Goal: Information Seeking & Learning: Learn about a topic

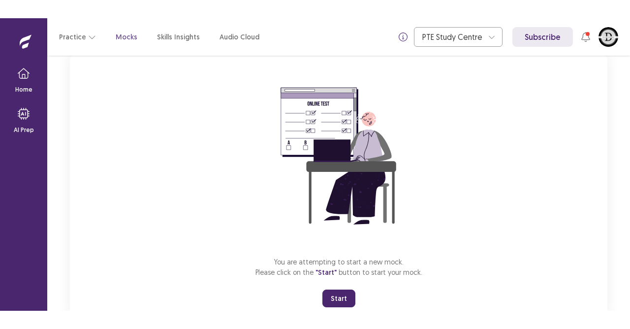
scroll to position [96, 0]
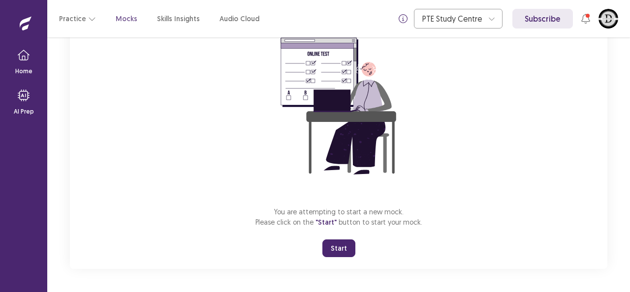
click at [138, 131] on div "You are attempting to start a new mock. Please click on the "Start" button to s…" at bounding box center [338, 137] width 537 height 263
click at [345, 249] on button "Start" at bounding box center [338, 249] width 33 height 18
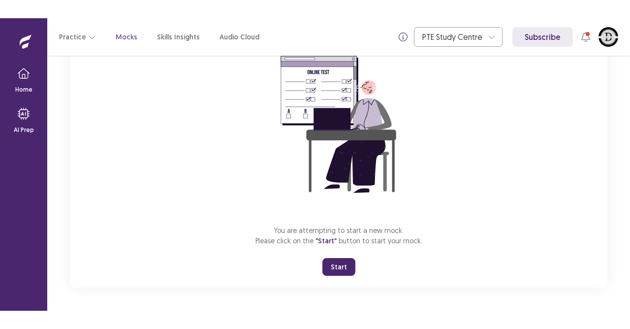
scroll to position [60, 0]
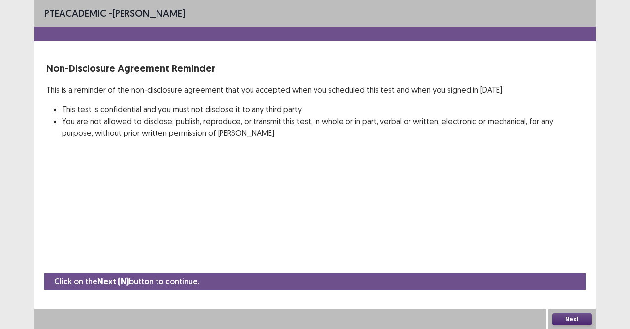
click at [586, 292] on button "Next" at bounding box center [571, 319] width 39 height 12
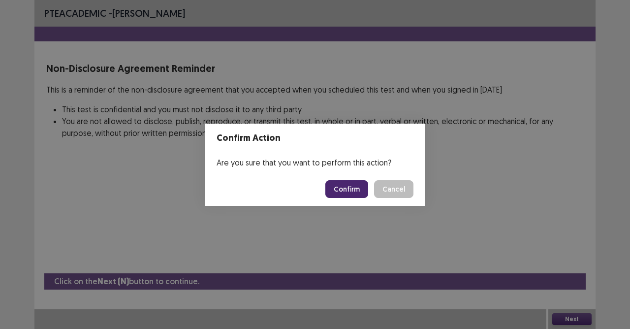
click at [348, 189] on button "Confirm" at bounding box center [346, 189] width 43 height 18
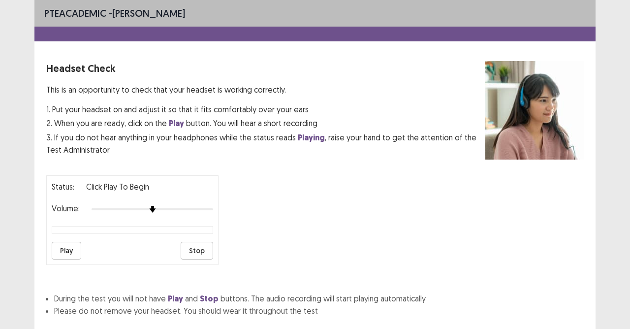
scroll to position [62, 0]
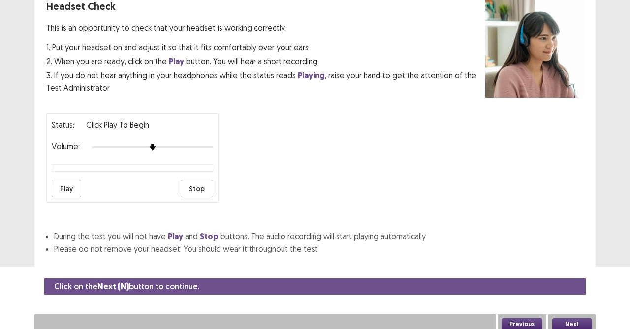
click at [61, 180] on button "Play" at bounding box center [67, 189] width 30 height 18
click at [585, 292] on button "Next" at bounding box center [571, 324] width 39 height 12
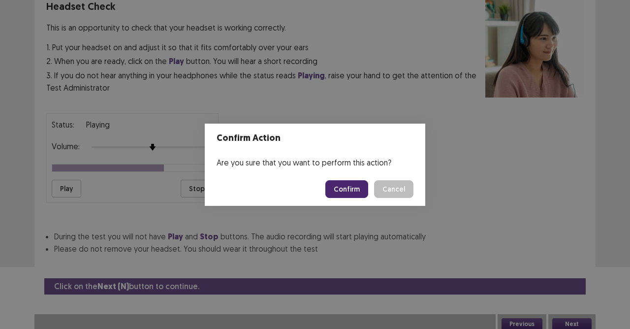
click at [361, 189] on button "Confirm" at bounding box center [346, 189] width 43 height 18
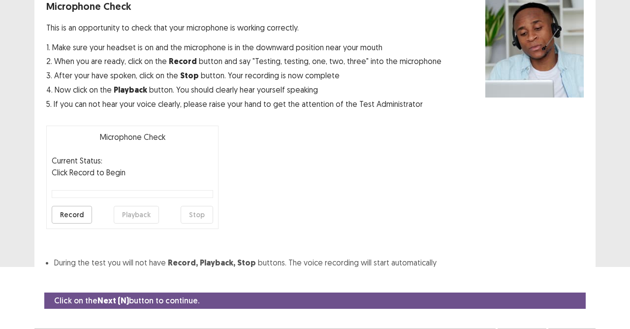
scroll to position [80, 0]
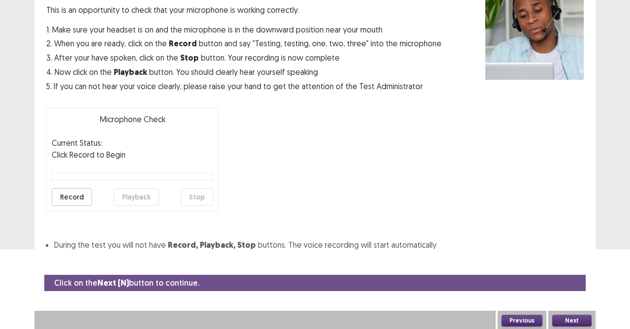
click at [76, 193] on button "Record" at bounding box center [72, 197] width 40 height 18
click at [196, 196] on button "Stop" at bounding box center [197, 197] width 32 height 18
click at [126, 190] on button "Playback" at bounding box center [136, 197] width 45 height 18
click at [563, 292] on button "Next" at bounding box center [571, 321] width 39 height 12
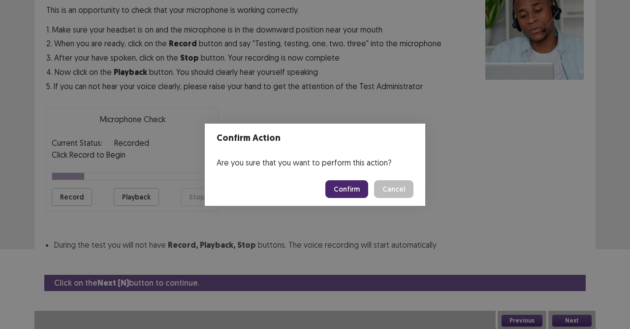
click at [353, 188] on button "Confirm" at bounding box center [346, 189] width 43 height 18
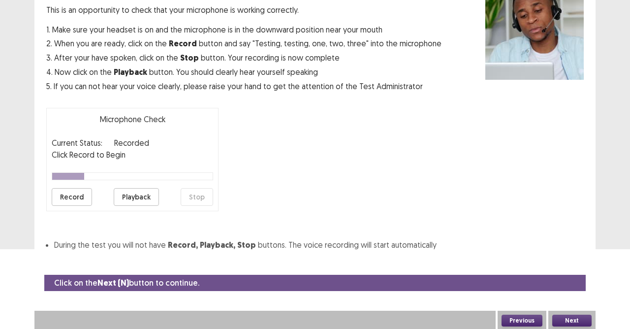
scroll to position [52, 0]
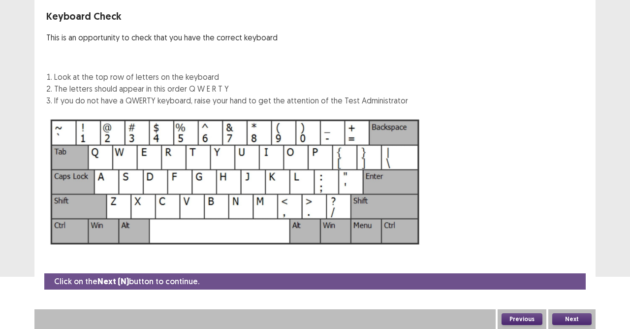
click at [567, 292] on button "Next" at bounding box center [571, 319] width 39 height 12
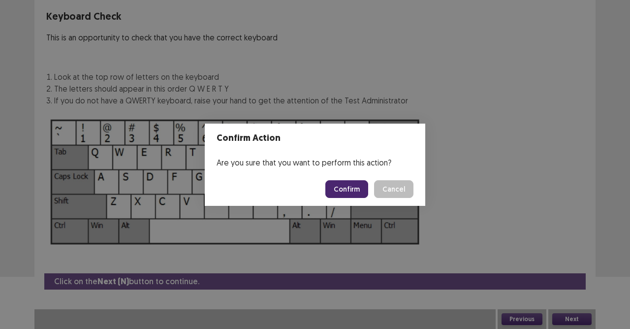
click at [344, 183] on button "Confirm" at bounding box center [346, 189] width 43 height 18
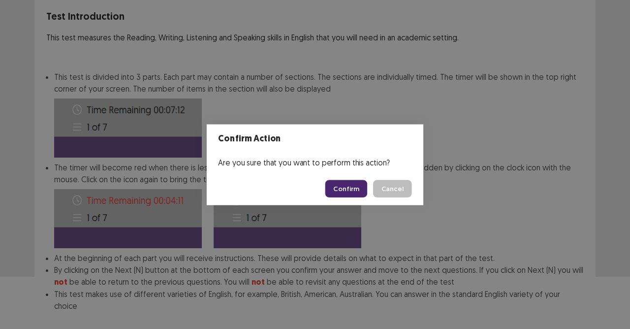
scroll to position [102, 0]
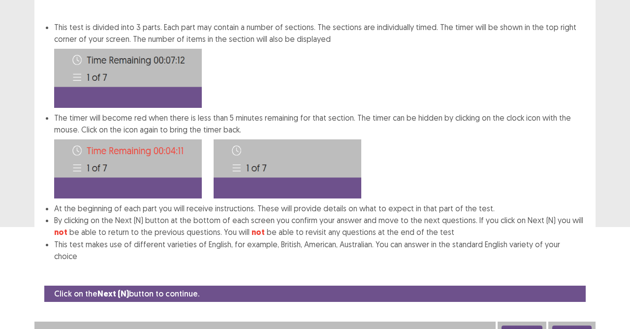
click at [572, 292] on button "Next" at bounding box center [571, 331] width 39 height 12
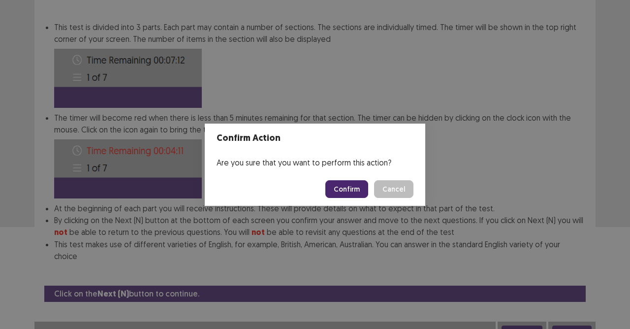
click at [345, 186] on button "Confirm" at bounding box center [346, 189] width 43 height 18
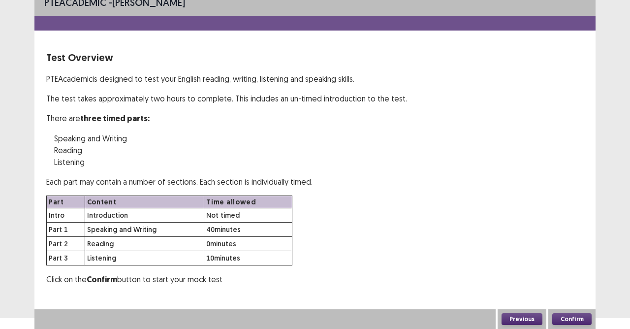
scroll to position [9, 0]
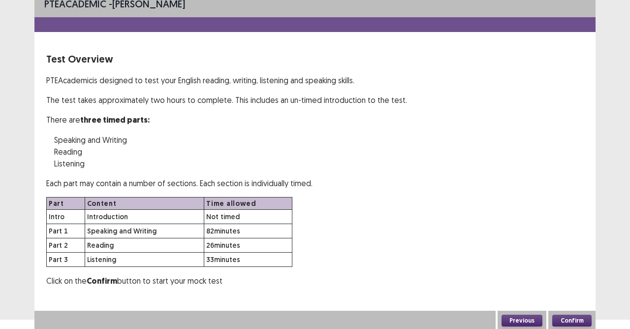
click at [552, 292] on button "Confirm" at bounding box center [571, 321] width 39 height 12
click at [570, 292] on button "Confirm" at bounding box center [571, 321] width 39 height 12
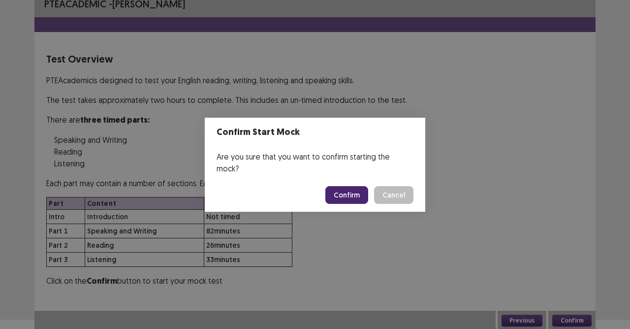
click at [236, 195] on footer "Confirm Cancel" at bounding box center [315, 194] width 221 height 33
click at [343, 191] on button "Confirm" at bounding box center [346, 195] width 43 height 18
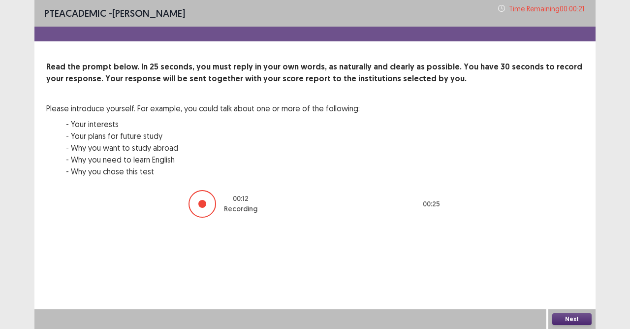
click at [578, 292] on button "Next" at bounding box center [571, 319] width 39 height 12
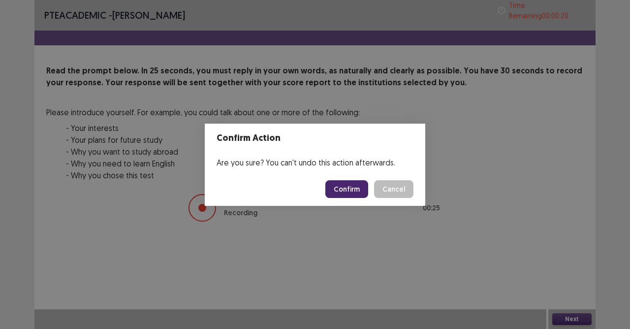
click at [359, 184] on button "Confirm" at bounding box center [346, 189] width 43 height 18
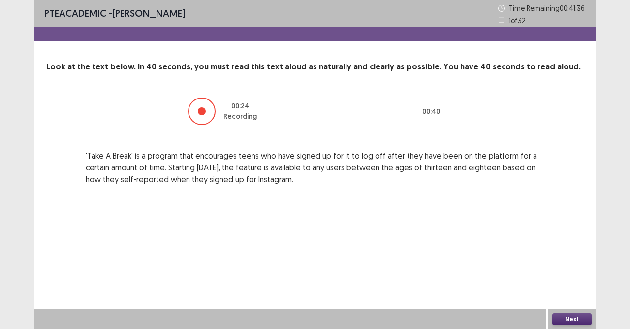
click at [576, 292] on button "Next" at bounding box center [571, 319] width 39 height 12
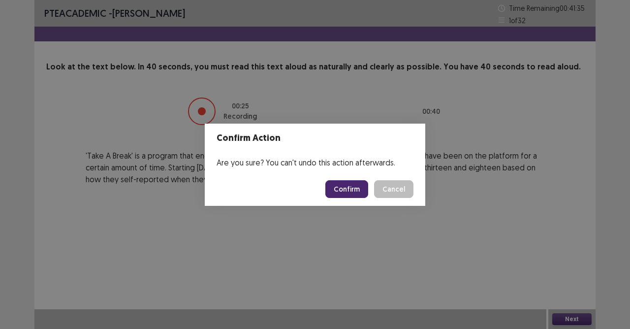
click at [354, 189] on button "Confirm" at bounding box center [346, 189] width 43 height 18
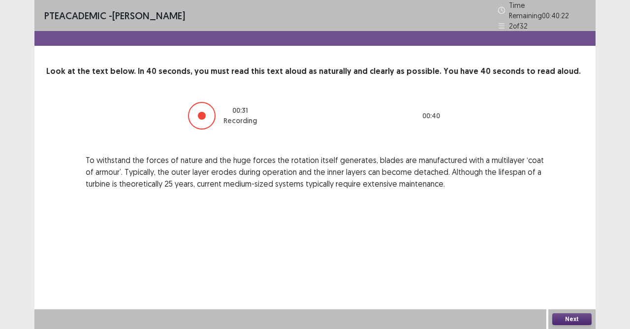
click at [560, 292] on button "Next" at bounding box center [571, 319] width 39 height 12
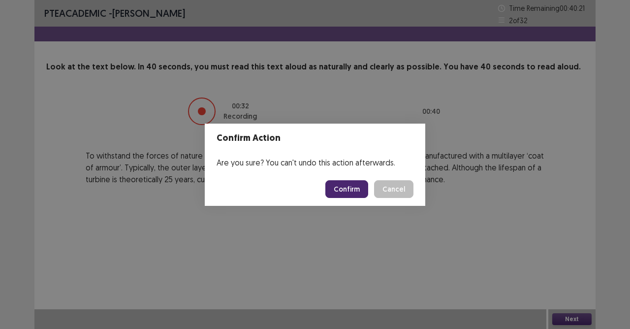
click at [347, 188] on button "Confirm" at bounding box center [346, 189] width 43 height 18
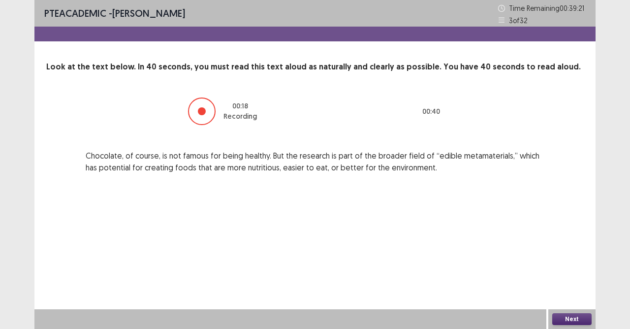
click at [561, 292] on button "Next" at bounding box center [571, 319] width 39 height 12
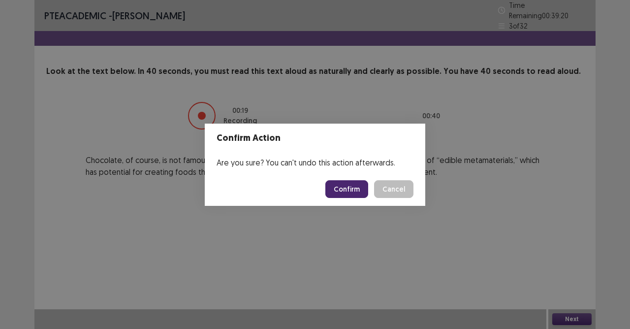
click at [363, 191] on button "Confirm" at bounding box center [346, 189] width 43 height 18
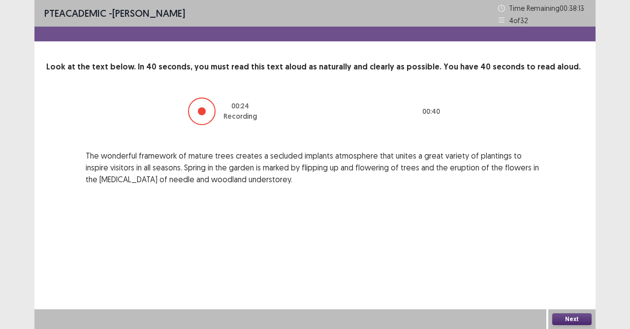
click at [554, 292] on button "Next" at bounding box center [571, 319] width 39 height 12
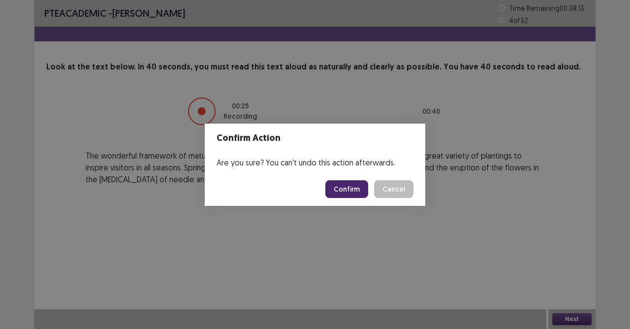
click at [349, 189] on button "Confirm" at bounding box center [346, 189] width 43 height 18
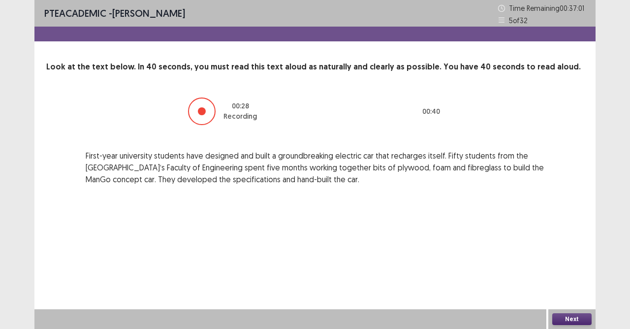
click at [574, 292] on button "Next" at bounding box center [571, 319] width 39 height 12
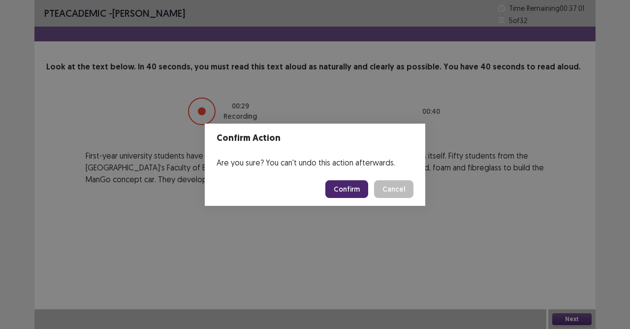
click at [353, 191] on button "Confirm" at bounding box center [346, 189] width 43 height 18
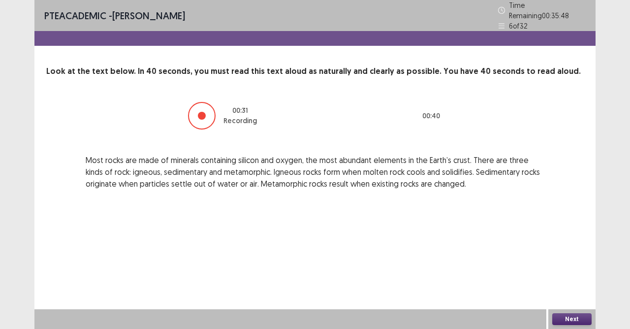
click at [579, 292] on button "Next" at bounding box center [571, 319] width 39 height 12
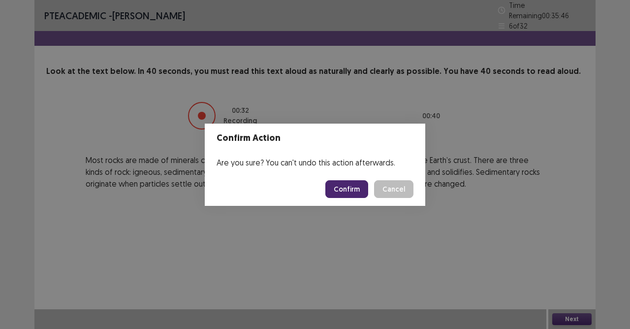
click at [355, 191] on button "Confirm" at bounding box center [346, 189] width 43 height 18
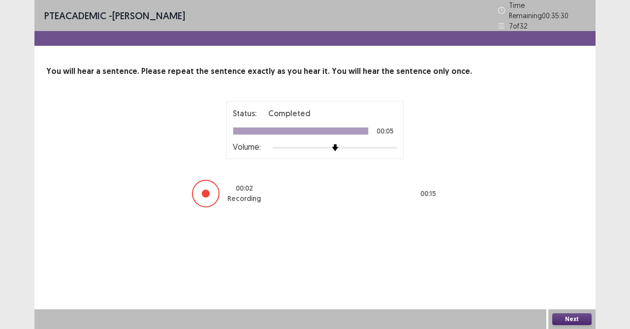
click at [563, 292] on button "Next" at bounding box center [571, 319] width 39 height 12
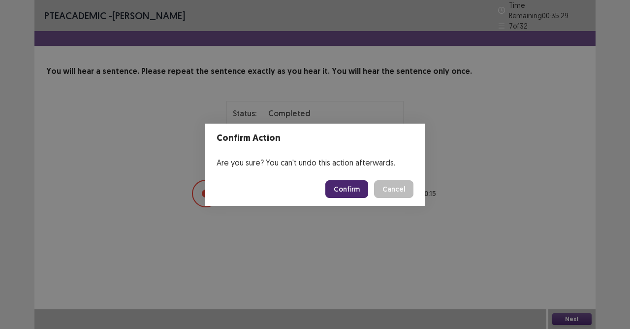
click at [338, 193] on button "Confirm" at bounding box center [346, 189] width 43 height 18
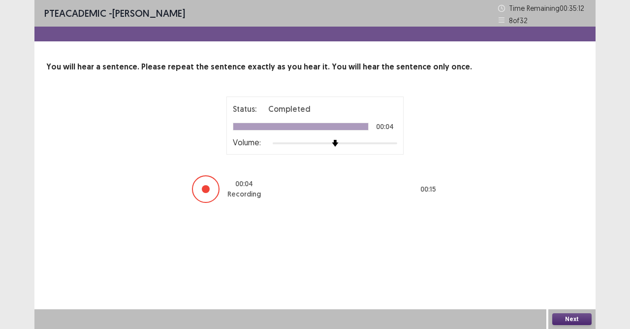
click at [557, 292] on button "Next" at bounding box center [571, 319] width 39 height 12
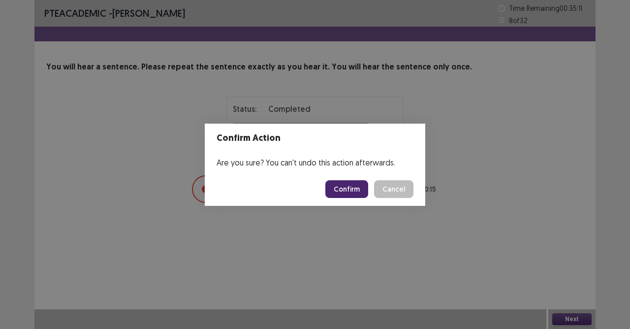
click at [355, 188] on button "Confirm" at bounding box center [346, 189] width 43 height 18
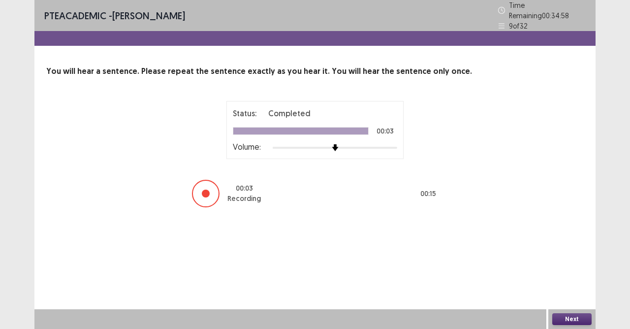
click at [574, 292] on button "Next" at bounding box center [571, 319] width 39 height 12
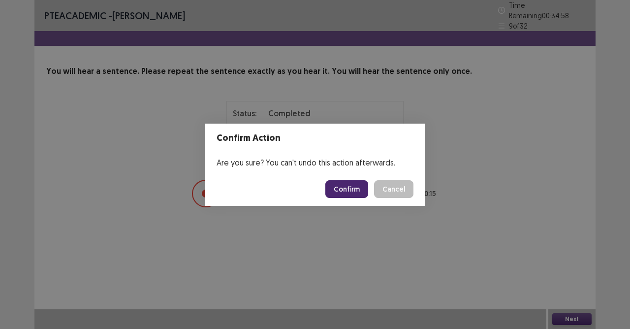
click at [351, 187] on button "Confirm" at bounding box center [346, 189] width 43 height 18
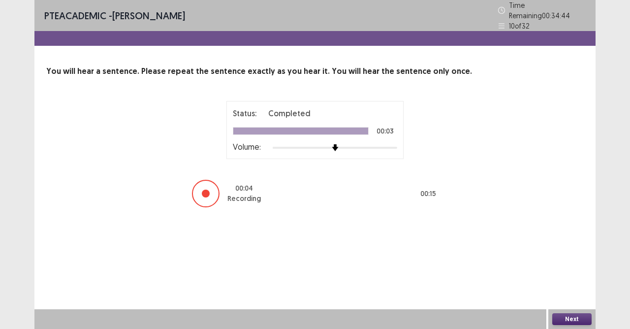
click at [576, 292] on button "Next" at bounding box center [571, 319] width 39 height 12
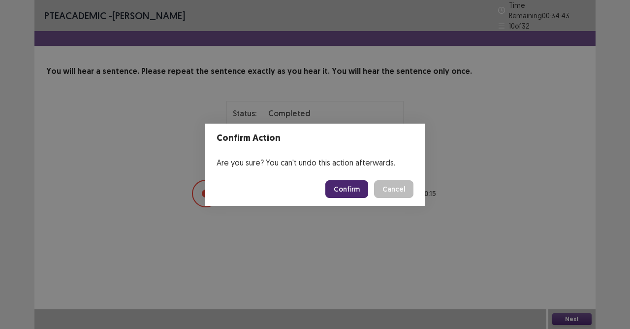
click at [365, 191] on button "Confirm" at bounding box center [346, 189] width 43 height 18
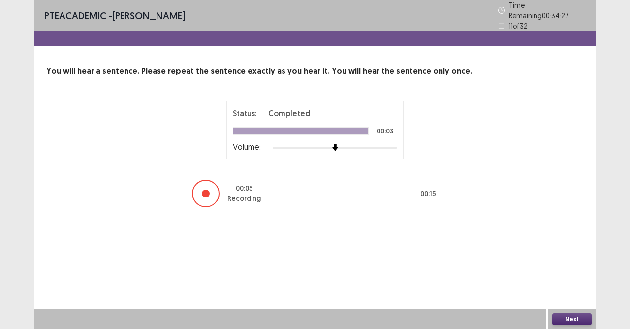
click at [577, 292] on div "Next" at bounding box center [571, 319] width 47 height 20
click at [559, 292] on div "Next" at bounding box center [571, 319] width 47 height 20
click at [569, 292] on button "Next" at bounding box center [571, 319] width 39 height 12
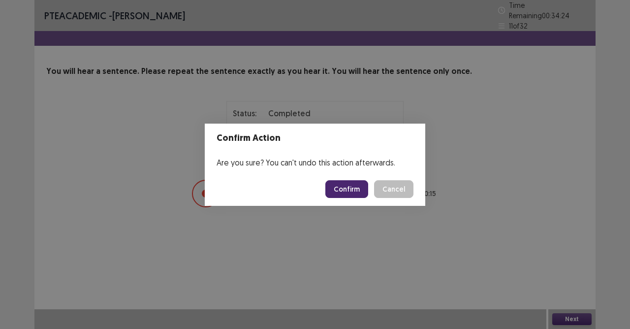
click at [352, 188] on button "Confirm" at bounding box center [346, 189] width 43 height 18
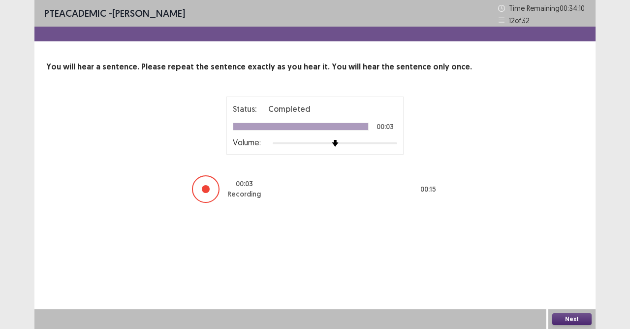
click at [571, 292] on button "Next" at bounding box center [571, 319] width 39 height 12
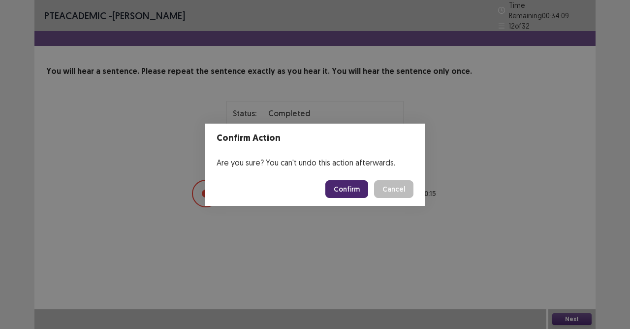
click at [341, 180] on button "Confirm" at bounding box center [346, 189] width 43 height 18
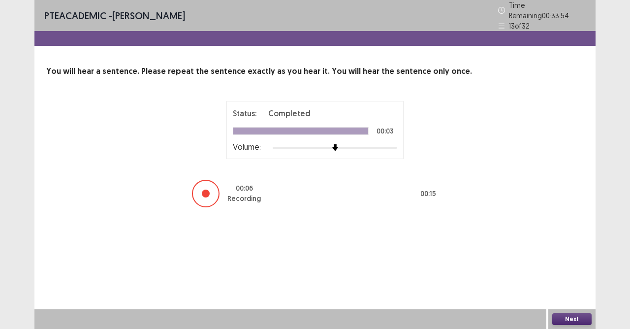
click at [573, 292] on button "Next" at bounding box center [571, 319] width 39 height 12
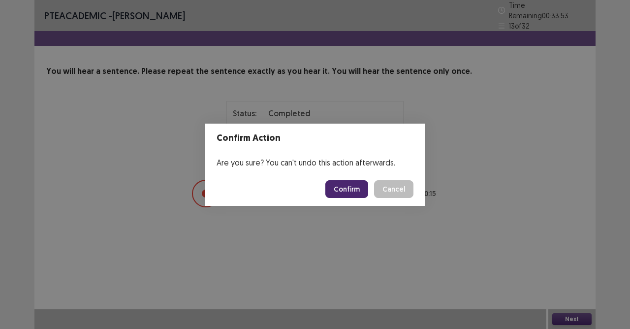
click at [354, 188] on button "Confirm" at bounding box center [346, 189] width 43 height 18
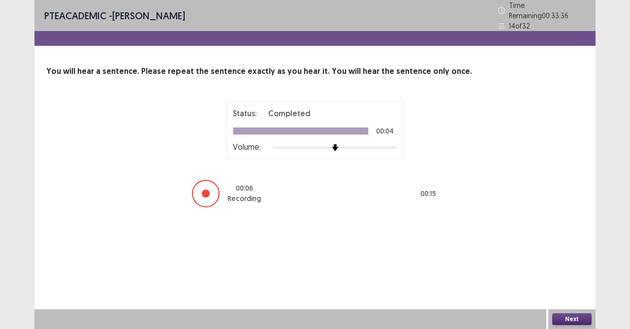
click at [576, 292] on button "Next" at bounding box center [571, 319] width 39 height 12
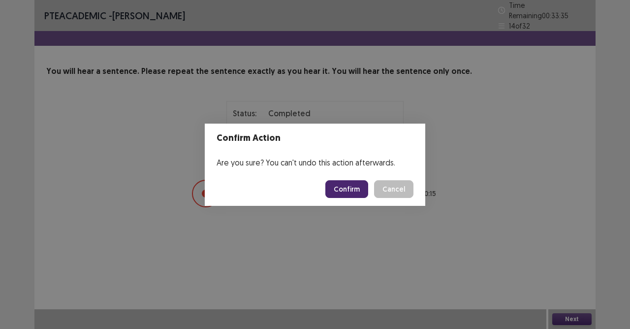
click at [348, 179] on footer "Confirm Cancel" at bounding box center [315, 188] width 221 height 33
click at [351, 187] on button "Confirm" at bounding box center [346, 189] width 43 height 18
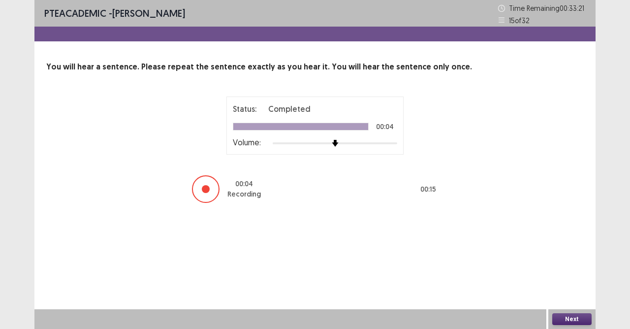
click at [556, 292] on button "Next" at bounding box center [571, 319] width 39 height 12
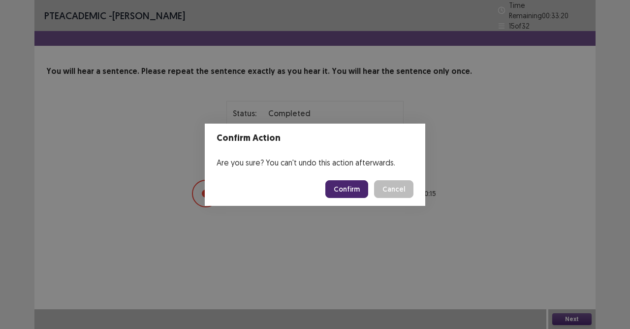
click at [337, 189] on button "Confirm" at bounding box center [346, 189] width 43 height 18
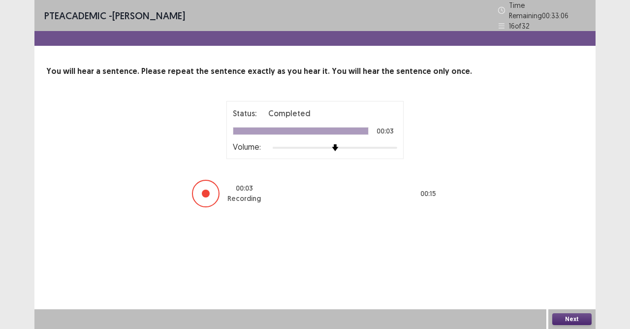
click at [569, 292] on button "Next" at bounding box center [571, 319] width 39 height 12
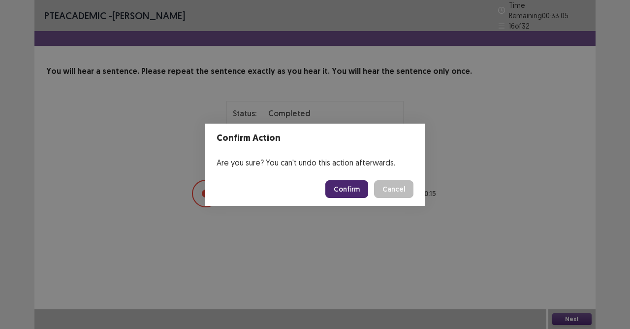
click at [362, 189] on button "Confirm" at bounding box center [346, 189] width 43 height 18
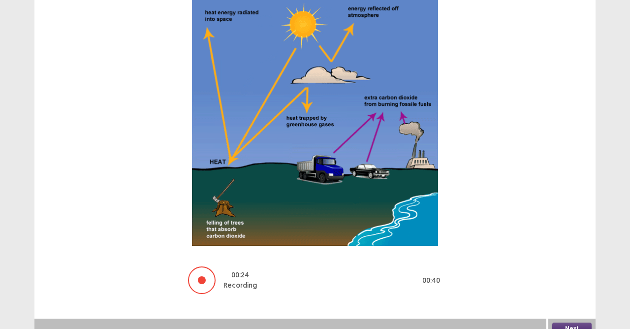
scroll to position [118, 0]
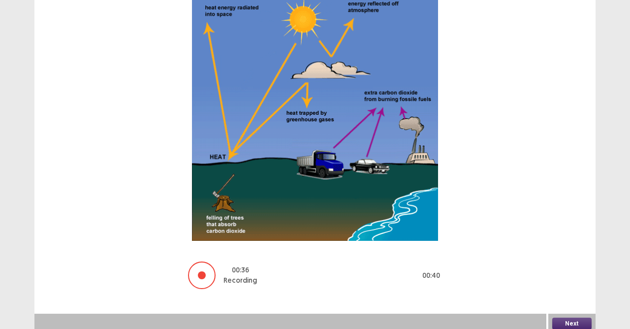
click at [573, 292] on button "Next" at bounding box center [571, 323] width 39 height 12
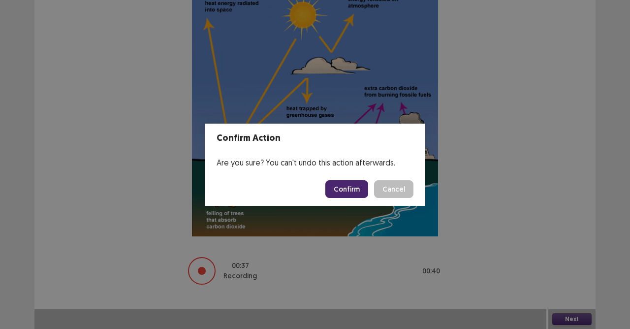
click at [354, 192] on button "Confirm" at bounding box center [346, 189] width 43 height 18
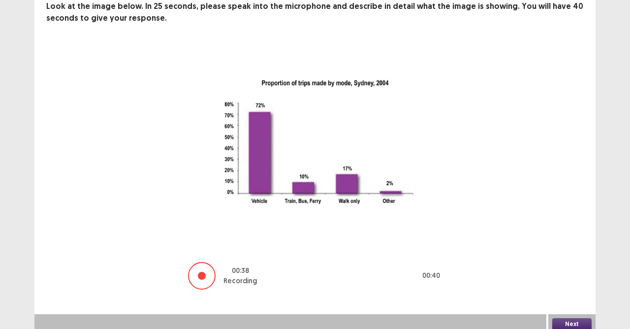
scroll to position [65, 0]
click at [562, 292] on button "Next" at bounding box center [571, 323] width 39 height 12
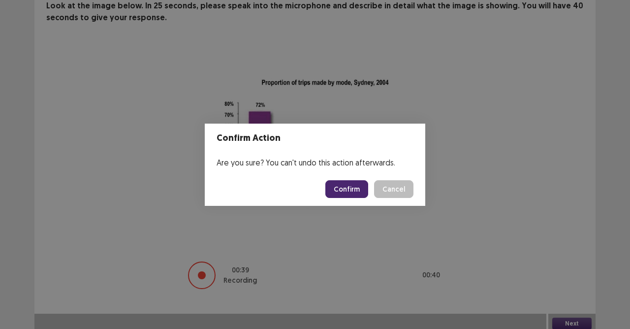
click at [344, 190] on button "Confirm" at bounding box center [346, 189] width 43 height 18
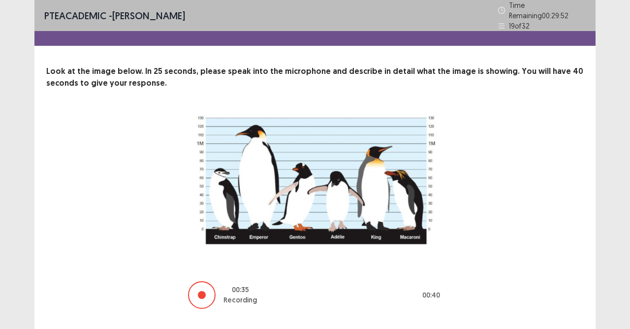
scroll to position [20, 0]
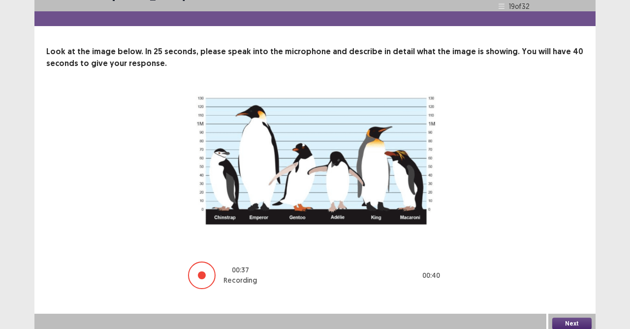
click at [556, 292] on button "Next" at bounding box center [571, 323] width 39 height 12
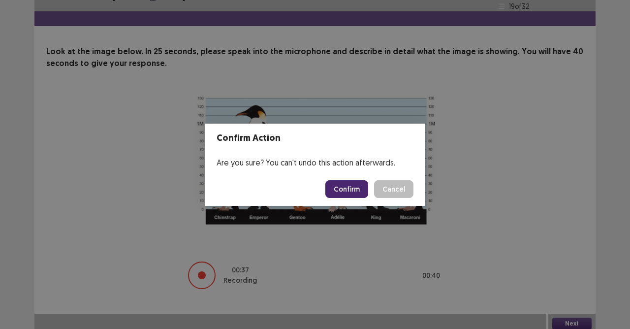
click at [355, 179] on footer "Confirm Cancel" at bounding box center [315, 188] width 221 height 33
click at [353, 185] on button "Confirm" at bounding box center [346, 189] width 43 height 18
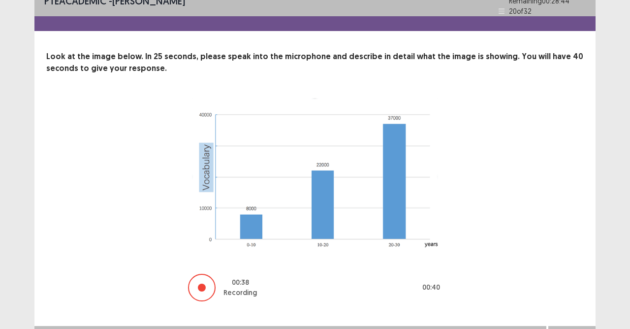
scroll to position [27, 0]
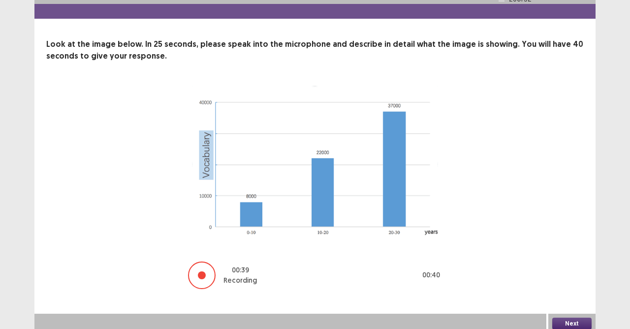
click at [570, 292] on button "Next" at bounding box center [571, 323] width 39 height 12
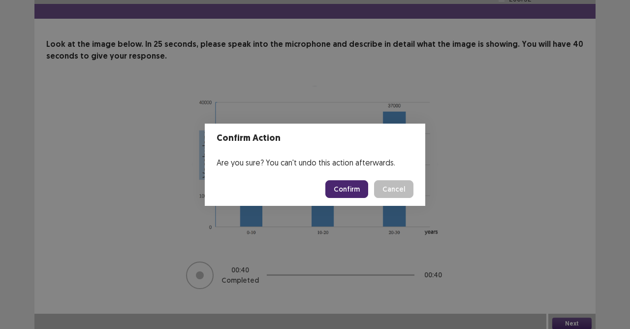
click at [350, 190] on button "Confirm" at bounding box center [346, 189] width 43 height 18
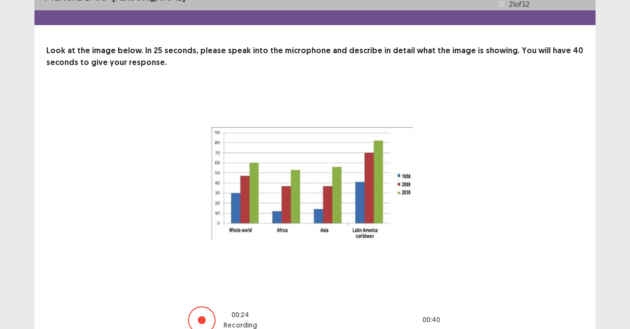
scroll to position [65, 0]
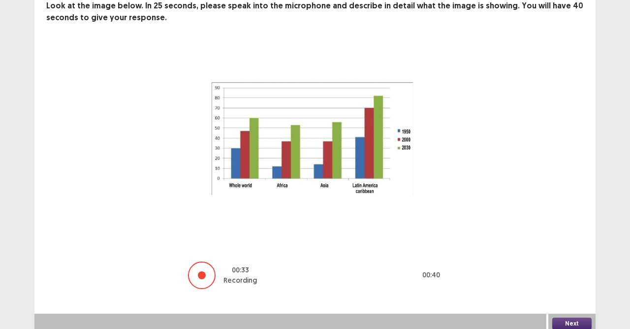
click at [578, 292] on button "Next" at bounding box center [571, 323] width 39 height 12
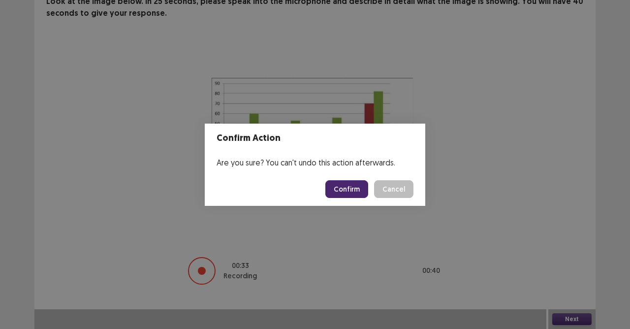
click at [353, 189] on button "Confirm" at bounding box center [346, 189] width 43 height 18
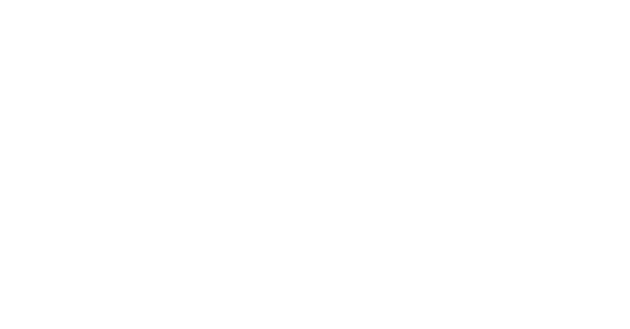
scroll to position [0, 0]
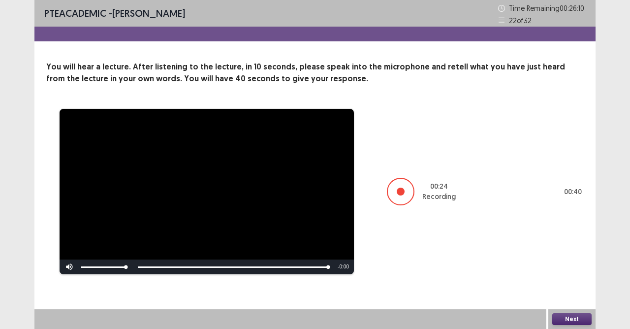
click at [559, 292] on button "Next" at bounding box center [571, 319] width 39 height 12
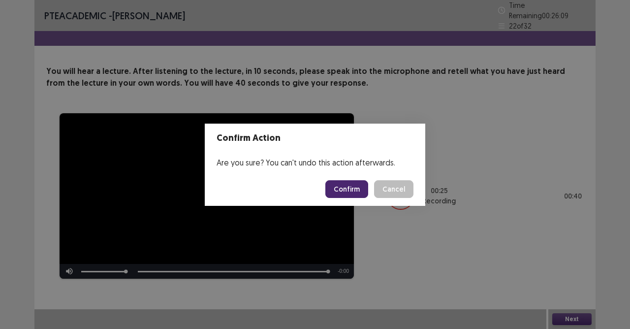
click at [359, 189] on button "Confirm" at bounding box center [346, 189] width 43 height 18
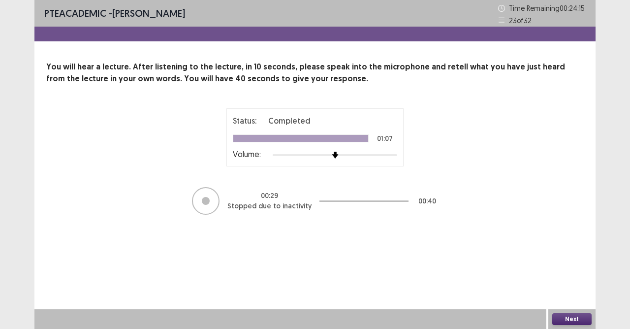
click at [570, 292] on button "Next" at bounding box center [571, 319] width 39 height 12
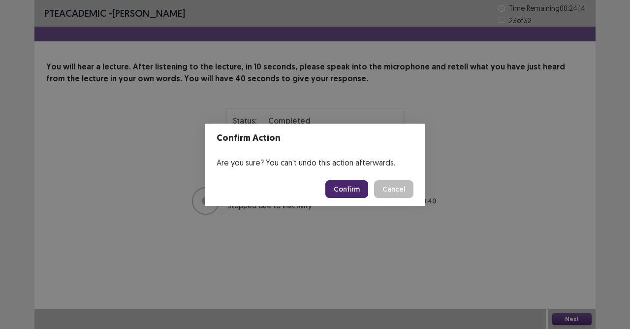
click at [353, 192] on button "Confirm" at bounding box center [346, 189] width 43 height 18
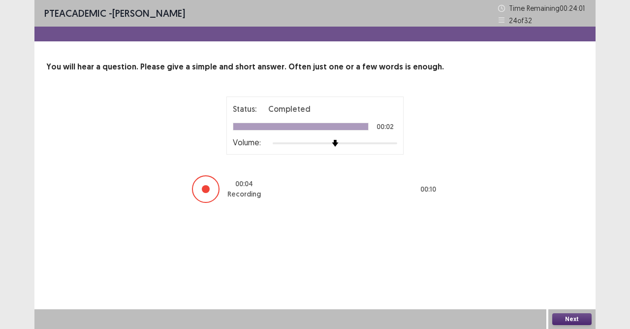
click at [577, 292] on button "Next" at bounding box center [571, 319] width 39 height 12
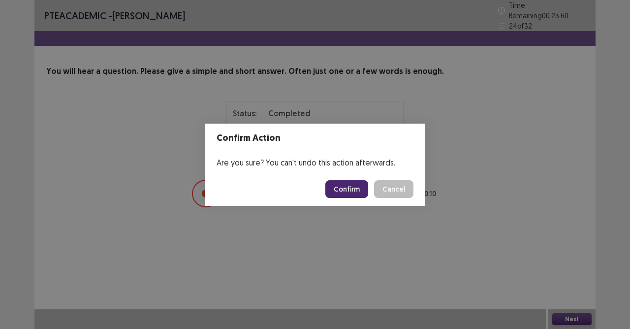
click at [355, 184] on button "Confirm" at bounding box center [346, 189] width 43 height 18
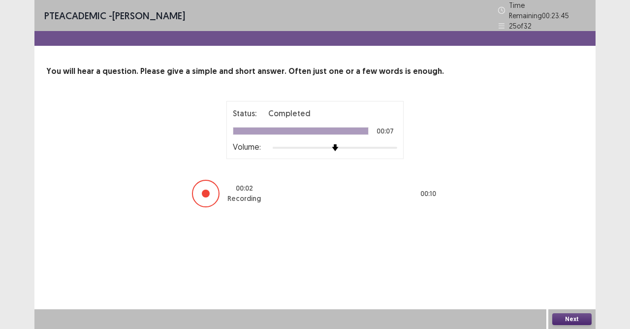
click at [566, 292] on button "Next" at bounding box center [571, 319] width 39 height 12
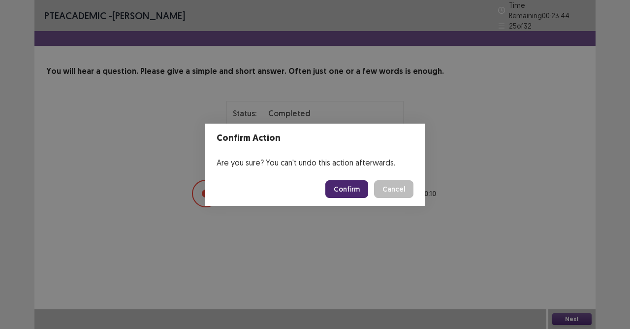
click at [354, 191] on button "Confirm" at bounding box center [346, 189] width 43 height 18
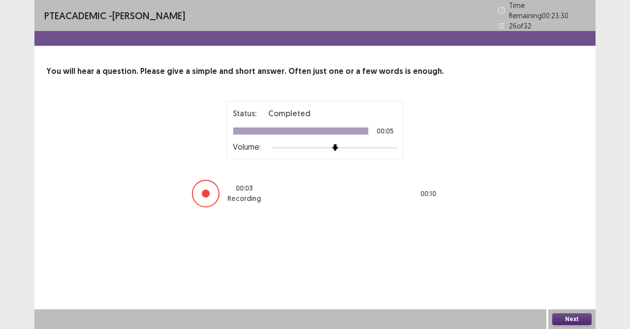
click at [569, 292] on div "Next" at bounding box center [571, 319] width 47 height 20
click at [568, 292] on button "Next" at bounding box center [571, 319] width 39 height 12
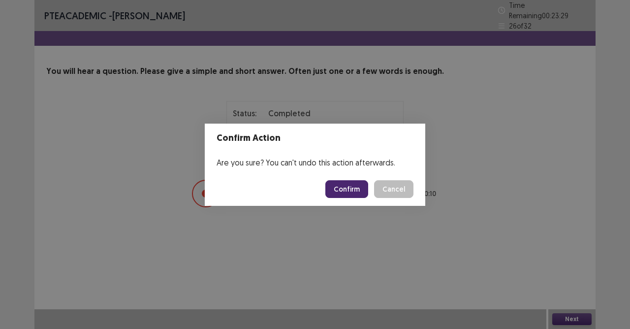
click at [362, 191] on button "Confirm" at bounding box center [346, 189] width 43 height 18
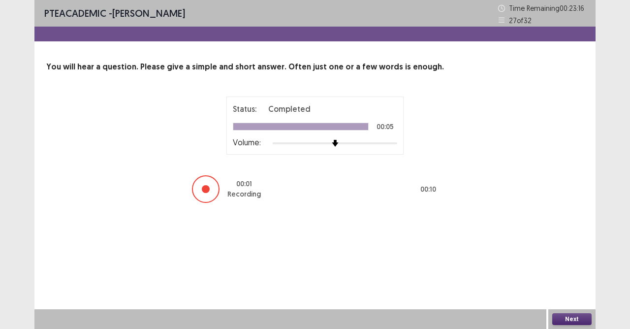
click at [565, 292] on button "Next" at bounding box center [571, 319] width 39 height 12
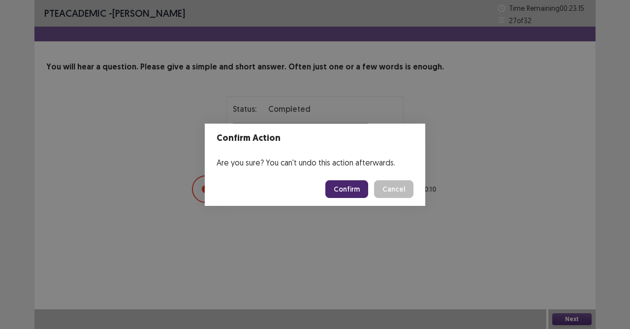
click at [345, 190] on button "Confirm" at bounding box center [346, 189] width 43 height 18
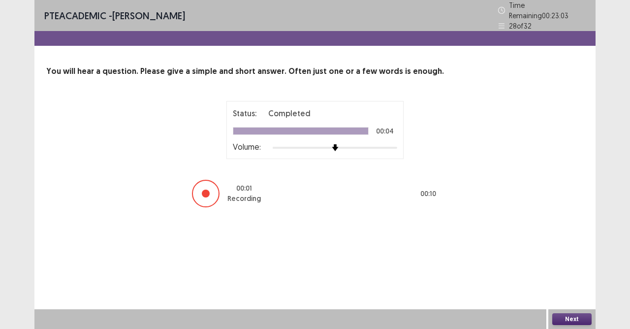
click at [565, 292] on button "Next" at bounding box center [571, 319] width 39 height 12
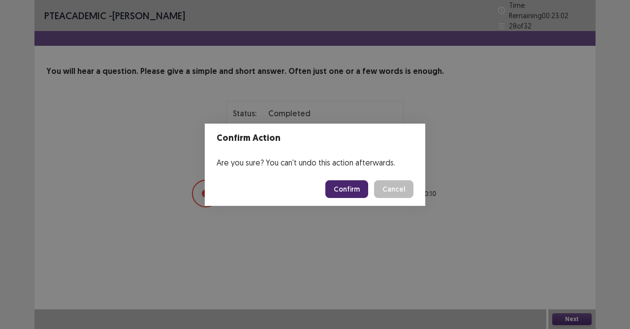
click at [347, 186] on button "Confirm" at bounding box center [346, 189] width 43 height 18
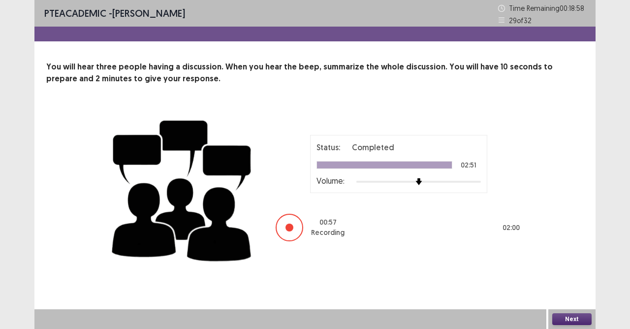
click at [569, 292] on button "Next" at bounding box center [571, 319] width 39 height 12
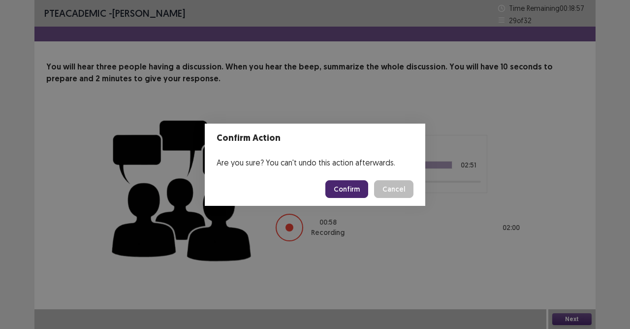
click at [346, 187] on button "Confirm" at bounding box center [346, 189] width 43 height 18
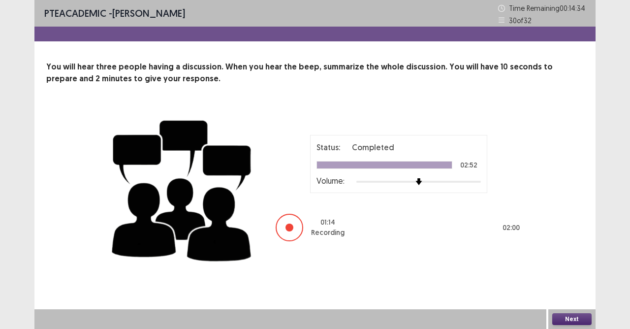
click at [572, 292] on button "Next" at bounding box center [571, 319] width 39 height 12
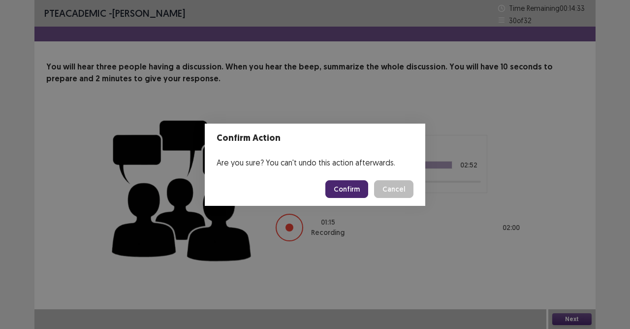
click at [347, 186] on button "Confirm" at bounding box center [346, 189] width 43 height 18
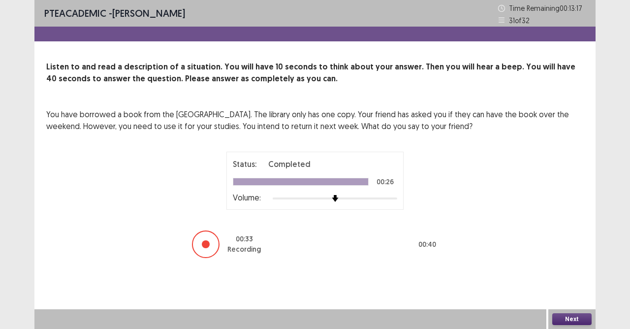
click at [566, 292] on button "Next" at bounding box center [571, 319] width 39 height 12
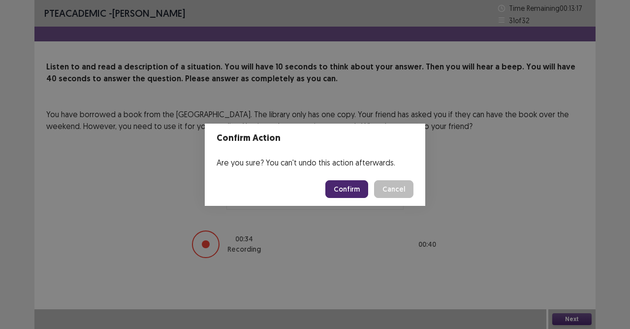
click at [350, 186] on button "Confirm" at bounding box center [346, 189] width 43 height 18
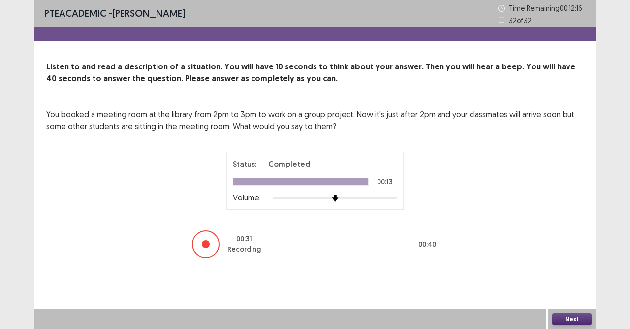
click at [560, 292] on button "Next" at bounding box center [571, 319] width 39 height 12
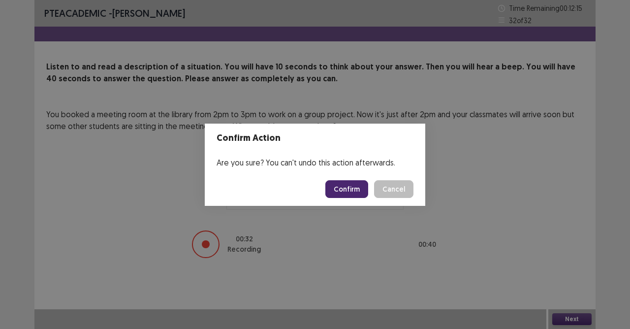
click at [359, 184] on button "Confirm" at bounding box center [346, 189] width 43 height 18
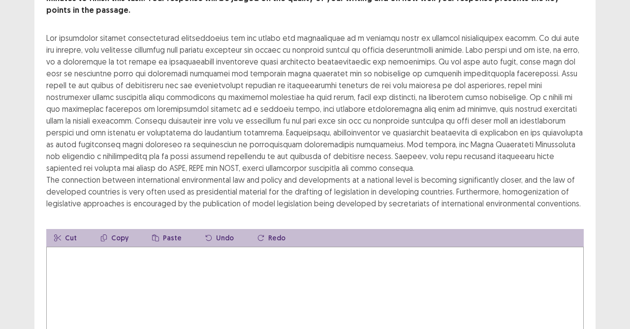
scroll to position [106, 0]
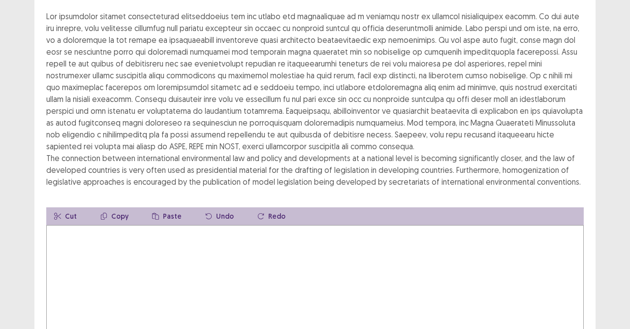
click at [112, 234] on textarea at bounding box center [314, 279] width 537 height 108
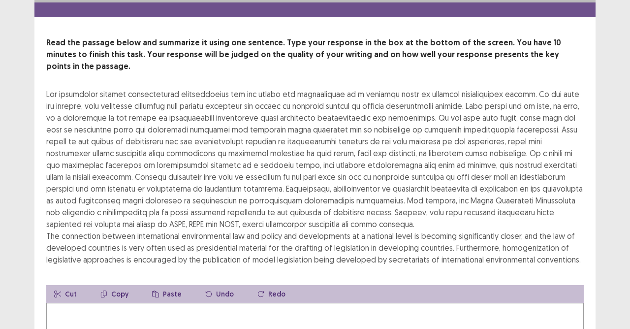
scroll to position [49, 0]
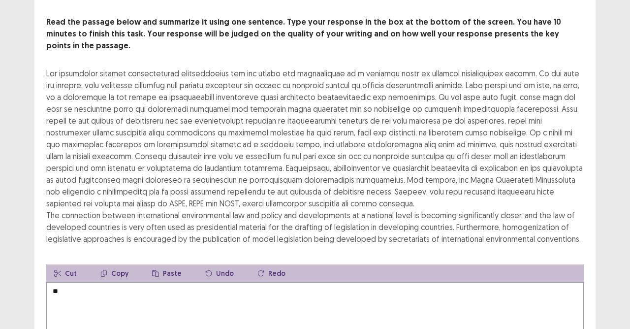
type textarea "*"
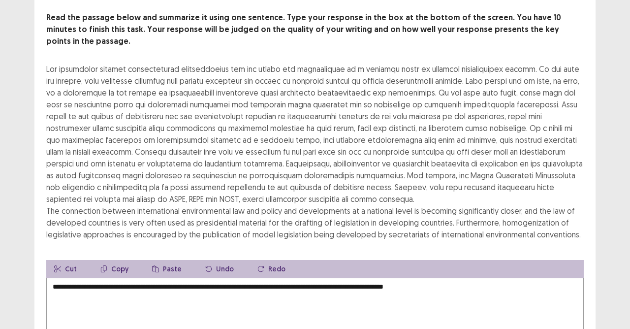
drag, startPoint x: 176, startPoint y: 276, endPoint x: 185, endPoint y: 289, distance: 16.1
click at [185, 289] on textarea "**********" at bounding box center [314, 332] width 537 height 108
click at [178, 280] on textarea "**********" at bounding box center [314, 332] width 537 height 108
drag, startPoint x: 177, startPoint y: 278, endPoint x: 177, endPoint y: 293, distance: 15.3
click at [177, 283] on textarea "**********" at bounding box center [314, 332] width 537 height 108
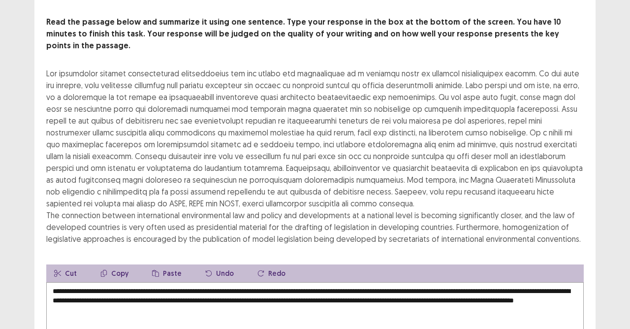
drag, startPoint x: 195, startPoint y: 295, endPoint x: 197, endPoint y: 303, distance: 8.1
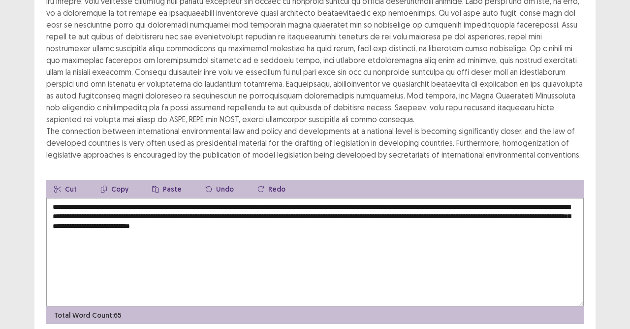
scroll to position [156, 0]
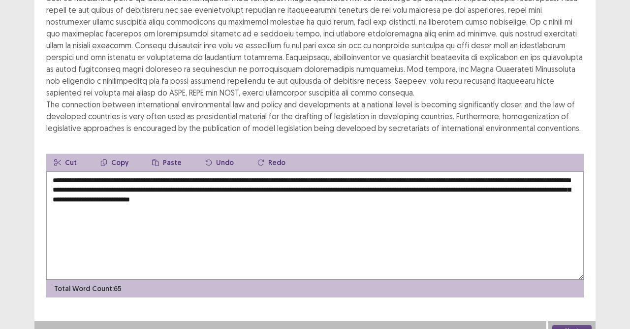
click at [59, 188] on textarea "**********" at bounding box center [314, 225] width 537 height 108
type textarea "**********"
click at [559, 292] on button "Next" at bounding box center [571, 331] width 39 height 12
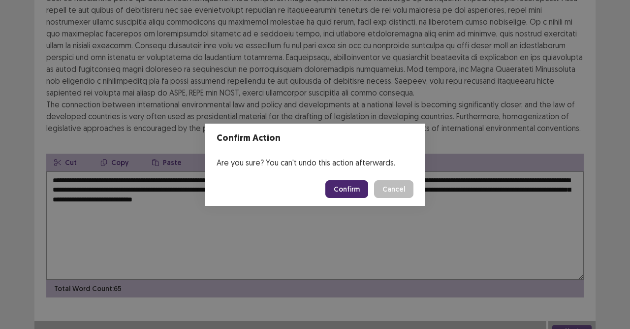
click at [346, 187] on button "Confirm" at bounding box center [346, 189] width 43 height 18
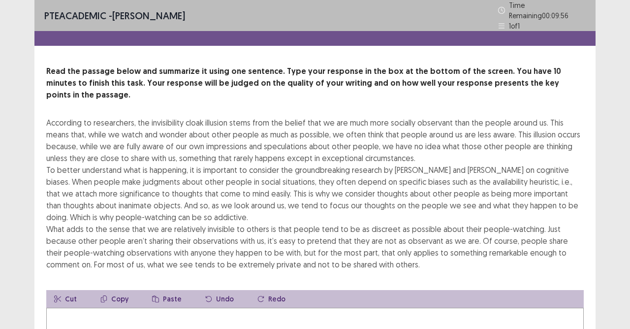
scroll to position [49, 0]
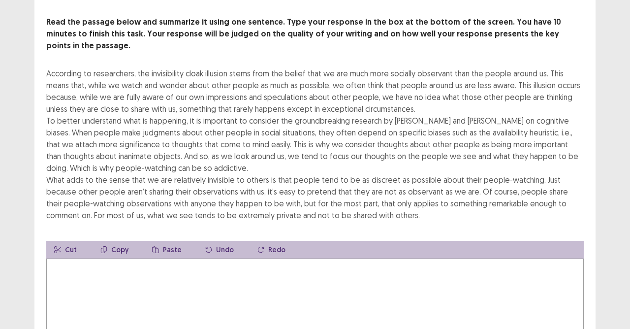
click at [243, 241] on div "Cut Copy Paste Undo Redo" at bounding box center [314, 250] width 537 height 18
click at [243, 258] on textarea at bounding box center [314, 312] width 537 height 108
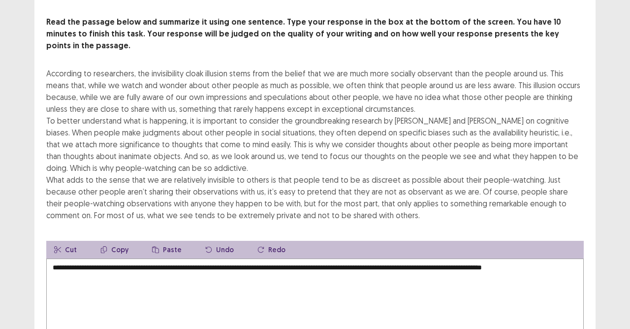
drag, startPoint x: 564, startPoint y: 252, endPoint x: 573, endPoint y: 257, distance: 10.1
click at [566, 258] on textarea "**********" at bounding box center [314, 312] width 537 height 108
click at [561, 258] on textarea "**********" at bounding box center [314, 312] width 537 height 108
click at [580, 258] on textarea "**********" at bounding box center [314, 312] width 537 height 108
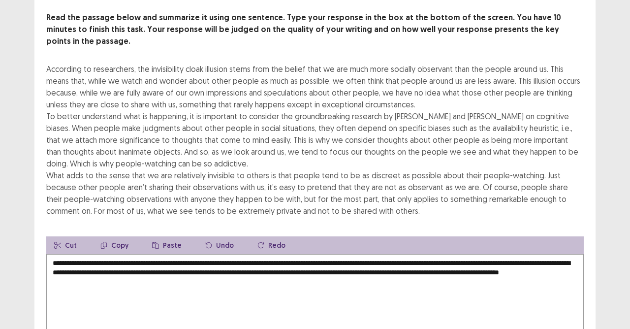
drag, startPoint x: 96, startPoint y: 252, endPoint x: 97, endPoint y: 263, distance: 10.3
click at [97, 254] on textarea "**********" at bounding box center [314, 308] width 537 height 108
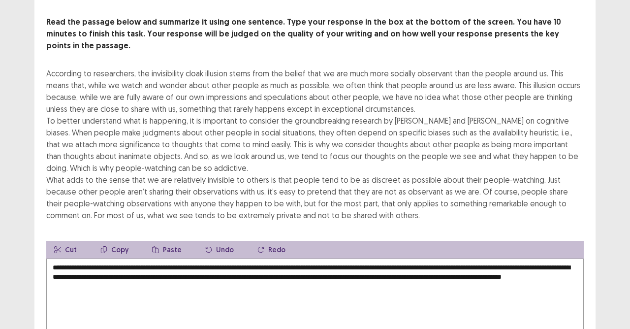
click at [252, 258] on textarea "**********" at bounding box center [314, 312] width 537 height 108
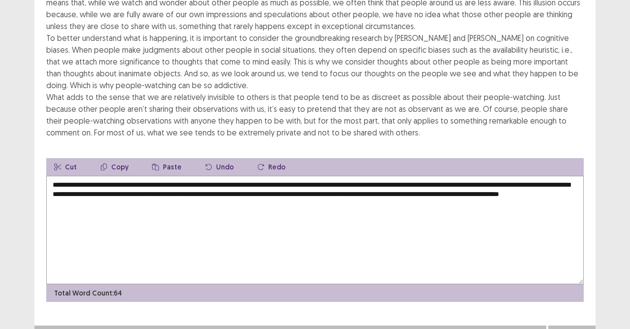
type textarea "**********"
click at [583, 292] on button "Next" at bounding box center [571, 335] width 39 height 12
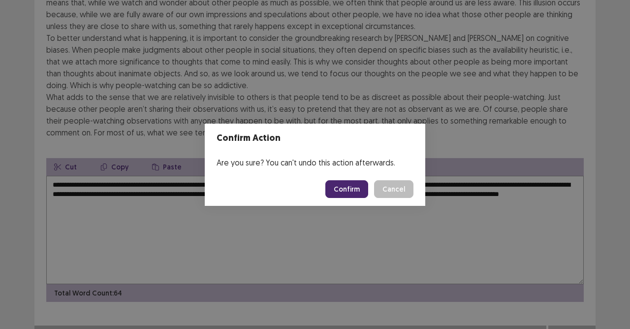
click at [345, 189] on button "Confirm" at bounding box center [346, 189] width 43 height 18
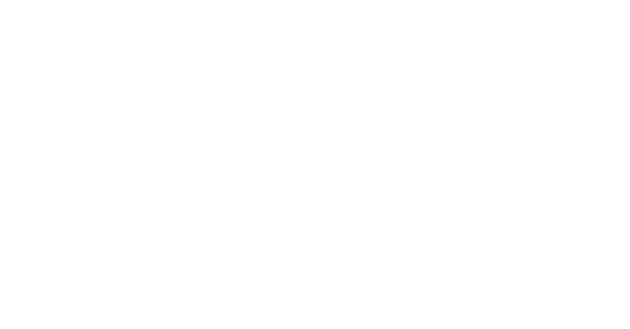
scroll to position [0, 0]
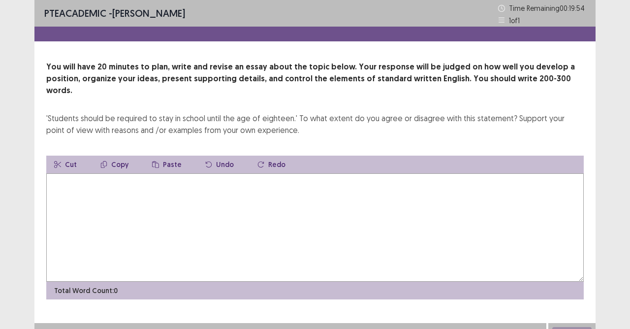
click at [130, 208] on textarea at bounding box center [314, 227] width 537 height 108
click at [140, 176] on textarea at bounding box center [314, 227] width 537 height 108
type textarea "*"
click at [177, 174] on textarea "**********" at bounding box center [314, 227] width 537 height 108
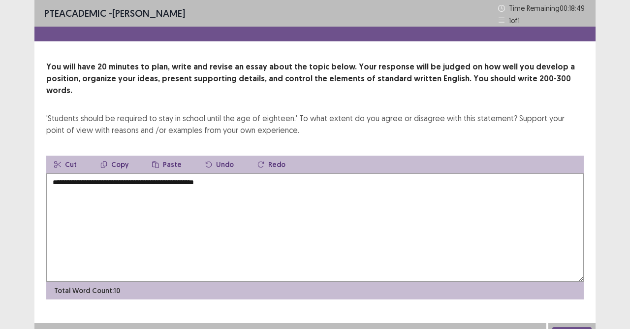
click at [185, 173] on textarea "**********" at bounding box center [314, 227] width 537 height 108
click at [186, 177] on textarea "**********" at bounding box center [314, 227] width 537 height 108
click at [188, 173] on textarea "**********" at bounding box center [314, 227] width 537 height 108
click at [237, 173] on textarea "**********" at bounding box center [314, 227] width 537 height 108
click at [294, 173] on textarea "**********" at bounding box center [314, 227] width 537 height 108
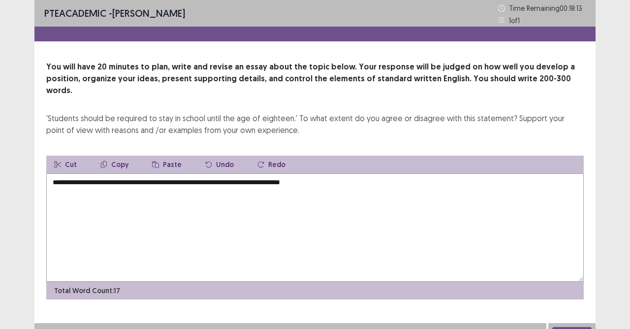
click at [330, 176] on textarea "**********" at bounding box center [314, 227] width 537 height 108
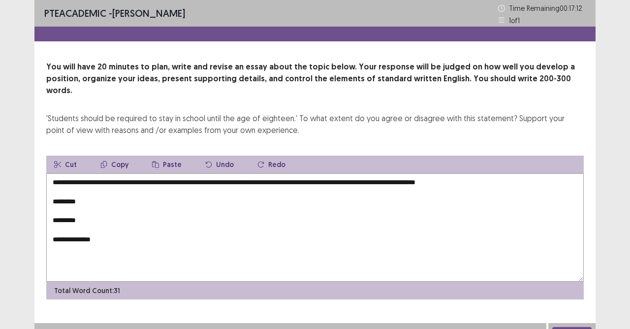
click at [132, 187] on textarea "**********" at bounding box center [314, 227] width 537 height 108
click at [488, 173] on textarea "**********" at bounding box center [314, 227] width 537 height 108
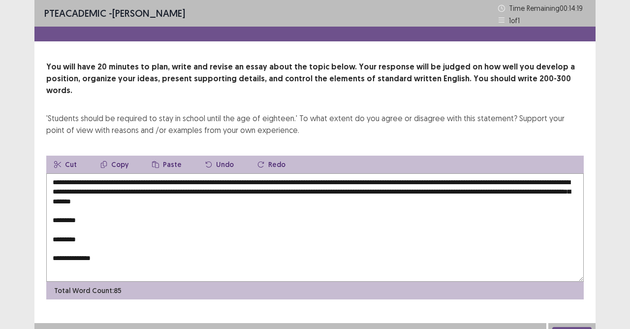
click at [145, 211] on textarea "**********" at bounding box center [314, 227] width 537 height 108
click at [157, 208] on textarea "**********" at bounding box center [314, 227] width 537 height 108
click at [112, 210] on textarea "**********" at bounding box center [314, 227] width 537 height 108
click at [182, 204] on textarea "**********" at bounding box center [314, 227] width 537 height 108
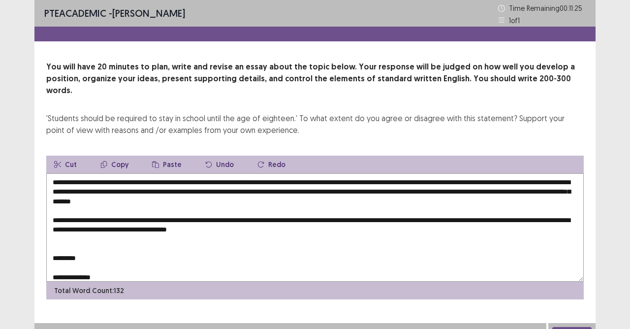
click at [279, 217] on textarea "**********" at bounding box center [314, 227] width 537 height 108
click at [323, 221] on textarea "**********" at bounding box center [314, 227] width 537 height 108
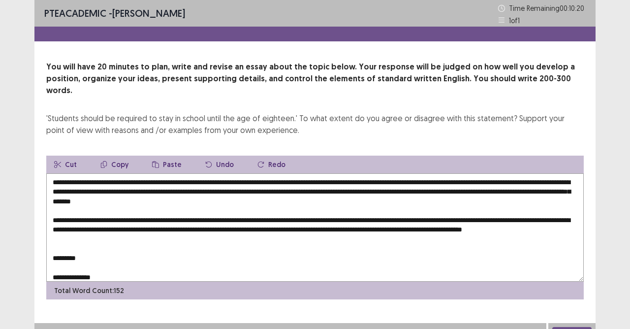
click at [110, 240] on textarea "**********" at bounding box center [314, 227] width 537 height 108
click at [111, 246] on textarea "**********" at bounding box center [314, 227] width 537 height 108
click at [112, 246] on textarea "**********" at bounding box center [314, 227] width 537 height 108
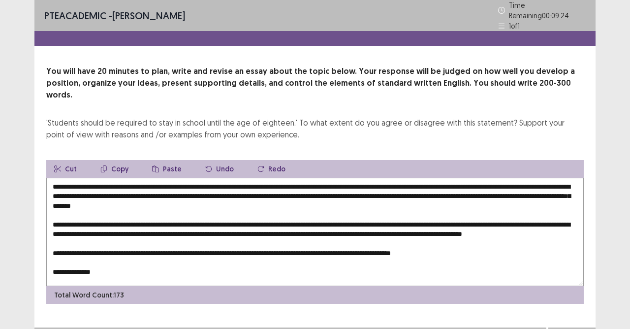
click at [454, 250] on textarea "**********" at bounding box center [314, 232] width 537 height 108
click at [486, 246] on textarea "**********" at bounding box center [314, 232] width 537 height 108
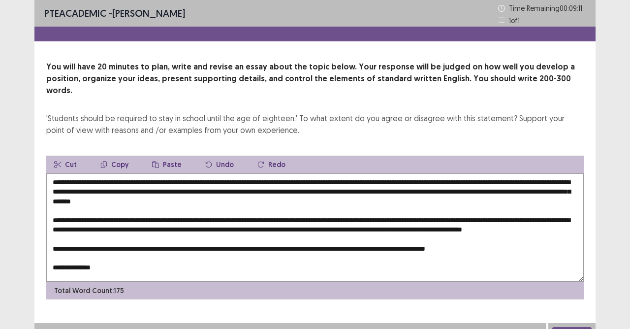
click at [311, 251] on textarea "**********" at bounding box center [314, 227] width 537 height 108
click at [313, 251] on textarea "**********" at bounding box center [314, 227] width 537 height 108
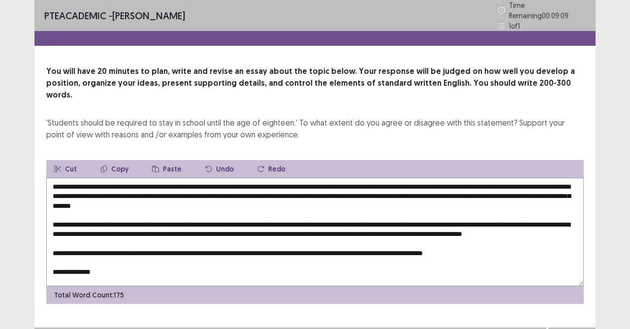
click at [545, 245] on textarea "**********" at bounding box center [314, 232] width 537 height 108
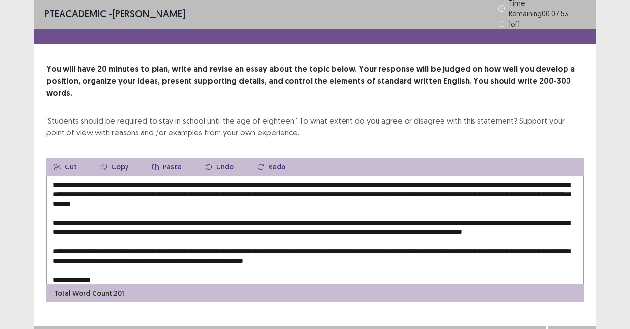
scroll to position [14, 0]
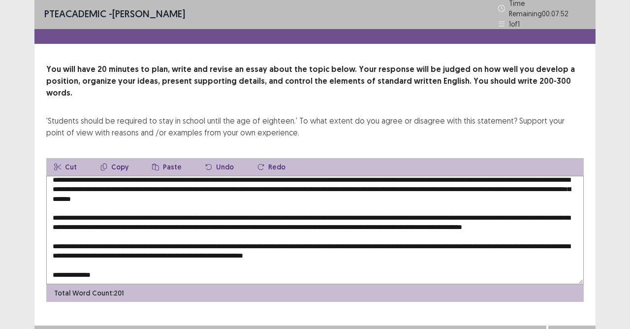
click at [104, 264] on textarea at bounding box center [314, 230] width 537 height 108
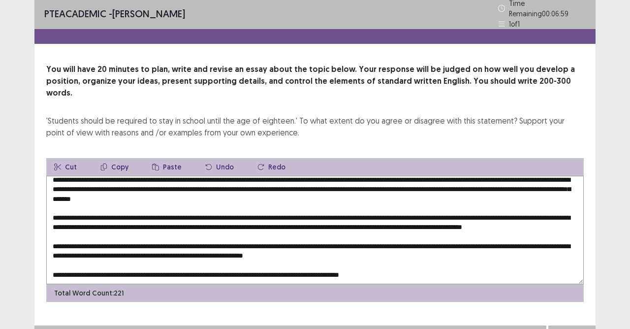
click at [55, 176] on textarea at bounding box center [314, 230] width 537 height 108
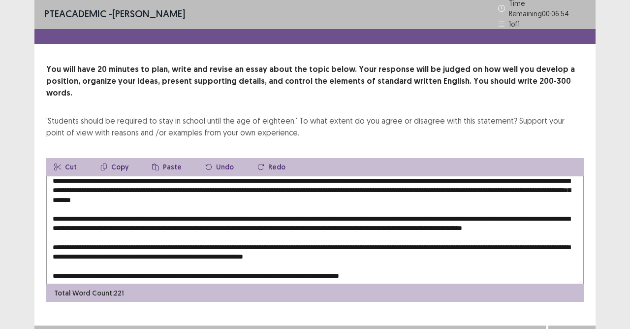
scroll to position [0, 0]
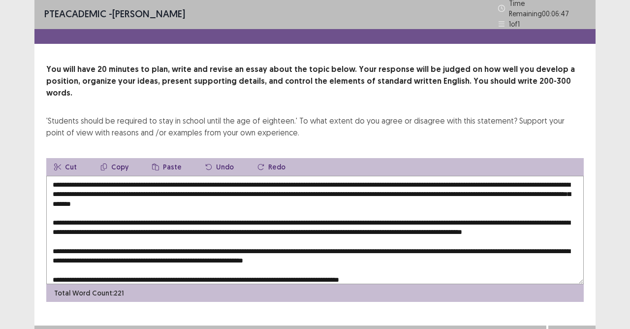
drag, startPoint x: 180, startPoint y: 170, endPoint x: 185, endPoint y: 178, distance: 9.3
click at [181, 176] on textarea at bounding box center [314, 230] width 537 height 108
click at [180, 176] on textarea at bounding box center [314, 230] width 537 height 108
click at [393, 176] on textarea at bounding box center [314, 230] width 537 height 108
click at [442, 176] on textarea at bounding box center [314, 230] width 537 height 108
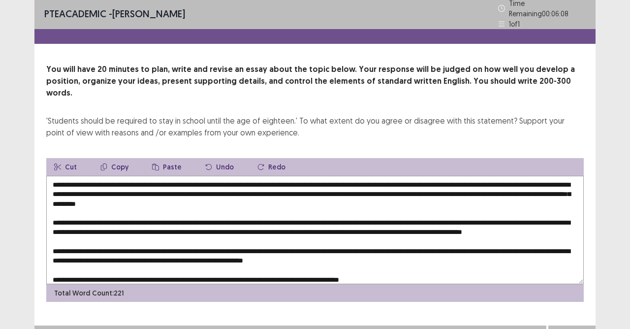
drag, startPoint x: 393, startPoint y: 178, endPoint x: 401, endPoint y: 189, distance: 14.1
click at [393, 179] on textarea at bounding box center [314, 230] width 537 height 108
click at [410, 178] on textarea at bounding box center [314, 230] width 537 height 108
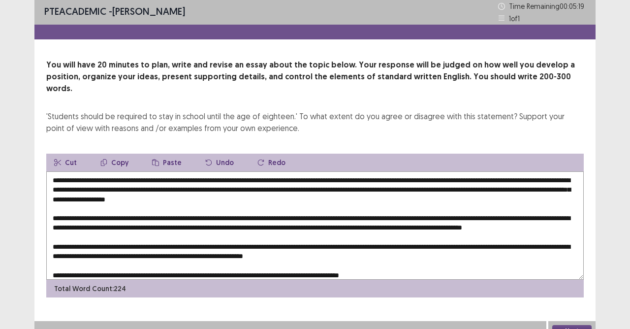
click at [462, 218] on textarea at bounding box center [314, 225] width 537 height 108
drag, startPoint x: 465, startPoint y: 219, endPoint x: 463, endPoint y: 227, distance: 8.5
click at [464, 221] on textarea at bounding box center [314, 225] width 537 height 108
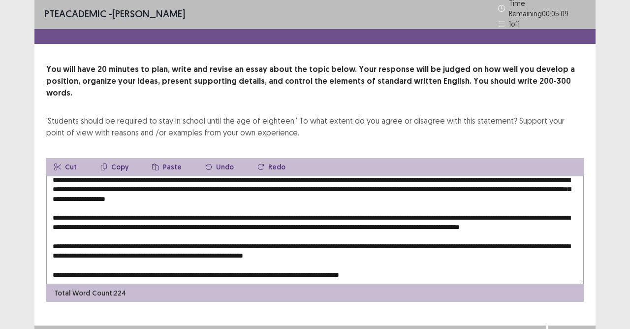
scroll to position [14, 0]
click at [189, 244] on textarea at bounding box center [314, 230] width 537 height 108
click at [158, 261] on textarea at bounding box center [314, 230] width 537 height 108
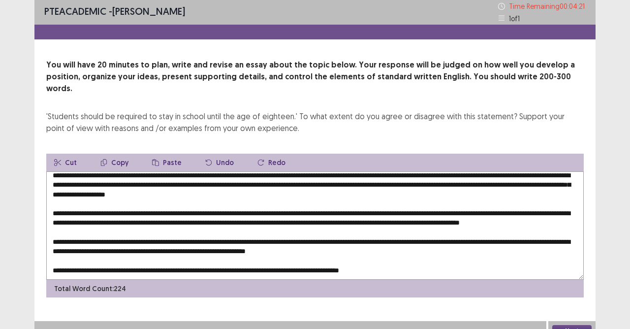
type textarea "**********"
click at [574, 292] on button "Next" at bounding box center [571, 331] width 39 height 12
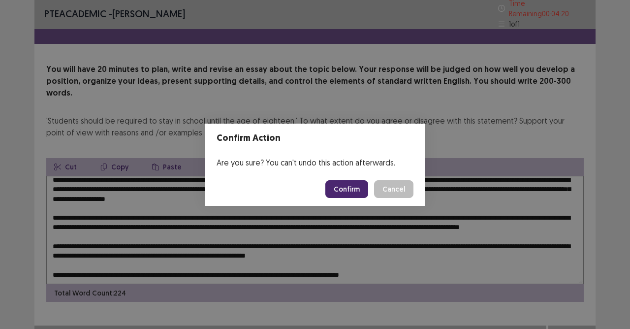
click at [347, 186] on button "Confirm" at bounding box center [346, 189] width 43 height 18
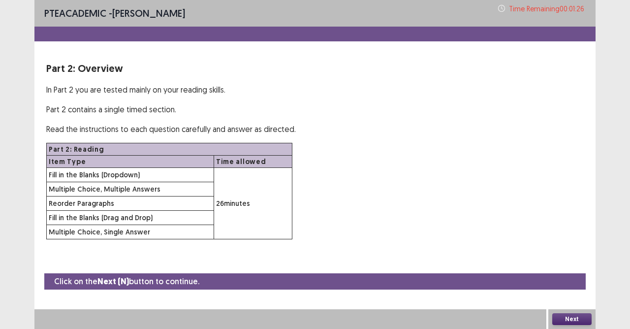
click at [580, 292] on button "Next" at bounding box center [571, 319] width 39 height 12
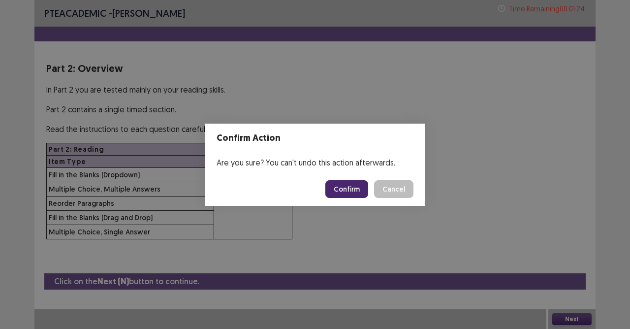
click at [339, 189] on button "Confirm" at bounding box center [346, 189] width 43 height 18
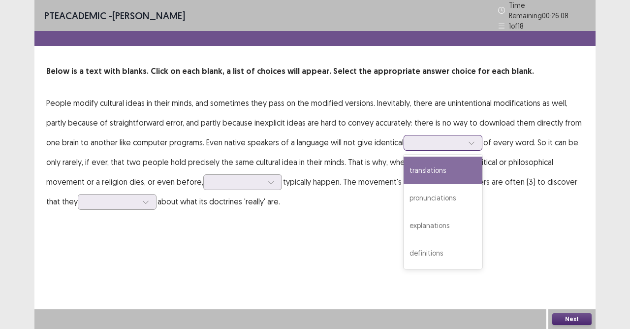
click at [457, 141] on div at bounding box center [437, 142] width 51 height 9
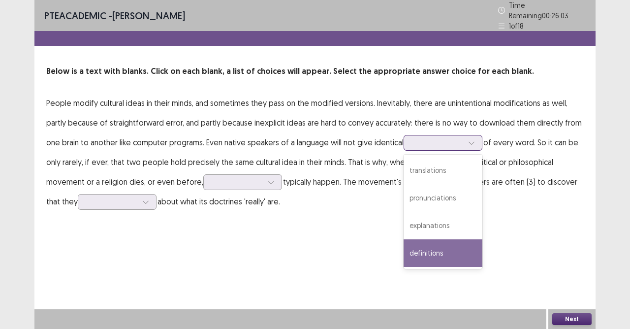
click at [452, 241] on div "definitions" at bounding box center [443, 253] width 79 height 28
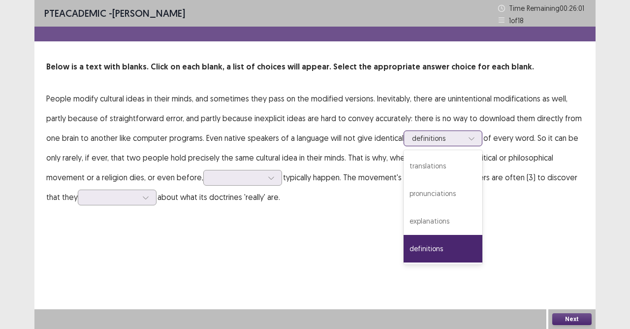
click at [477, 138] on div at bounding box center [471, 138] width 15 height 15
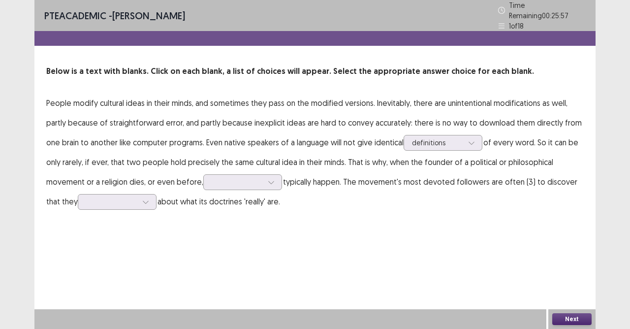
click at [508, 200] on p "People modify cultural ideas in their minds, and sometimes they pass on the mod…" at bounding box center [314, 152] width 537 height 118
click at [470, 135] on div at bounding box center [471, 142] width 15 height 15
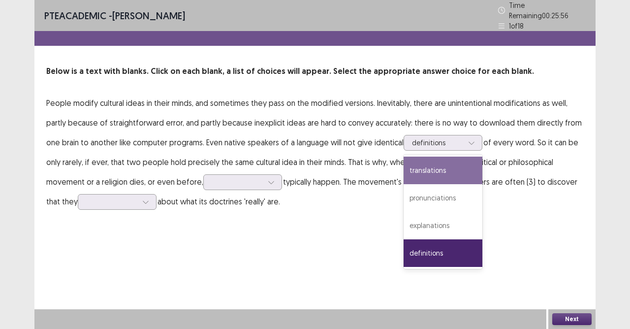
click at [511, 209] on div "PTE academic - [PERSON_NAME] Time Remaining 00 : 25 : 56 1 of 18 Below is a tex…" at bounding box center [314, 115] width 561 height 231
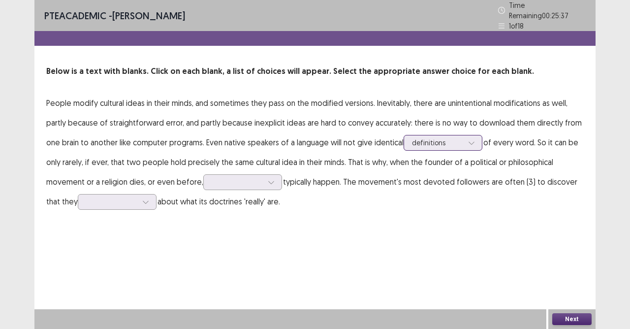
click at [442, 143] on div at bounding box center [437, 142] width 51 height 9
click at [546, 216] on div "PTE academic - [PERSON_NAME] Time Remaining 00 : 25 : 33 1 of 18 Below is a tex…" at bounding box center [314, 115] width 561 height 231
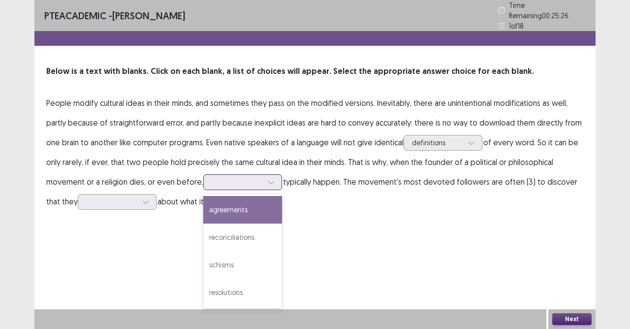
click at [248, 181] on div at bounding box center [237, 181] width 51 height 9
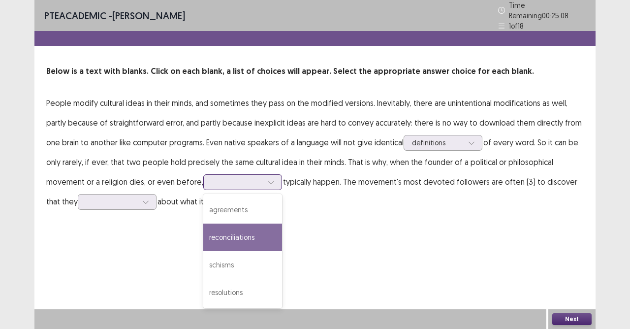
click at [237, 232] on div "reconciliations" at bounding box center [242, 237] width 79 height 28
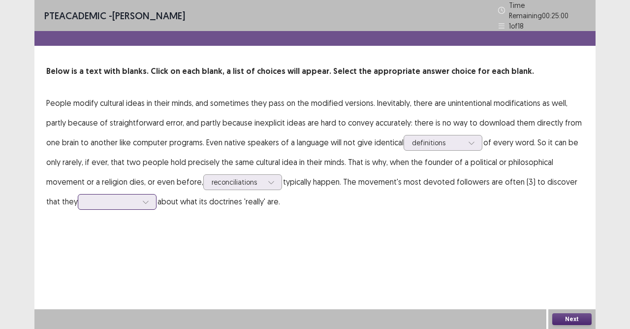
click at [153, 198] on div at bounding box center [145, 201] width 15 height 15
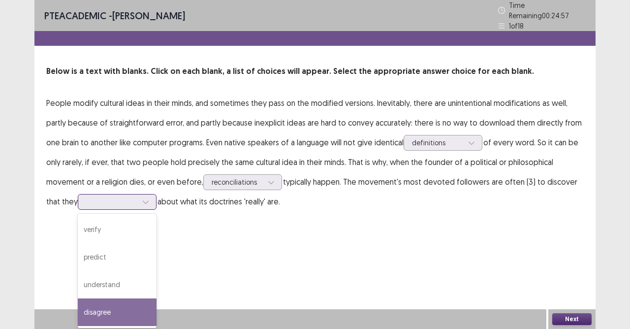
click at [112, 292] on div "disagree" at bounding box center [117, 312] width 79 height 28
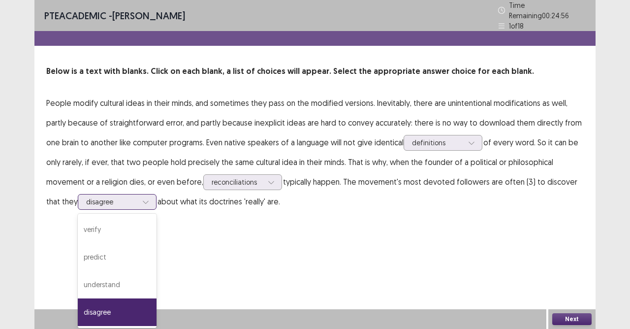
click at [127, 201] on div at bounding box center [111, 201] width 51 height 9
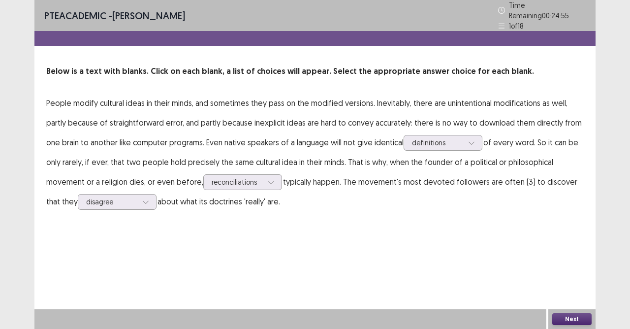
click at [269, 238] on div "PTE academic - [PERSON_NAME] Time Remaining 00 : 24 : 55 1 of 18 Below is a tex…" at bounding box center [314, 164] width 561 height 329
click at [558, 292] on button "Next" at bounding box center [571, 319] width 39 height 12
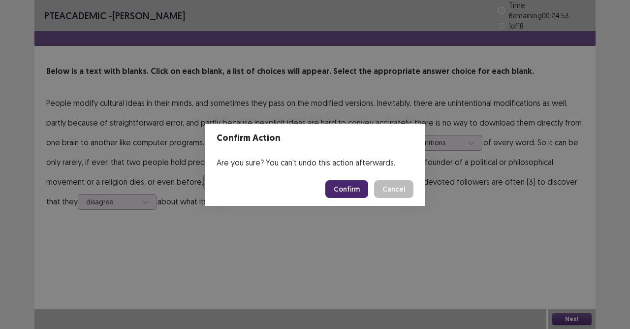
click at [352, 188] on button "Confirm" at bounding box center [346, 189] width 43 height 18
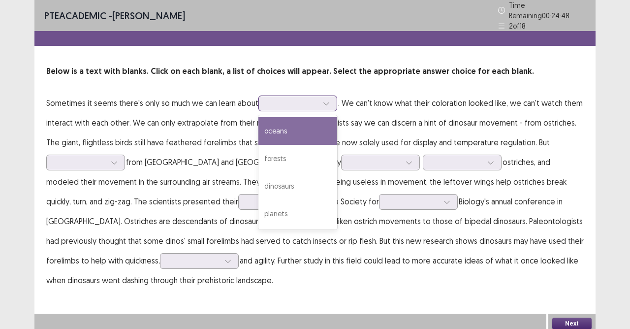
click at [314, 98] on div at bounding box center [292, 102] width 51 height 9
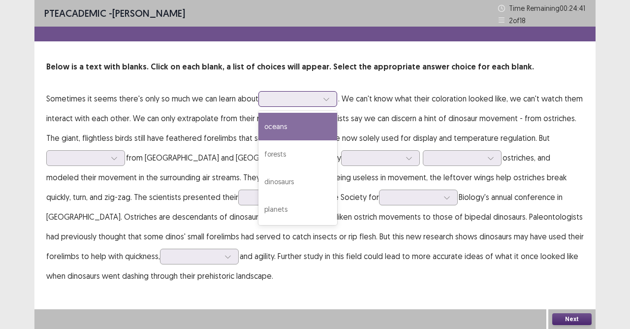
click at [308, 128] on div "oceans" at bounding box center [297, 127] width 79 height 28
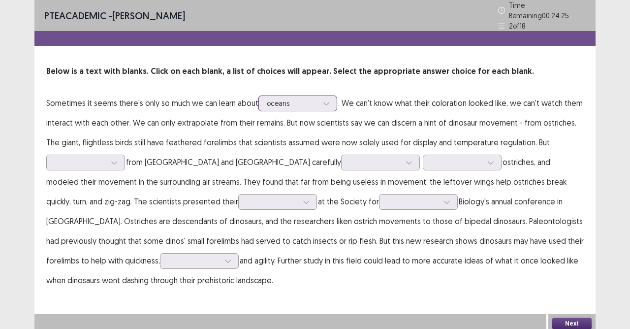
click at [320, 100] on div at bounding box center [326, 103] width 15 height 15
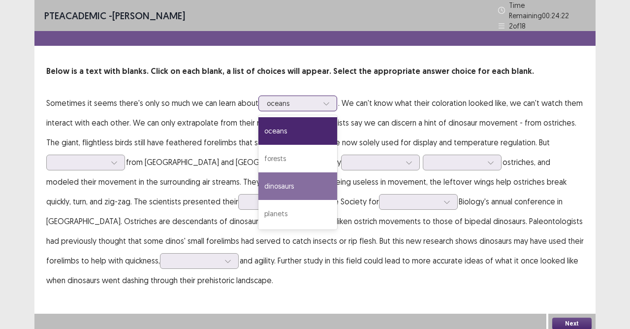
click at [305, 174] on div "dinosaurs" at bounding box center [297, 186] width 79 height 28
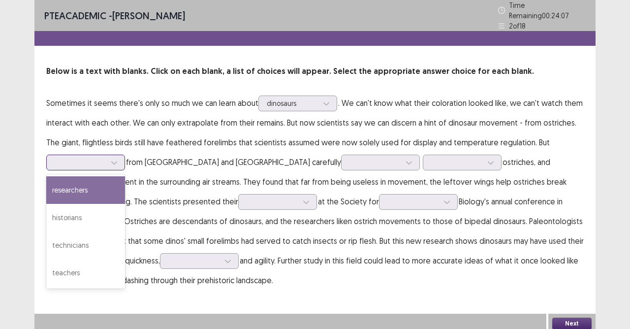
click at [113, 160] on icon at bounding box center [114, 162] width 7 height 7
click at [83, 193] on div "researchers" at bounding box center [85, 190] width 79 height 28
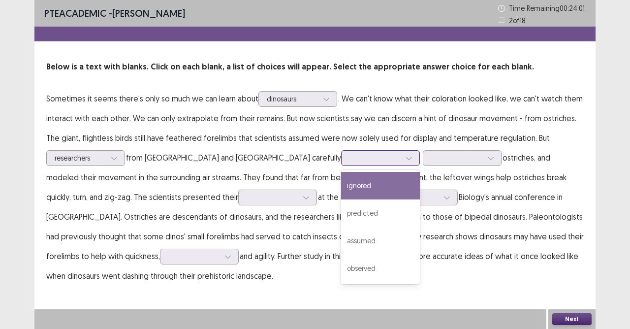
click at [349, 160] on div at bounding box center [374, 157] width 51 height 9
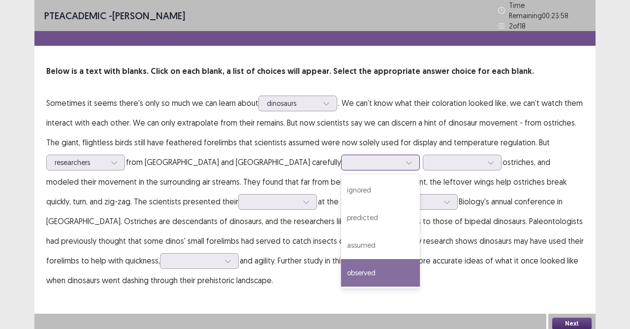
click at [341, 269] on div "observed" at bounding box center [380, 273] width 79 height 28
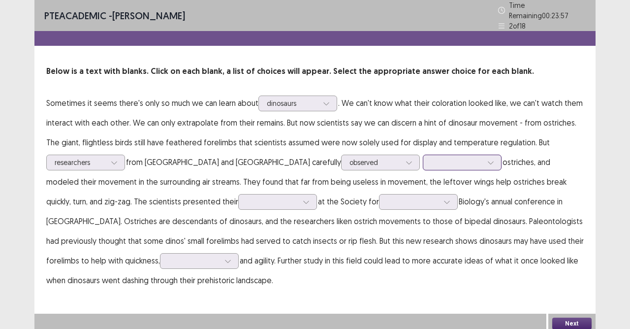
click at [431, 158] on div at bounding box center [456, 162] width 51 height 9
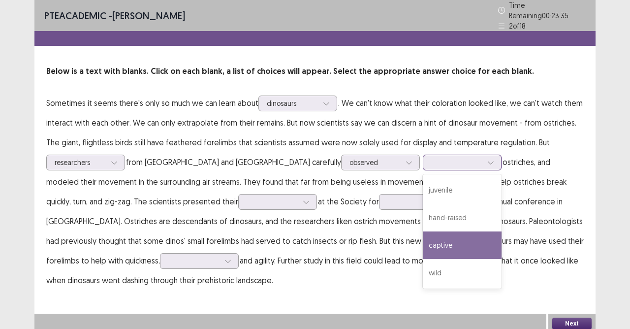
click at [423, 238] on div "captive" at bounding box center [462, 245] width 79 height 28
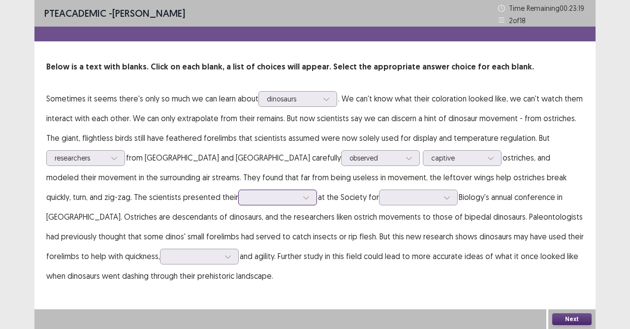
click at [303, 195] on icon at bounding box center [306, 197] width 7 height 7
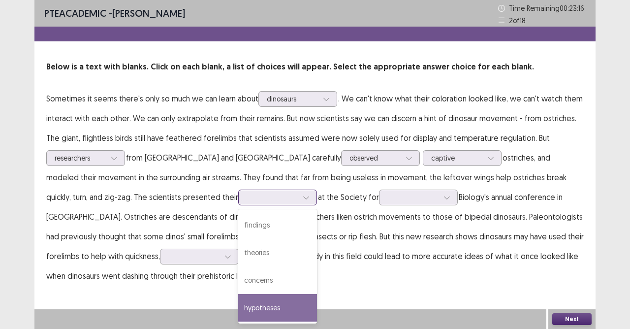
click at [238, 292] on div "hypotheses" at bounding box center [277, 308] width 79 height 28
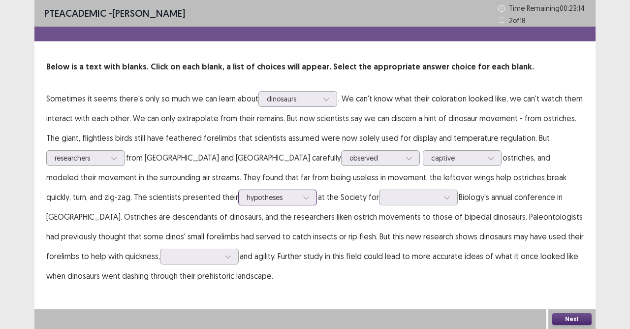
click at [299, 192] on div at bounding box center [306, 197] width 15 height 15
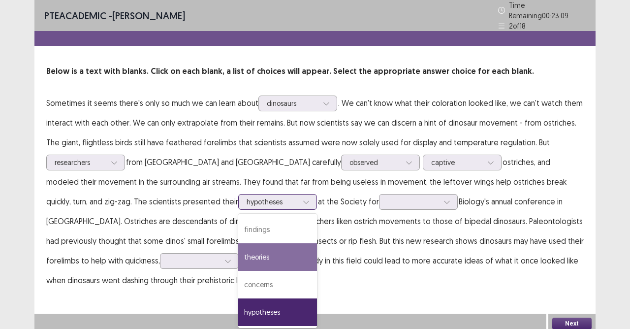
click at [238, 244] on div "theories" at bounding box center [277, 257] width 79 height 28
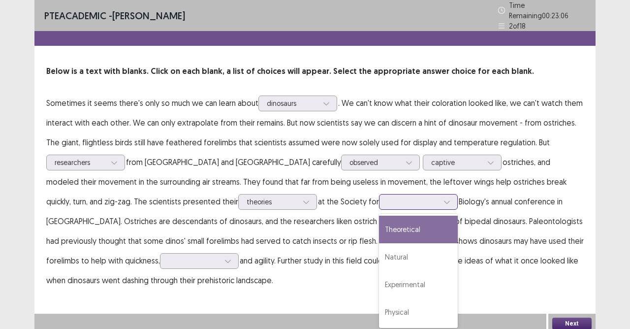
click at [387, 197] on div at bounding box center [412, 201] width 51 height 9
click at [379, 221] on div "Theoretical" at bounding box center [418, 230] width 79 height 28
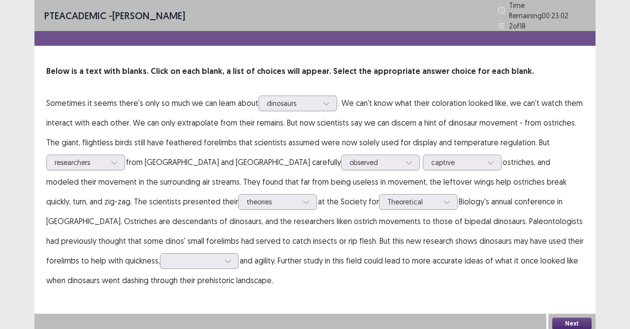
click at [289, 209] on p "Sometimes it seems there's only so much we can learn about dinosaurs . We can't…" at bounding box center [314, 191] width 537 height 197
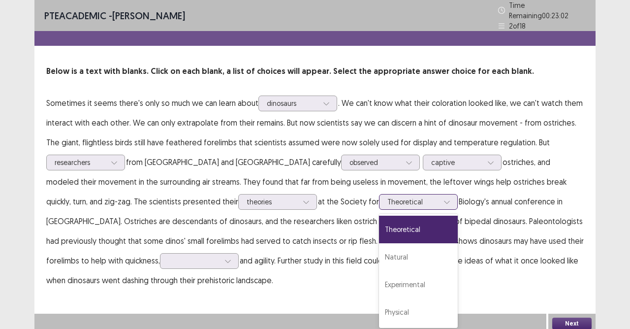
click at [387, 197] on div at bounding box center [412, 201] width 51 height 9
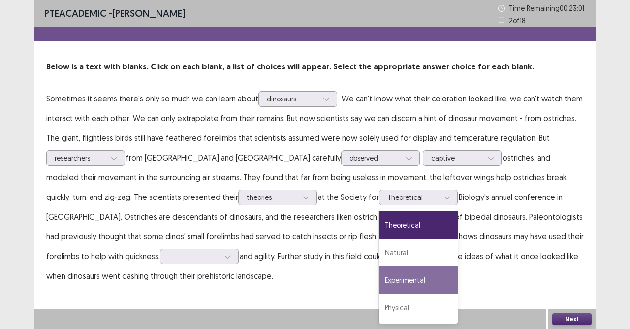
click at [372, 274] on p "Sometimes it seems there's only so much we can learn about dinosaurs . We can't…" at bounding box center [314, 187] width 537 height 197
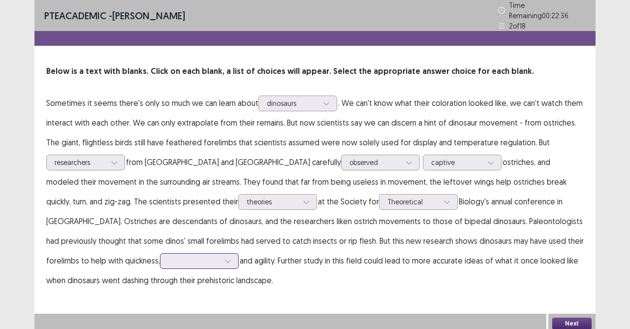
scroll to position [53, 0]
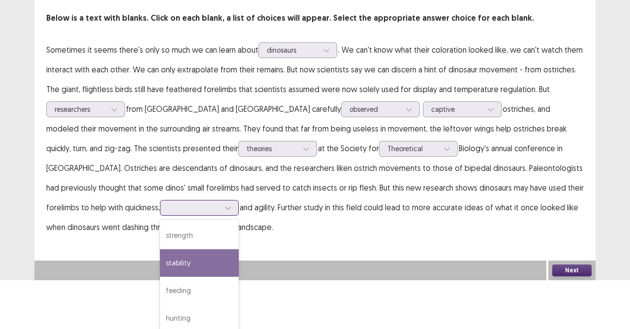
click at [160, 216] on div "4 results available. Use Up and Down to choose options, press Enter to select t…" at bounding box center [199, 208] width 79 height 16
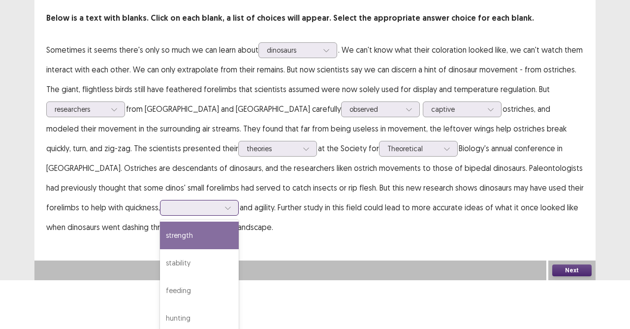
click at [160, 234] on div "strength" at bounding box center [199, 235] width 79 height 28
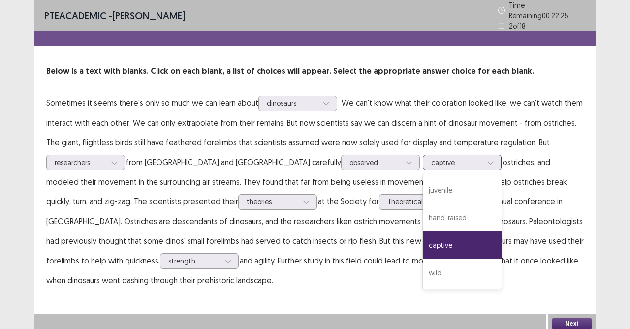
click at [431, 158] on div at bounding box center [456, 162] width 51 height 9
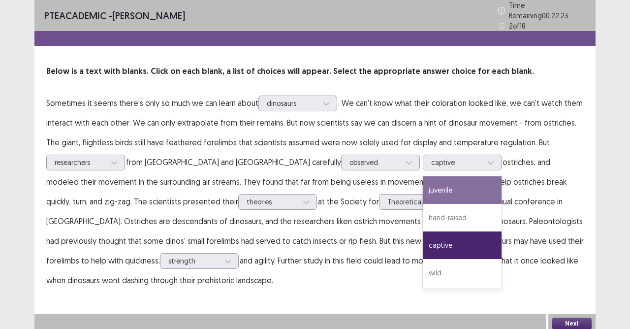
click at [517, 292] on div "PTE academic - [PERSON_NAME] Time Remaining 00 : 22 : 23 2 of 18 Below is a tex…" at bounding box center [314, 155] width 561 height 310
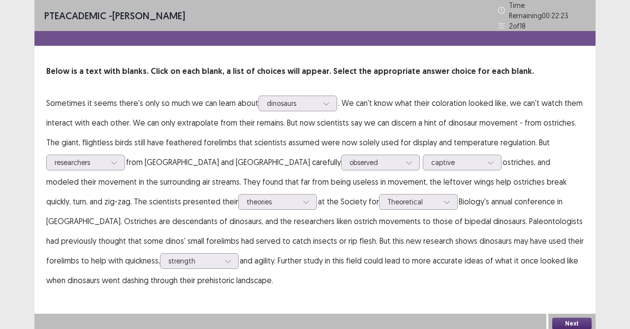
click at [571, 292] on button "Next" at bounding box center [571, 323] width 39 height 12
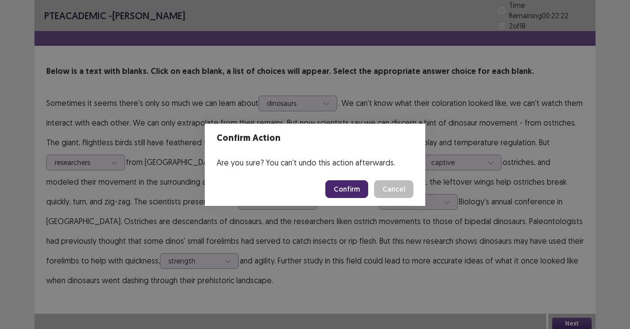
click at [349, 188] on button "Confirm" at bounding box center [346, 189] width 43 height 18
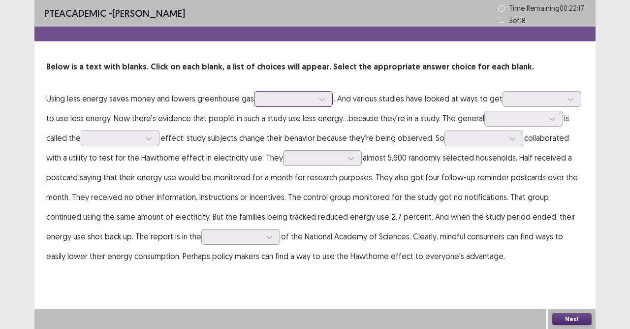
click at [278, 103] on div at bounding box center [287, 98] width 51 height 9
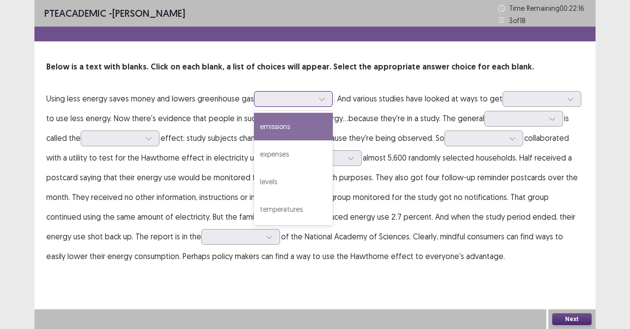
click at [283, 129] on div "emissions" at bounding box center [293, 127] width 79 height 28
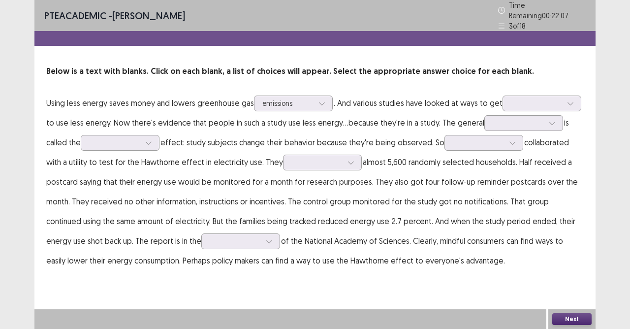
click at [545, 88] on div "Below is a text with blanks. Click on each blank, a list of choices will appear…" at bounding box center [314, 167] width 561 height 205
click at [553, 97] on div at bounding box center [536, 102] width 53 height 11
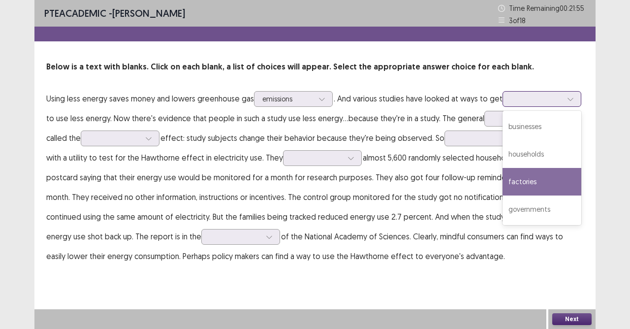
click at [531, 187] on div "factories" at bounding box center [542, 182] width 79 height 28
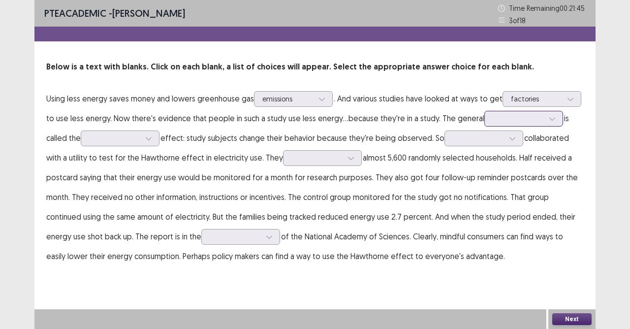
click at [545, 112] on div at bounding box center [552, 118] width 15 height 15
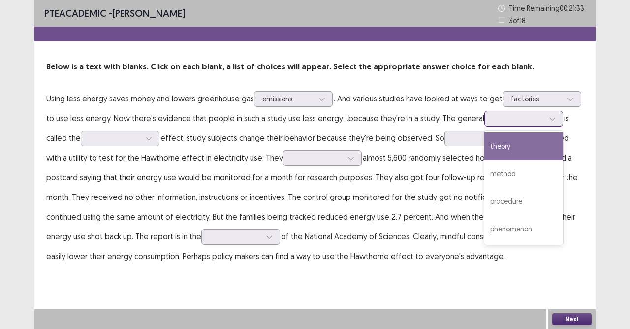
click at [500, 145] on div "theory" at bounding box center [523, 146] width 79 height 28
click at [493, 117] on input "text" at bounding box center [494, 118] width 2 height 7
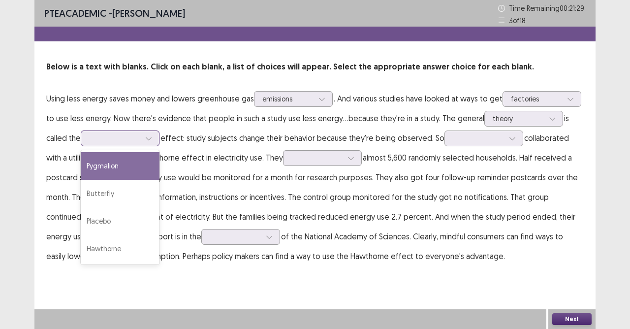
click at [144, 131] on div at bounding box center [148, 138] width 15 height 15
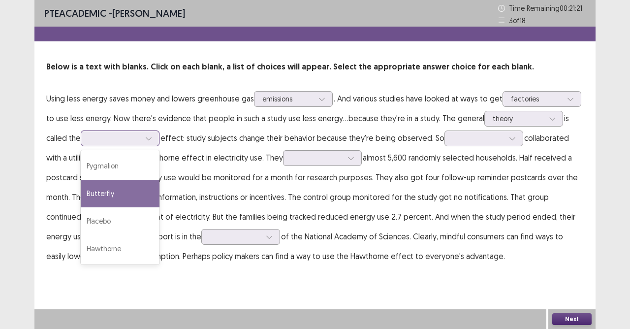
click at [109, 191] on div "Butterfly" at bounding box center [120, 194] width 79 height 28
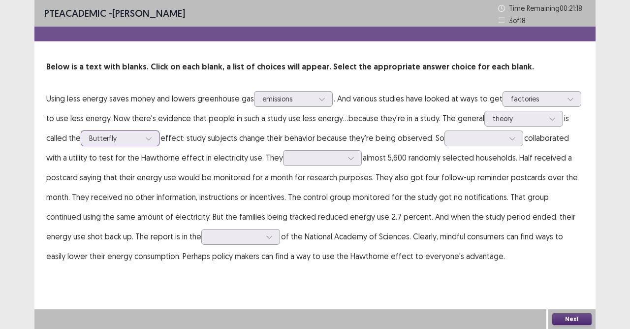
click at [137, 136] on div at bounding box center [114, 137] width 51 height 9
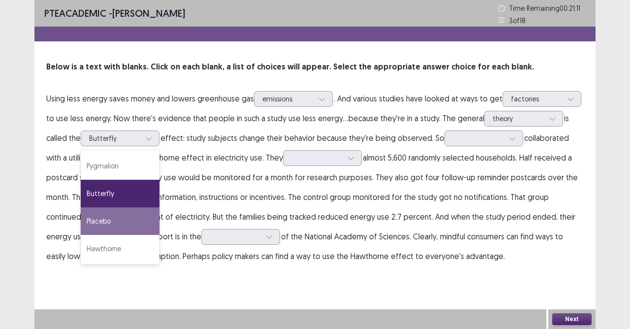
click at [516, 267] on div "PTE academic - [PERSON_NAME] Time Remaining 00 : 21 : 11 3 of 18 Below is a tex…" at bounding box center [314, 142] width 561 height 285
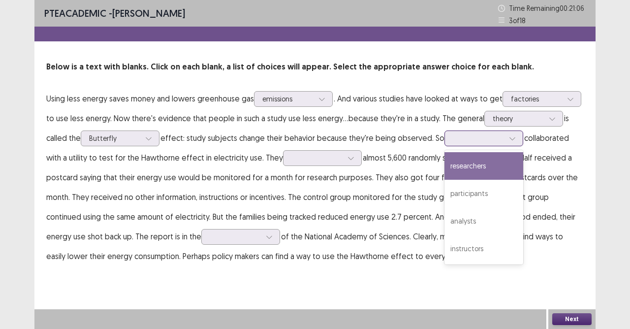
click at [499, 138] on div at bounding box center [478, 137] width 51 height 9
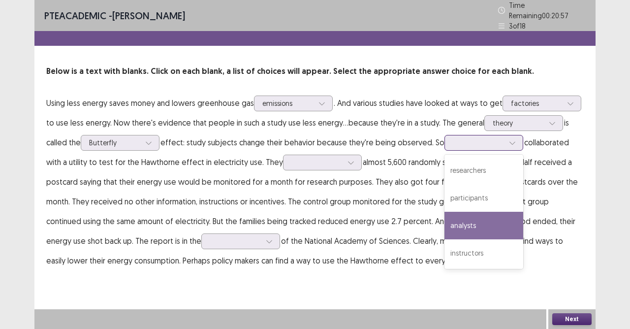
click at [479, 217] on div "analysts" at bounding box center [483, 226] width 79 height 28
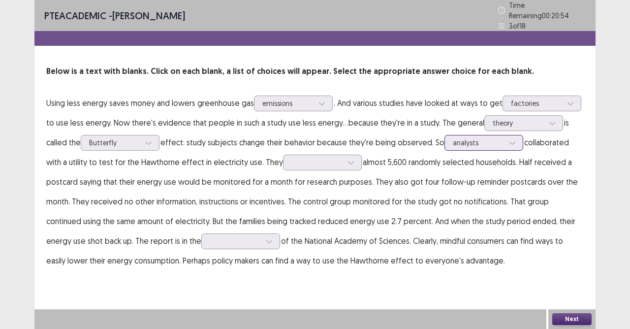
click at [473, 143] on div at bounding box center [478, 142] width 51 height 9
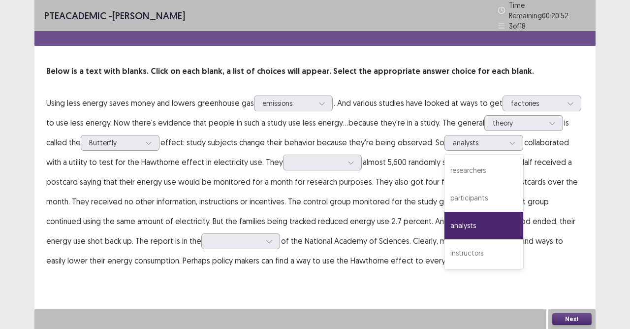
click at [560, 142] on p "Using less energy saves money and lowers greenhouse gas emissions . And various…" at bounding box center [314, 181] width 537 height 177
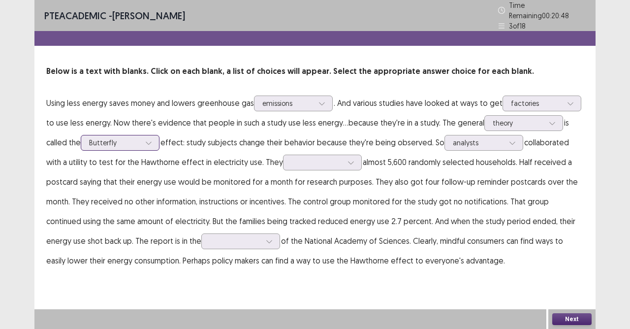
click at [151, 139] on icon at bounding box center [148, 142] width 7 height 7
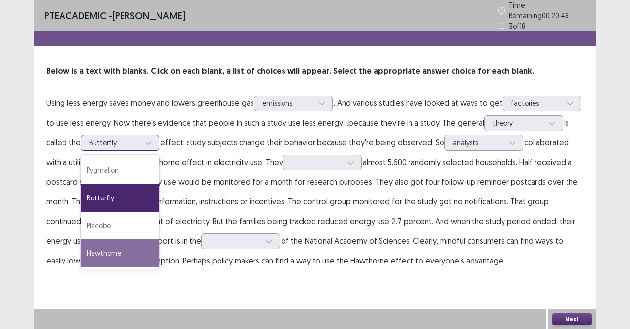
click at [129, 239] on div "Hawthorne" at bounding box center [120, 253] width 79 height 28
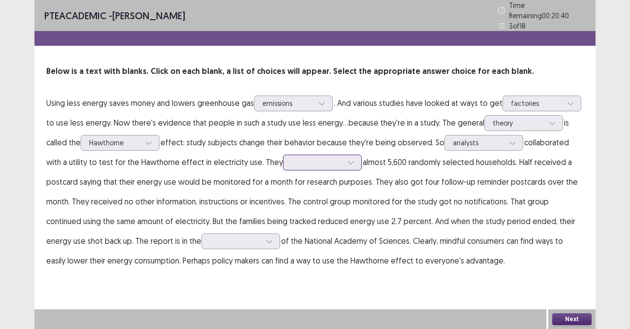
click at [355, 159] on div at bounding box center [322, 163] width 79 height 16
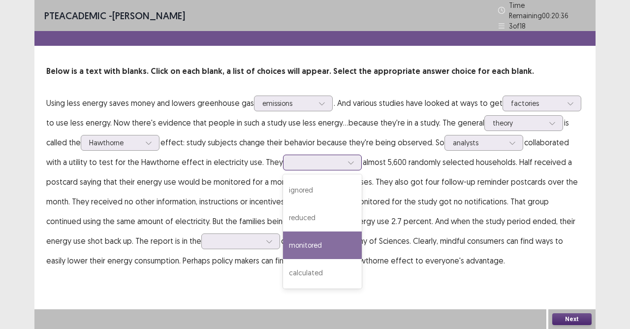
click at [316, 238] on div "monitored" at bounding box center [322, 245] width 79 height 28
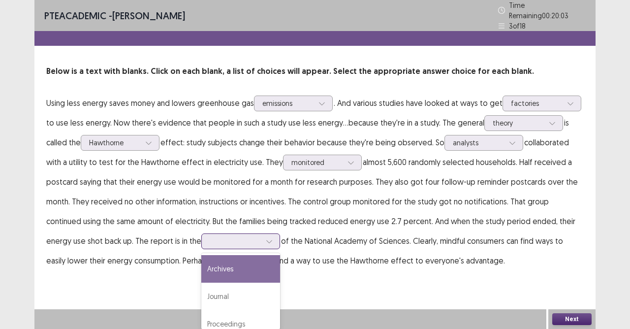
click at [217, 236] on div at bounding box center [235, 240] width 51 height 9
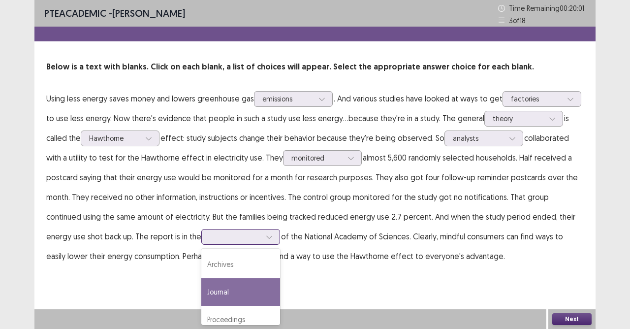
scroll to position [37, 0]
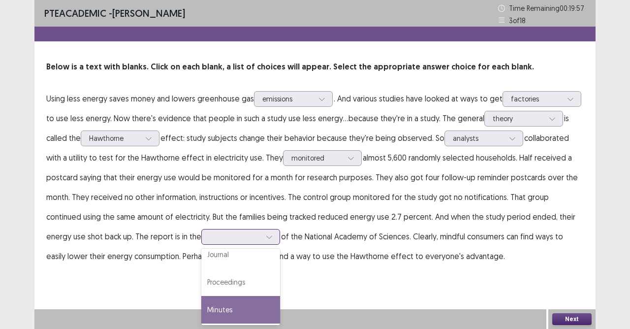
click at [201, 292] on div "Minutes" at bounding box center [240, 310] width 79 height 28
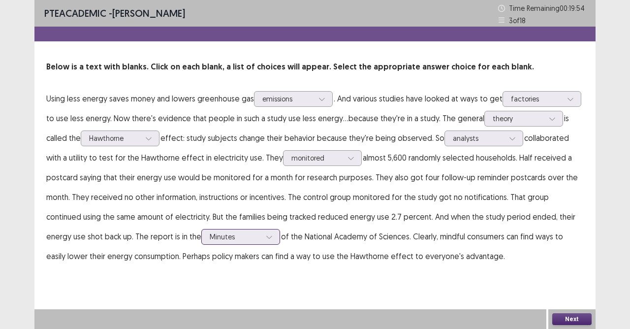
click at [221, 234] on div "Minutes" at bounding box center [235, 236] width 53 height 15
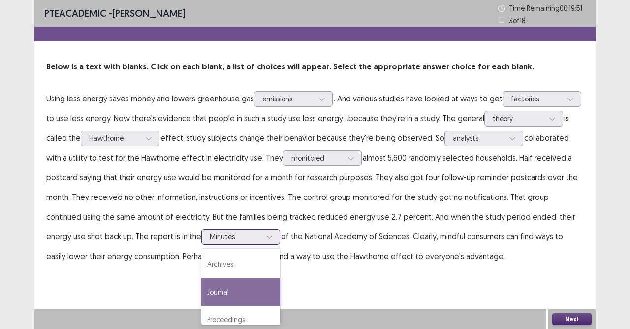
click at [201, 287] on div "Journal" at bounding box center [240, 292] width 79 height 28
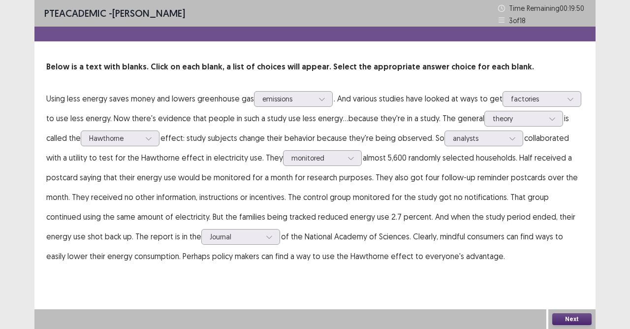
click at [570, 292] on button "Next" at bounding box center [571, 319] width 39 height 12
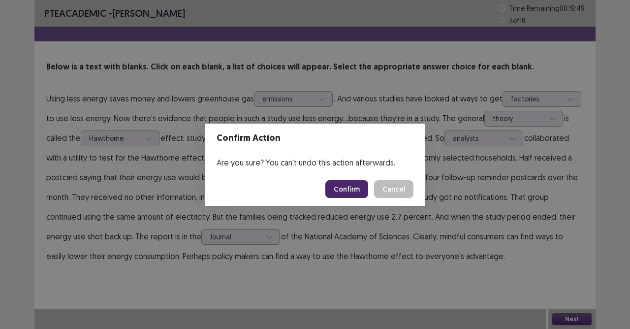
click at [347, 186] on button "Confirm" at bounding box center [346, 189] width 43 height 18
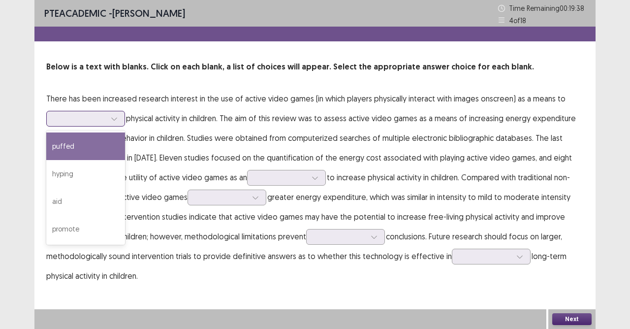
click at [109, 116] on div at bounding box center [114, 118] width 15 height 15
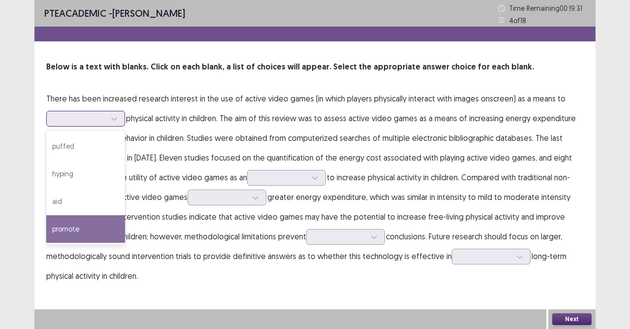
click at [91, 228] on div "promote" at bounding box center [85, 229] width 79 height 28
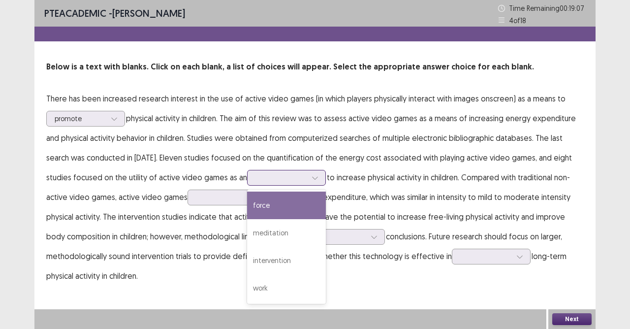
click at [308, 179] on div at bounding box center [315, 177] width 15 height 15
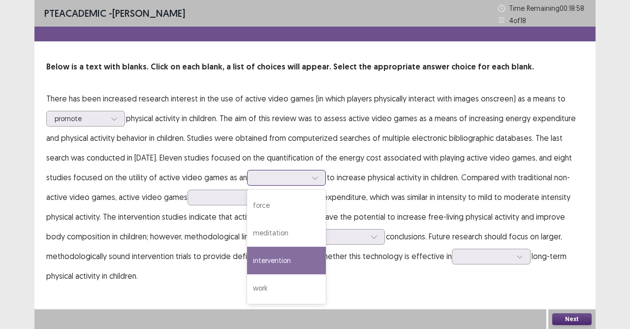
click at [278, 258] on div "intervention" at bounding box center [286, 261] width 79 height 28
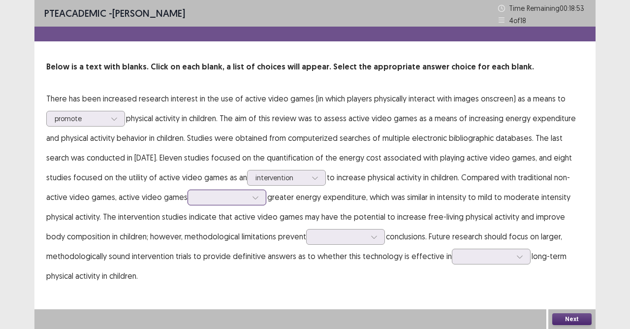
click at [253, 195] on icon at bounding box center [255, 197] width 7 height 7
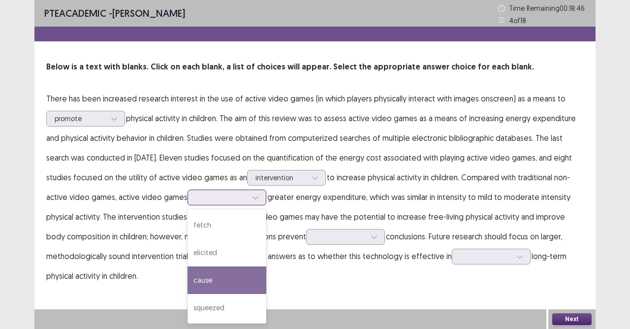
click at [208, 277] on div "cause" at bounding box center [227, 280] width 79 height 28
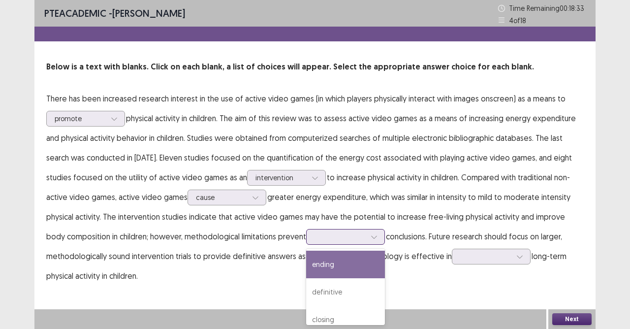
click at [328, 239] on div at bounding box center [340, 236] width 51 height 9
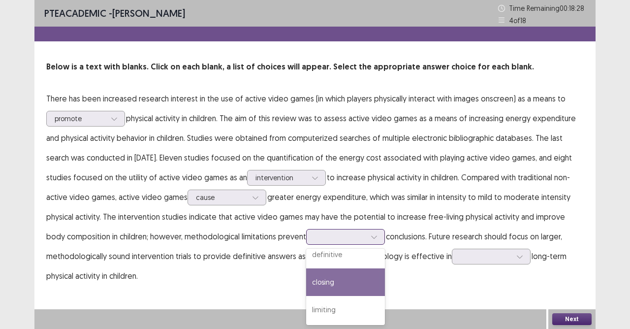
scroll to position [0, 0]
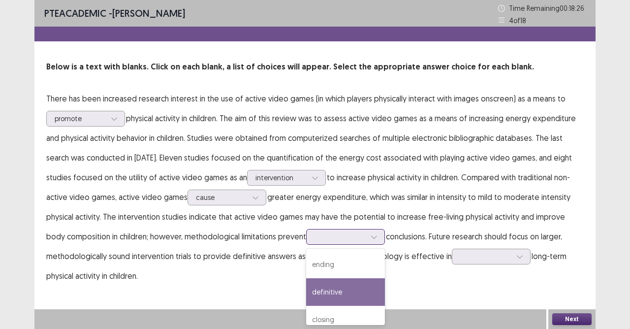
click at [319, 291] on div "definitive" at bounding box center [345, 292] width 79 height 28
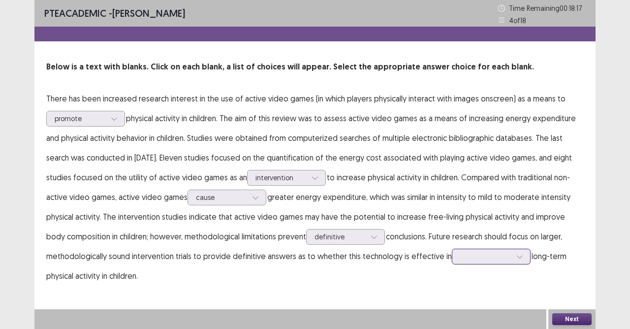
scroll to position [53, 0]
click at [496, 256] on div at bounding box center [491, 257] width 79 height 16
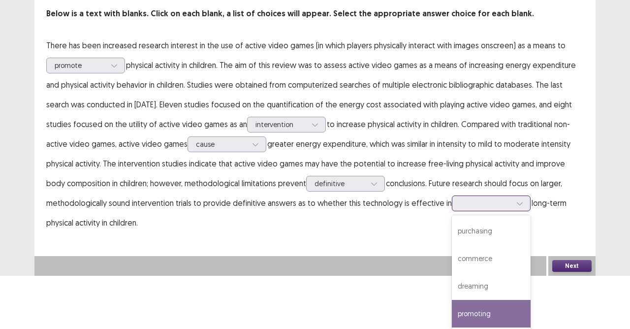
click at [488, 292] on div "promoting" at bounding box center [491, 314] width 79 height 28
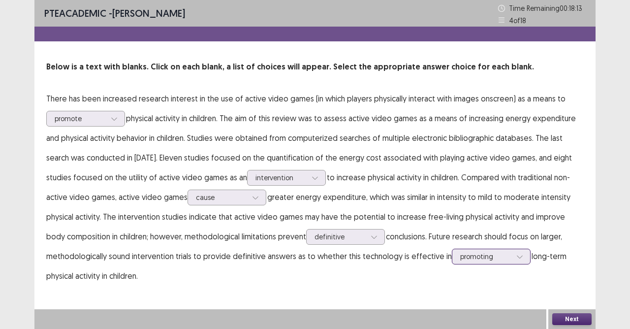
scroll to position [0, 0]
click at [559, 292] on button "Next" at bounding box center [571, 319] width 39 height 12
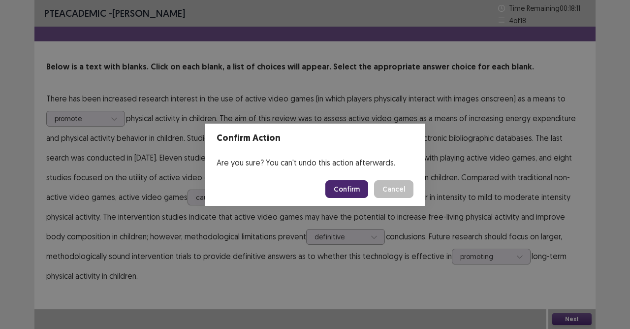
click at [343, 188] on button "Confirm" at bounding box center [346, 189] width 43 height 18
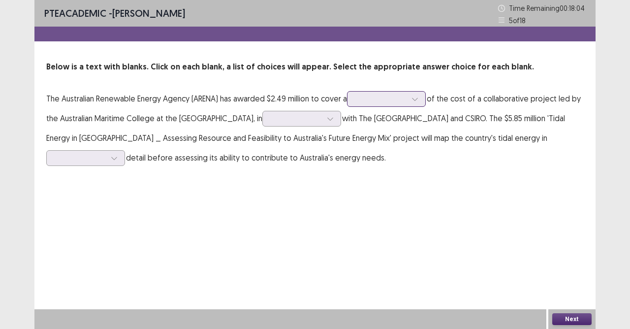
click at [413, 98] on div at bounding box center [415, 99] width 15 height 15
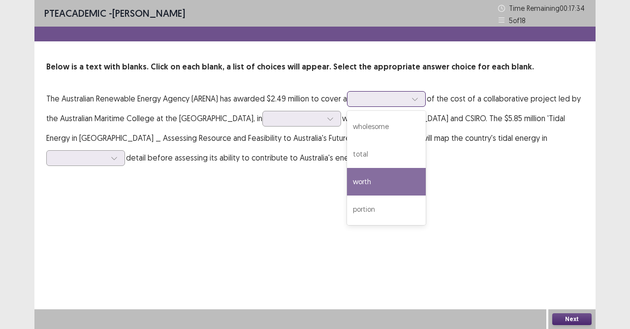
click at [371, 180] on div "worth" at bounding box center [386, 182] width 79 height 28
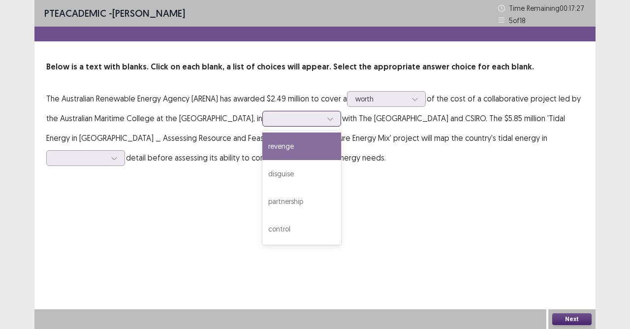
click at [331, 120] on icon at bounding box center [330, 118] width 7 height 7
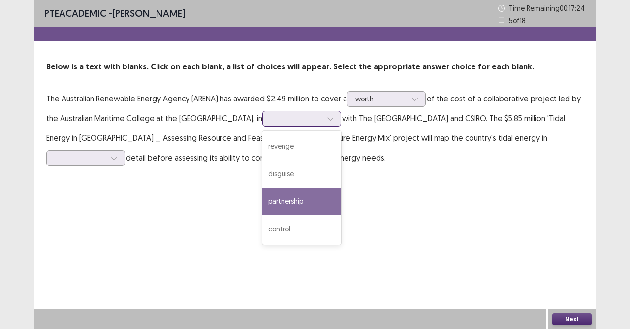
click at [323, 204] on div "partnership" at bounding box center [301, 202] width 79 height 28
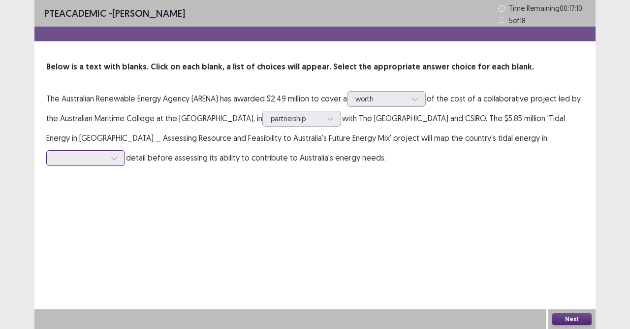
click at [113, 156] on icon at bounding box center [114, 158] width 7 height 7
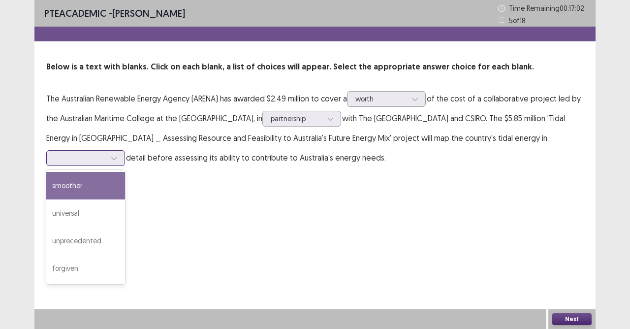
click at [91, 193] on div "smoother" at bounding box center [85, 186] width 79 height 28
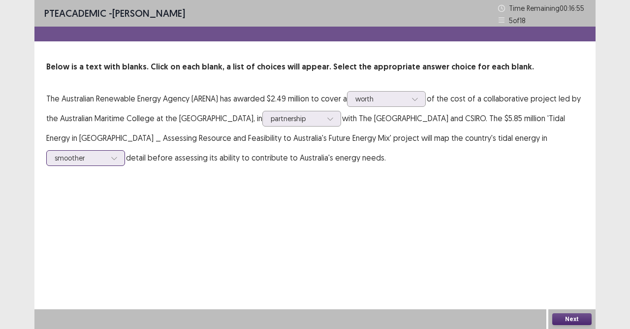
click at [110, 157] on div at bounding box center [114, 158] width 15 height 15
click at [174, 169] on div "PTE academic - [PERSON_NAME] Time Remaining 00 : 16 : 52 5 of 18 Below is a tex…" at bounding box center [314, 93] width 561 height 187
click at [555, 292] on button "Next" at bounding box center [571, 319] width 39 height 12
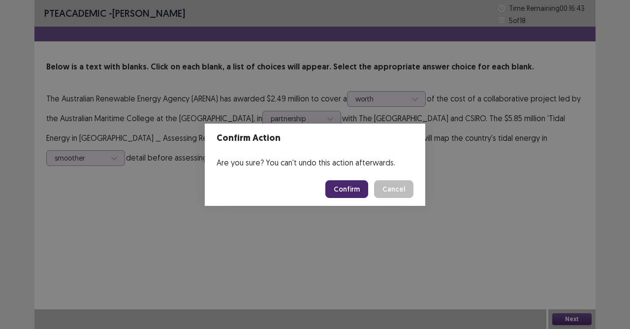
click at [346, 184] on button "Confirm" at bounding box center [346, 189] width 43 height 18
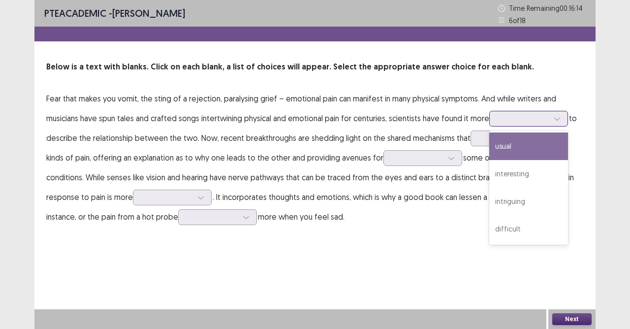
click at [559, 120] on icon at bounding box center [557, 118] width 7 height 7
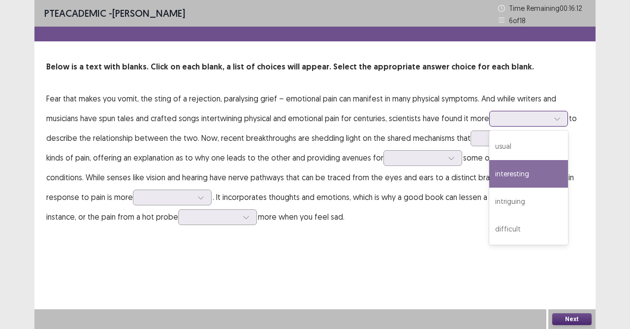
click at [540, 164] on div "interesting" at bounding box center [528, 174] width 79 height 28
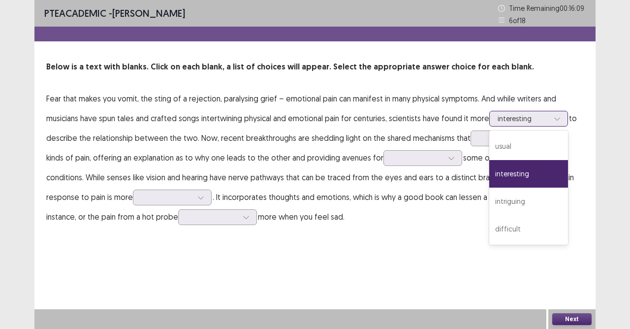
click at [558, 121] on icon at bounding box center [557, 118] width 7 height 7
click at [370, 222] on p "Fear that makes you vomit, the sting of a rejection, paralysing grief – emotion…" at bounding box center [314, 158] width 537 height 138
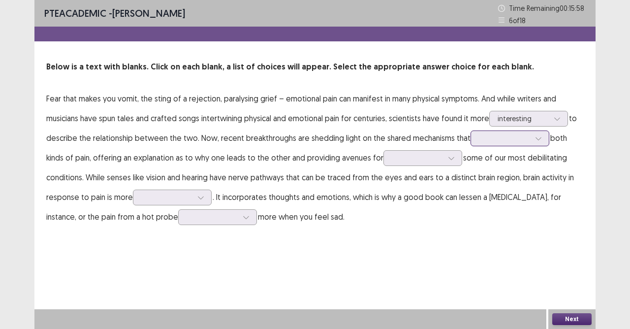
click at [517, 146] on div at bounding box center [510, 138] width 79 height 16
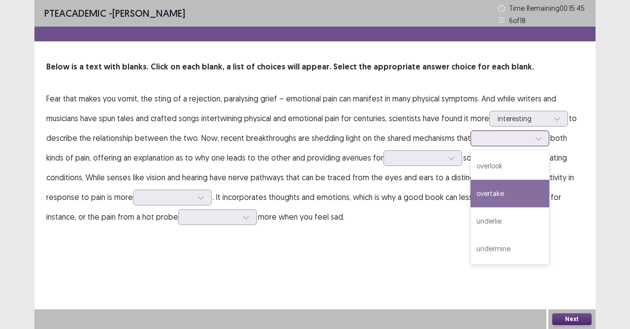
click at [489, 197] on div "overtake" at bounding box center [510, 194] width 79 height 28
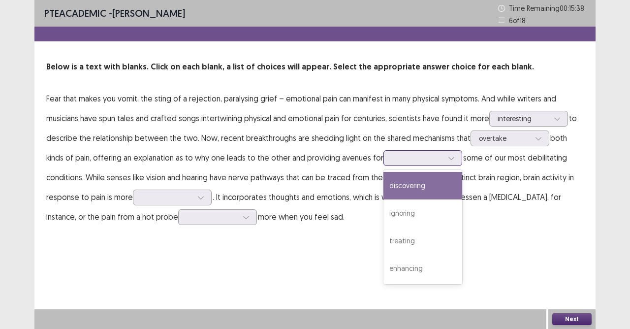
click at [448, 158] on icon at bounding box center [451, 158] width 7 height 7
click at [425, 187] on div "discovering" at bounding box center [422, 186] width 79 height 28
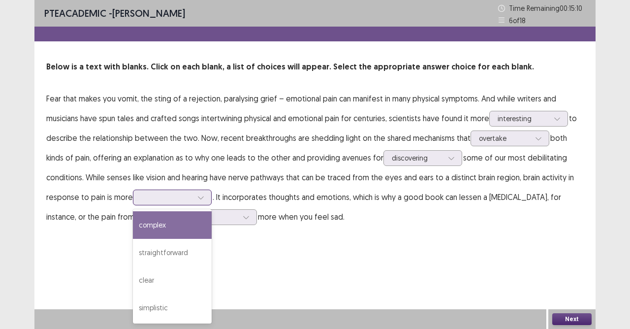
click at [194, 199] on div at bounding box center [172, 197] width 79 height 16
click at [179, 236] on div "complex" at bounding box center [172, 225] width 79 height 28
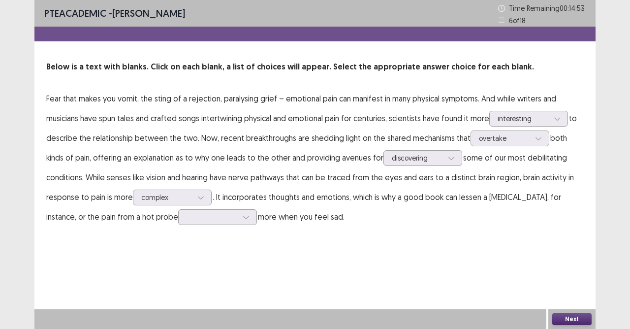
click at [198, 225] on p "Fear that makes you vomit, the sting of a rejection, paralysing grief – emotion…" at bounding box center [314, 158] width 537 height 138
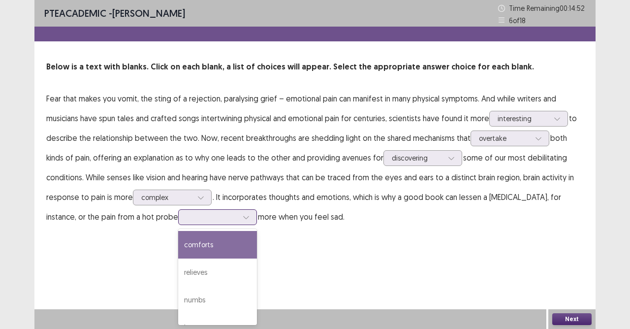
click at [197, 221] on div at bounding box center [212, 216] width 53 height 11
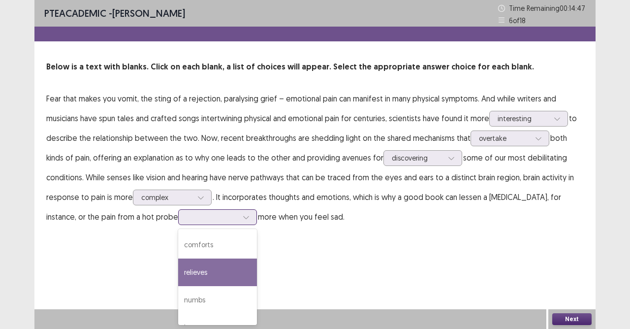
scroll to position [18, 0]
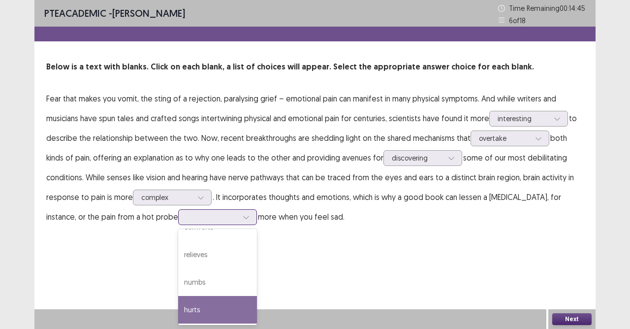
click at [178, 292] on div "hurts" at bounding box center [217, 310] width 79 height 28
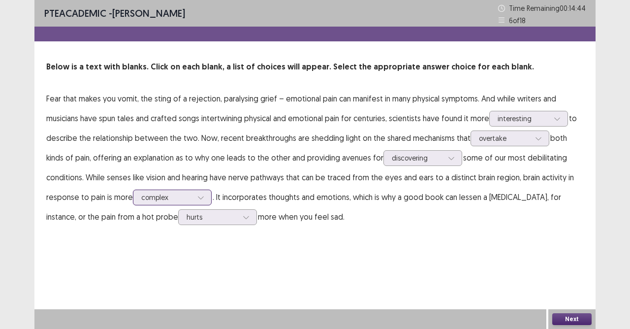
click at [174, 201] on div at bounding box center [166, 196] width 51 height 9
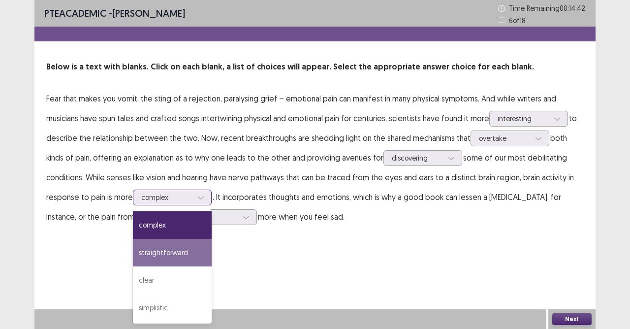
click at [171, 254] on div "straightforward" at bounding box center [172, 253] width 79 height 28
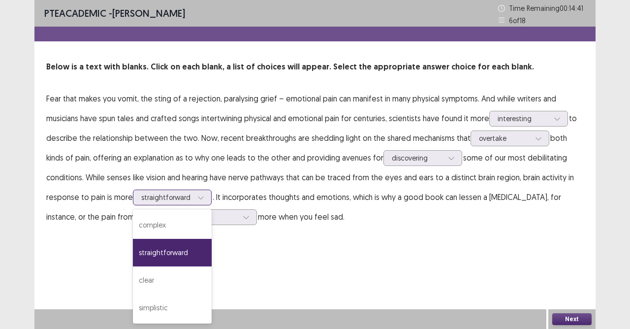
click at [180, 190] on div "straightforward" at bounding box center [166, 197] width 51 height 15
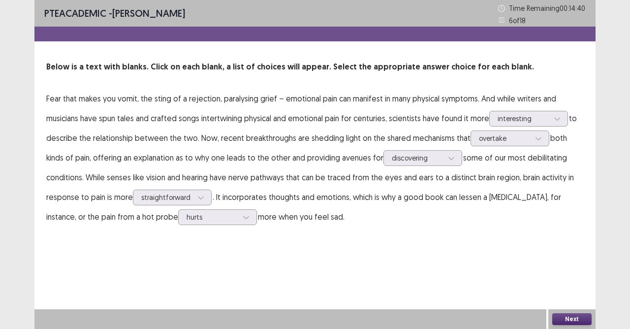
click at [282, 261] on div "PTE academic - [PERSON_NAME] Time Remaining 00 : 14 : 40 6 of 18 Below is a tex…" at bounding box center [314, 164] width 561 height 329
click at [569, 292] on div "Next" at bounding box center [571, 319] width 47 height 20
click at [574, 292] on button "Next" at bounding box center [571, 319] width 39 height 12
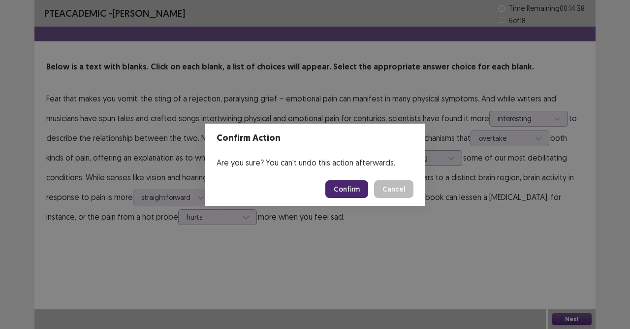
click at [353, 187] on button "Confirm" at bounding box center [346, 189] width 43 height 18
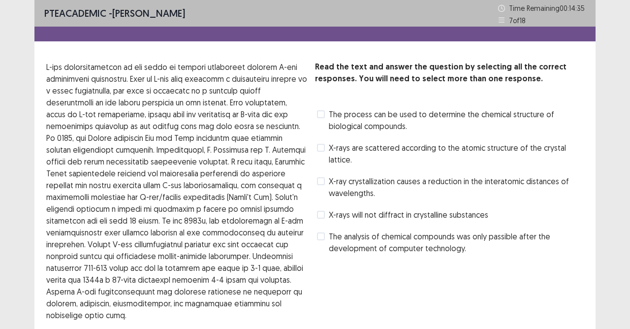
click at [318, 113] on span at bounding box center [321, 114] width 8 height 8
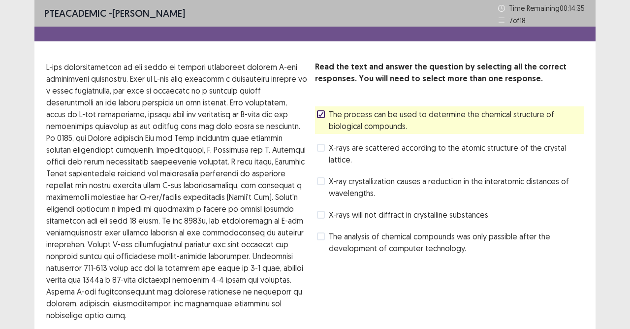
click at [325, 145] on label "X-rays are scattered according to the atomic structure of the crystal lattice." at bounding box center [450, 154] width 267 height 24
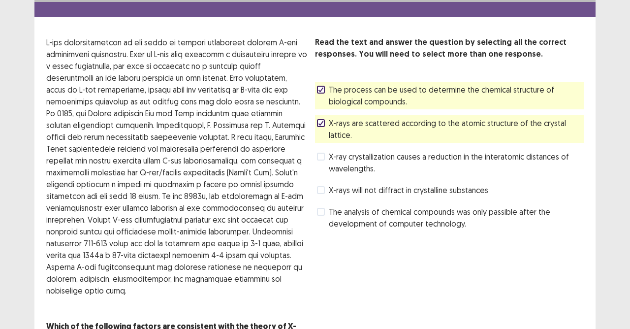
scroll to position [83, 0]
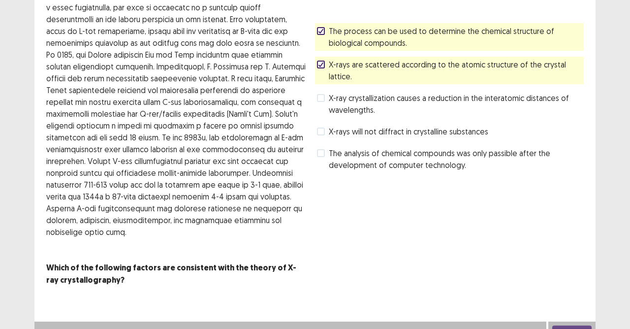
click at [577, 292] on button "Next" at bounding box center [571, 331] width 39 height 12
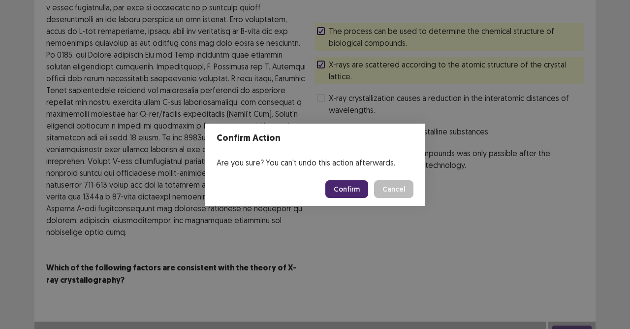
click at [346, 189] on button "Confirm" at bounding box center [346, 189] width 43 height 18
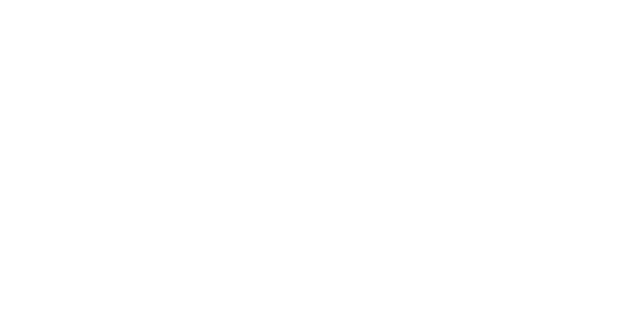
scroll to position [0, 0]
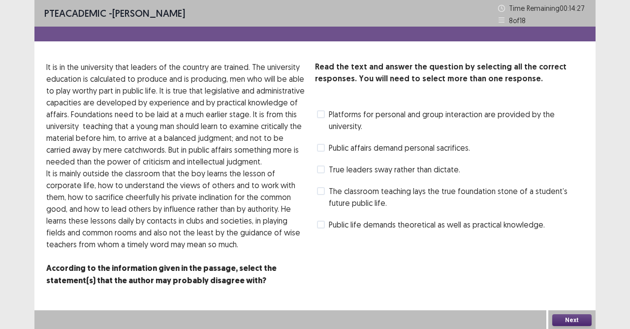
click at [321, 145] on span at bounding box center [321, 148] width 8 height 8
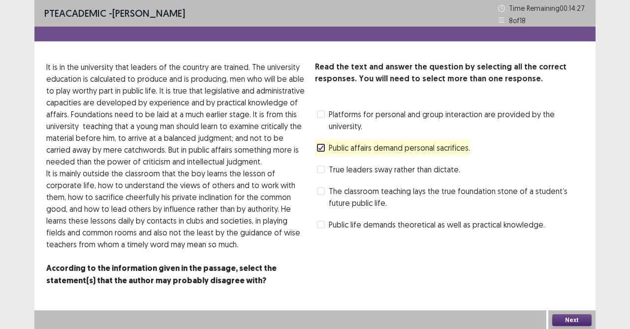
drag, startPoint x: 327, startPoint y: 194, endPoint x: 355, endPoint y: 208, distance: 30.8
click at [327, 194] on label "The classroom teaching lays the true foundation stone of a student’s future pub…" at bounding box center [450, 197] width 267 height 24
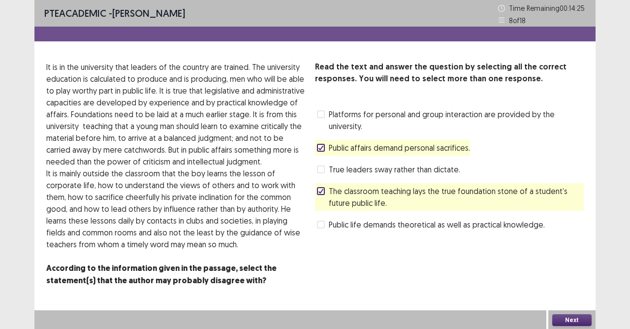
click at [570, 292] on button "Next" at bounding box center [571, 320] width 39 height 12
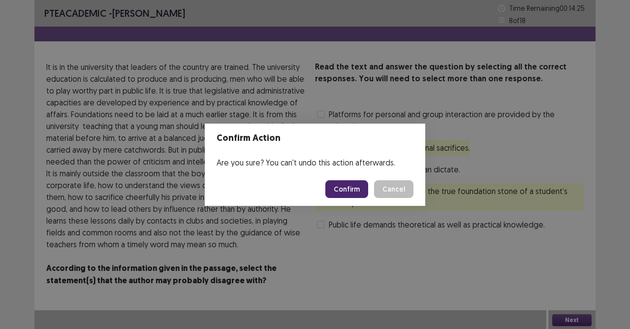
click at [346, 187] on button "Confirm" at bounding box center [346, 189] width 43 height 18
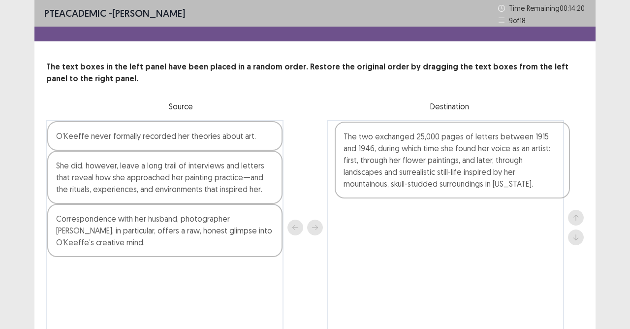
drag, startPoint x: 143, startPoint y: 177, endPoint x: 433, endPoint y: 150, distance: 291.7
click at [433, 150] on div "O’Keeffe never formally recorded her theories about art. The two exchanged 25,0…" at bounding box center [314, 227] width 537 height 215
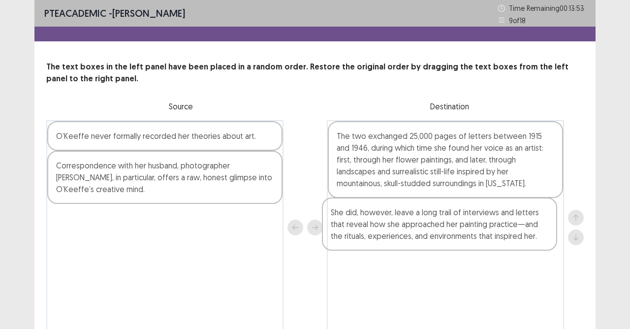
drag, startPoint x: 161, startPoint y: 177, endPoint x: 437, endPoint y: 227, distance: 280.2
click at [437, 227] on div "O’Keeffe never formally recorded her theories about art. She did, however, leav…" at bounding box center [314, 227] width 537 height 215
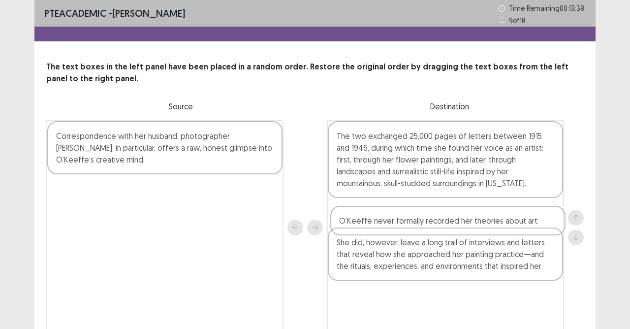
drag, startPoint x: 131, startPoint y: 141, endPoint x: 423, endPoint y: 225, distance: 303.9
click at [423, 225] on div "O’Keeffe never formally recorded her theories about art. Correspondence with he…" at bounding box center [314, 227] width 537 height 215
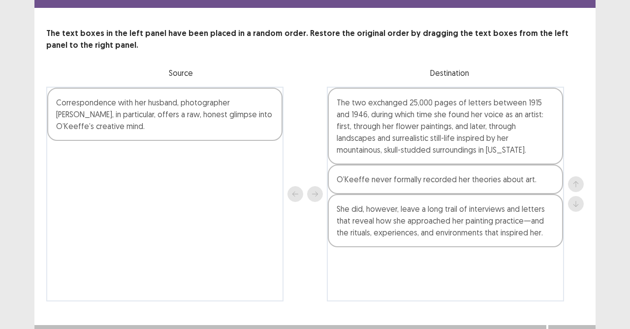
scroll to position [49, 0]
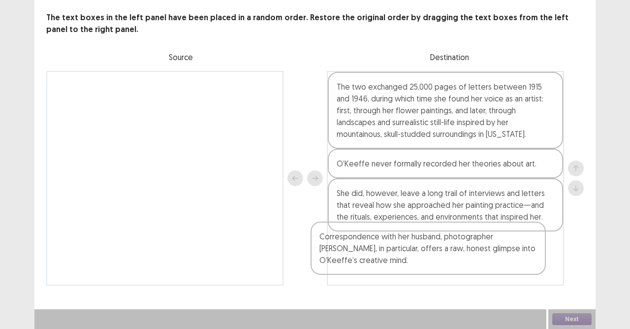
drag, startPoint x: 100, startPoint y: 105, endPoint x: 365, endPoint y: 259, distance: 306.1
click at [365, 259] on div "Correspondence with her husband, photographer [PERSON_NAME], in particular, off…" at bounding box center [314, 178] width 537 height 215
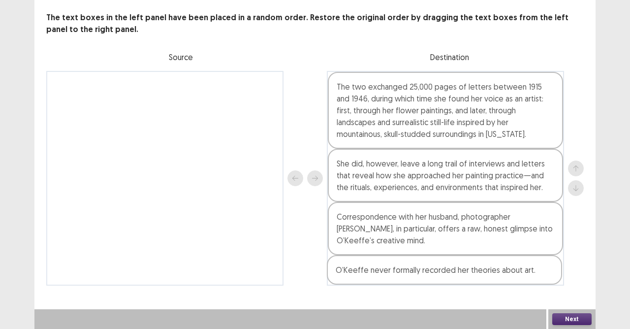
drag, startPoint x: 405, startPoint y: 171, endPoint x: 404, endPoint y: 281, distance: 109.8
click at [404, 281] on div "The two exchanged 25,000 pages of letters between 1915 and 1946, during which t…" at bounding box center [445, 178] width 237 height 215
click at [572, 292] on button "Next" at bounding box center [571, 319] width 39 height 12
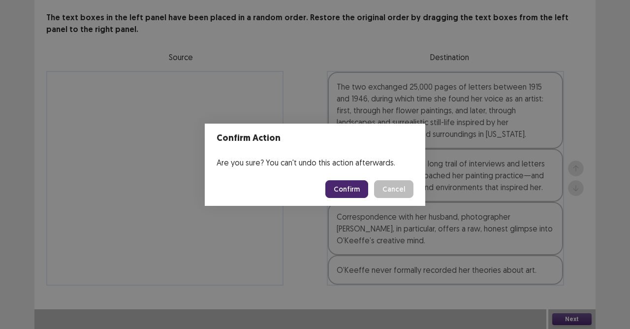
click at [359, 186] on button "Confirm" at bounding box center [346, 189] width 43 height 18
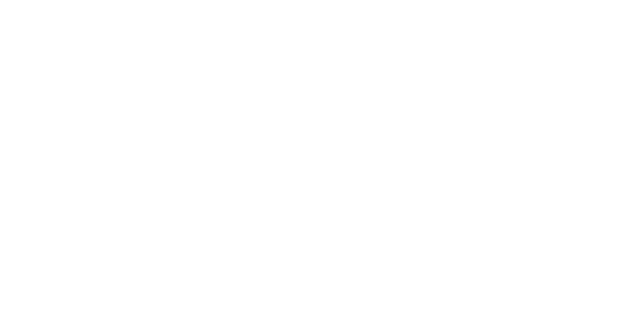
scroll to position [0, 0]
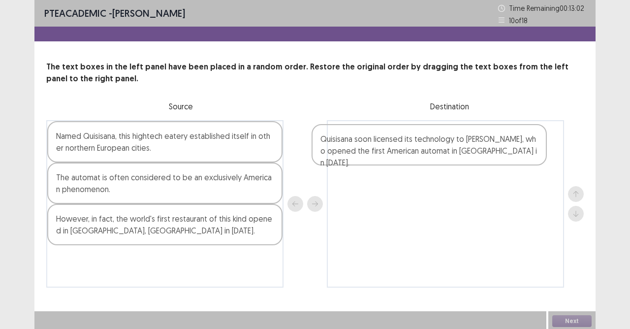
drag, startPoint x: 114, startPoint y: 182, endPoint x: 392, endPoint y: 144, distance: 280.2
click at [392, 144] on div "Named Quisisana, this hightech eatery established itself in other northern Euro…" at bounding box center [314, 203] width 537 height 167
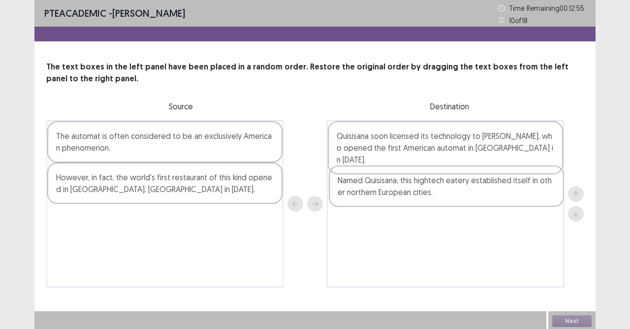
drag, startPoint x: 149, startPoint y: 143, endPoint x: 442, endPoint y: 193, distance: 297.6
click at [442, 193] on div "Named Quisisana, this hightech eatery established itself in other northern Euro…" at bounding box center [314, 203] width 537 height 167
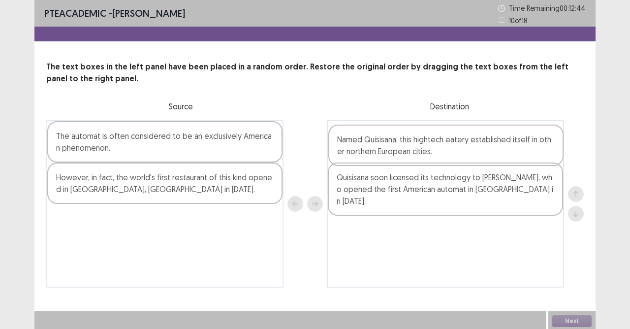
drag, startPoint x: 443, startPoint y: 191, endPoint x: 444, endPoint y: 149, distance: 42.8
click at [444, 149] on div "Quisisana soon licensed its technology to [PERSON_NAME], who opened the first A…" at bounding box center [445, 203] width 237 height 167
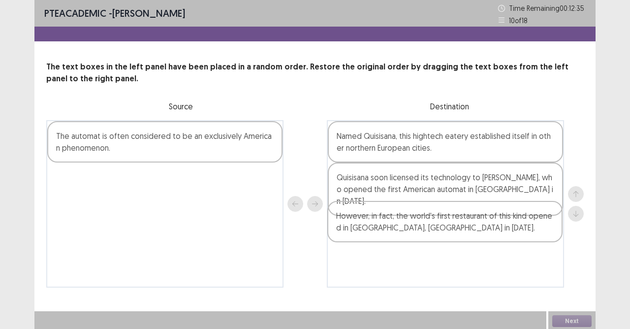
drag, startPoint x: 83, startPoint y: 186, endPoint x: 368, endPoint y: 229, distance: 287.8
click at [368, 229] on div "The automat is often considered to be an exclusively American phenomenon. Howev…" at bounding box center [314, 203] width 537 height 167
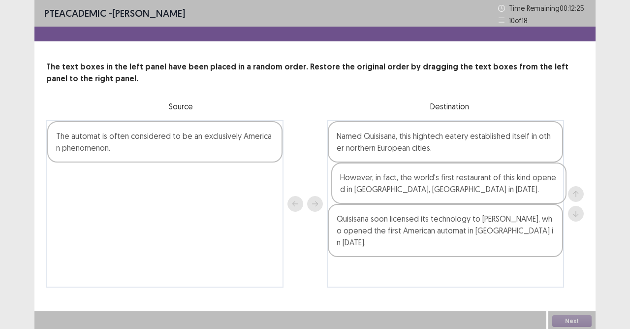
drag, startPoint x: 482, startPoint y: 233, endPoint x: 483, endPoint y: 186, distance: 47.3
click at [483, 186] on div "Named Quisisana, this hightech eatery established itself in other northern Euro…" at bounding box center [445, 203] width 237 height 167
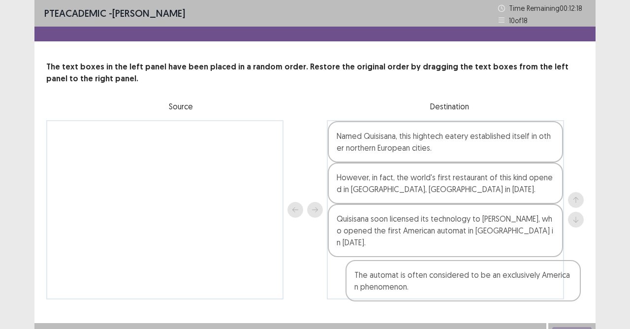
scroll to position [2, 0]
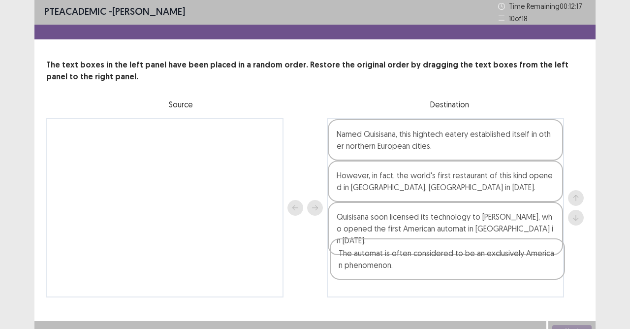
drag, startPoint x: 177, startPoint y: 145, endPoint x: 460, endPoint y: 266, distance: 307.2
click at [460, 266] on div "The automat is often considered to be an exclusively American phenomenon. Named…" at bounding box center [314, 207] width 537 height 179
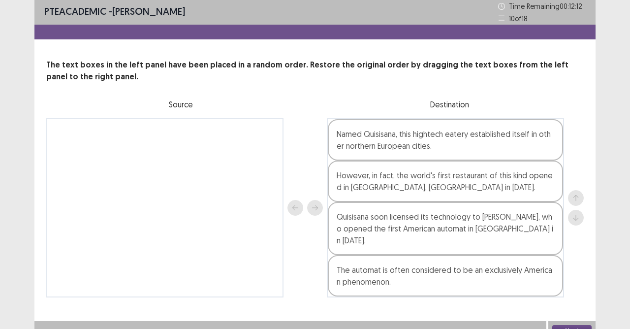
click at [562, 292] on button "Next" at bounding box center [571, 331] width 39 height 12
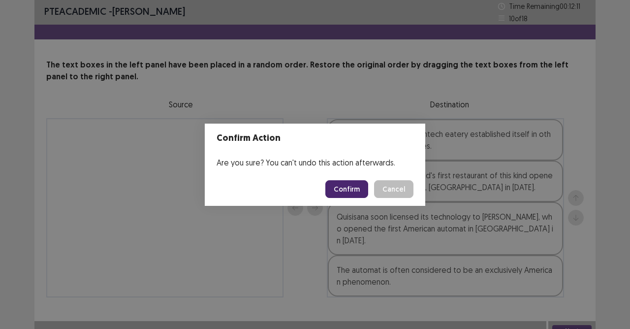
click at [356, 188] on button "Confirm" at bounding box center [346, 189] width 43 height 18
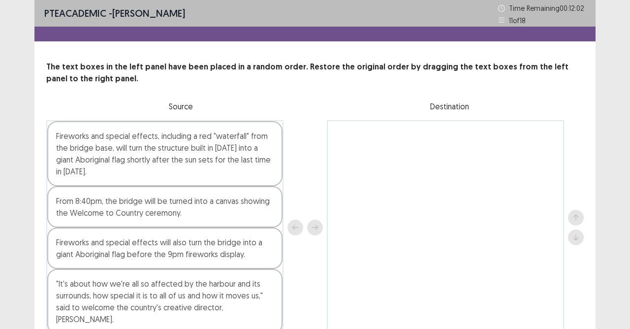
scroll to position [37, 0]
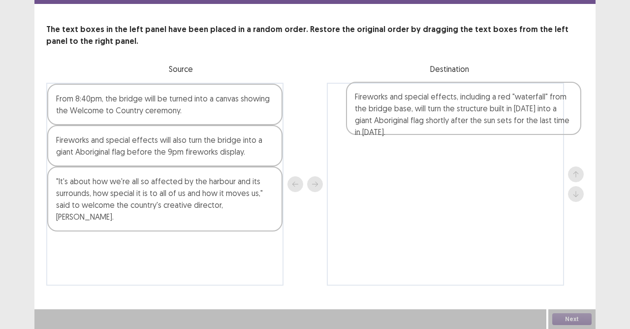
drag, startPoint x: 129, startPoint y: 122, endPoint x: 430, endPoint y: 123, distance: 301.2
click at [430, 123] on div "Fireworks and special effects, including a red "waterfall" from the bridge base…" at bounding box center [314, 184] width 537 height 203
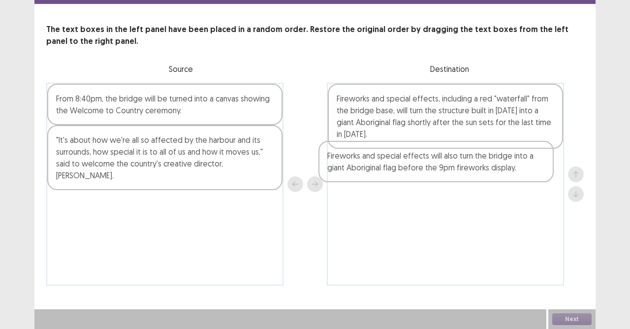
drag, startPoint x: 139, startPoint y: 153, endPoint x: 420, endPoint y: 170, distance: 282.1
click at [420, 170] on div "From 8:40pm, the bridge will be turned into a canvas showing the Welcome to Cou…" at bounding box center [314, 184] width 537 height 203
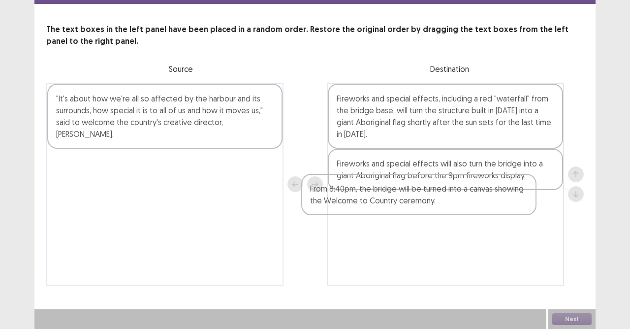
drag, startPoint x: 164, startPoint y: 107, endPoint x: 418, endPoint y: 201, distance: 271.1
click at [418, 201] on div "From 8:40pm, the bridge will be turned into a canvas showing the Welcome to Cou…" at bounding box center [314, 184] width 537 height 203
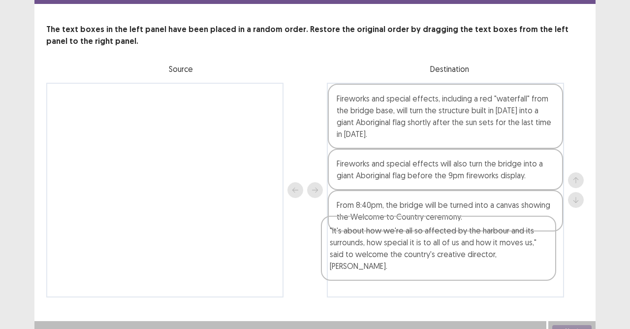
drag, startPoint x: 99, startPoint y: 120, endPoint x: 372, endPoint y: 254, distance: 304.2
click at [372, 254] on div ""It's about how we're all so affected by the harbour and its surrounds, how spe…" at bounding box center [314, 190] width 537 height 215
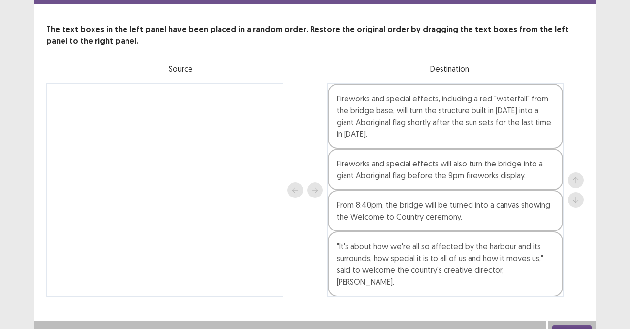
click at [395, 219] on div "From 8:40pm, the bridge will be turned into a canvas showing the Welcome to Cou…" at bounding box center [445, 210] width 235 height 41
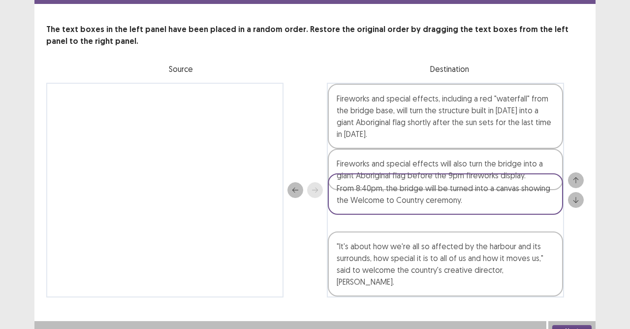
drag, startPoint x: 422, startPoint y: 212, endPoint x: 422, endPoint y: 203, distance: 8.9
click at [422, 203] on div "Fireworks and special effects, including a red "waterfall" from the bridge base…" at bounding box center [445, 190] width 237 height 215
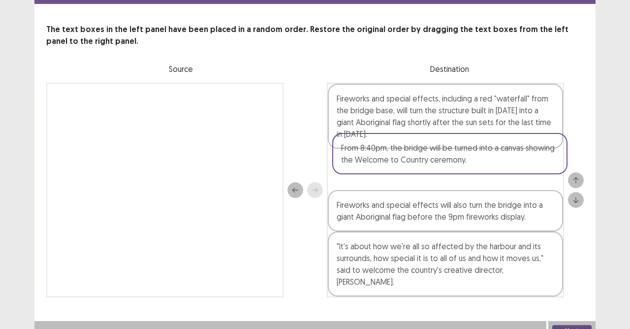
drag, startPoint x: 416, startPoint y: 211, endPoint x: 421, endPoint y: 160, distance: 50.9
click at [421, 160] on div "Fireworks and special effects, including a red "waterfall" from the bridge base…" at bounding box center [445, 190] width 237 height 215
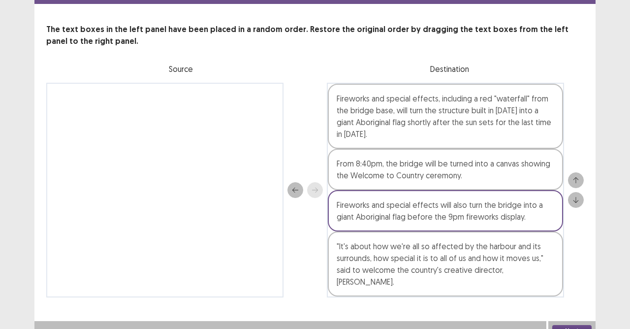
click at [567, 292] on button "Next" at bounding box center [571, 331] width 39 height 12
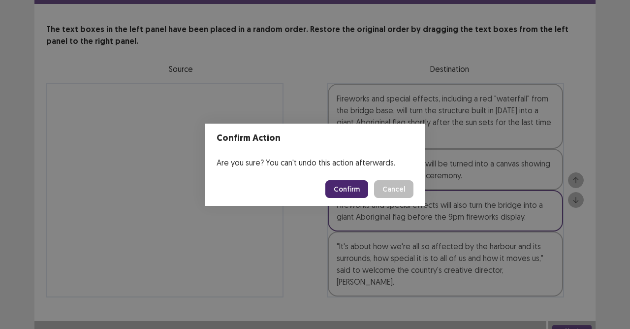
click at [349, 191] on button "Confirm" at bounding box center [346, 189] width 43 height 18
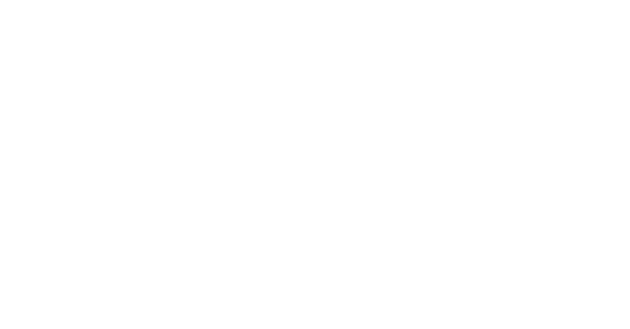
scroll to position [0, 0]
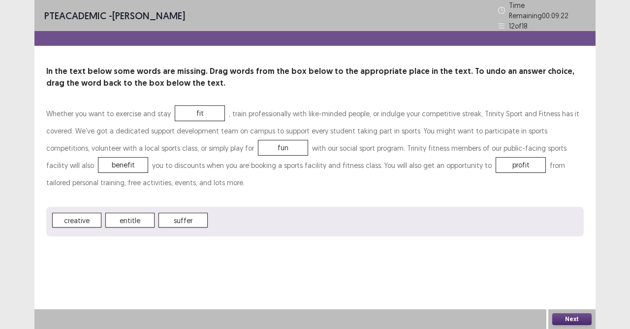
click at [567, 292] on button "Next" at bounding box center [571, 319] width 39 height 12
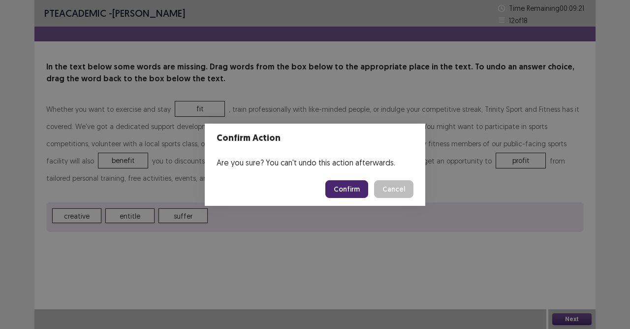
click at [357, 183] on button "Confirm" at bounding box center [346, 189] width 43 height 18
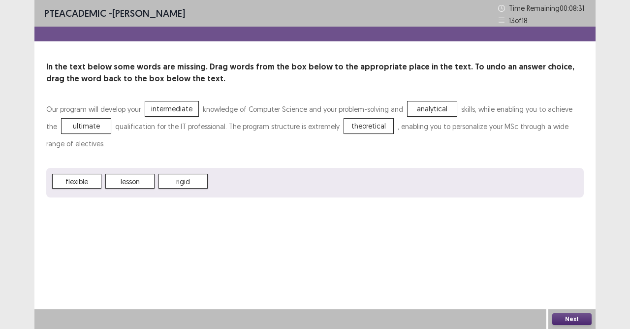
click at [570, 292] on button "Next" at bounding box center [571, 319] width 39 height 12
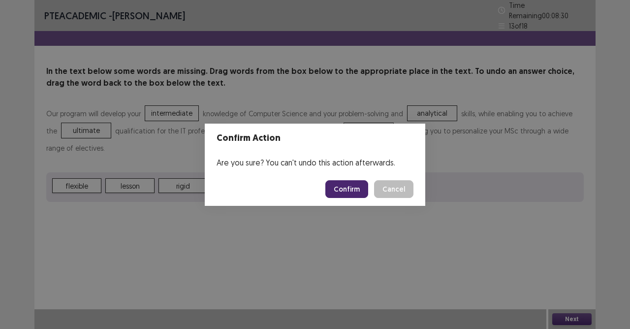
click at [352, 191] on button "Confirm" at bounding box center [346, 189] width 43 height 18
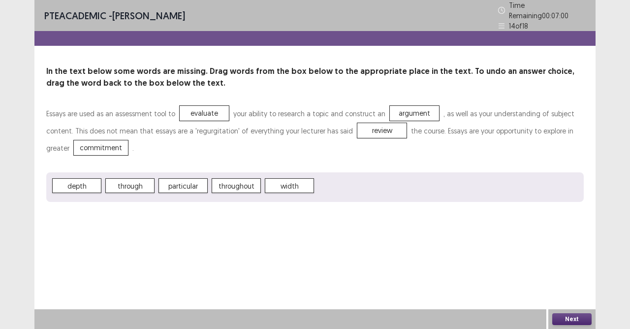
click at [568, 292] on button "Next" at bounding box center [571, 319] width 39 height 12
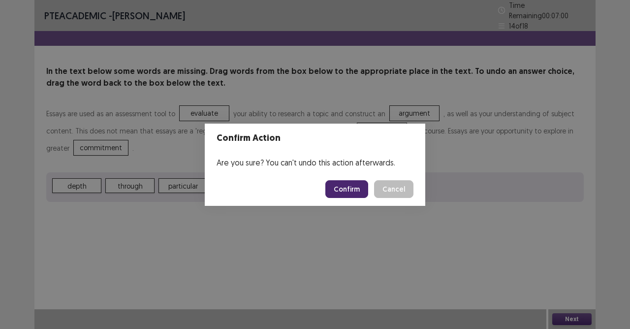
click at [354, 187] on button "Confirm" at bounding box center [346, 189] width 43 height 18
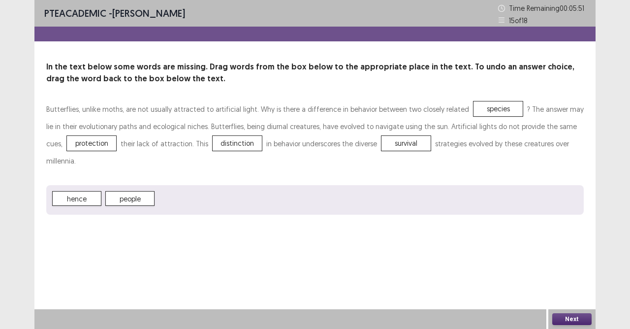
click at [565, 292] on button "Next" at bounding box center [571, 319] width 39 height 12
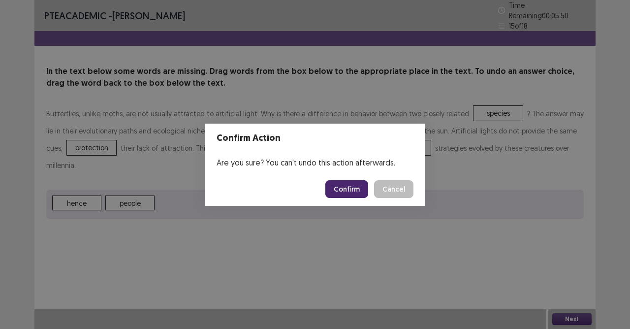
click at [339, 194] on button "Confirm" at bounding box center [346, 189] width 43 height 18
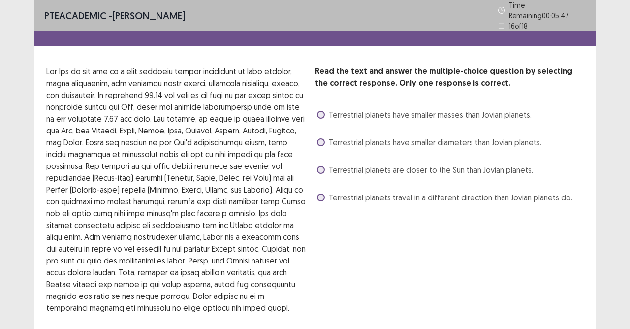
click at [322, 193] on span at bounding box center [321, 197] width 8 height 8
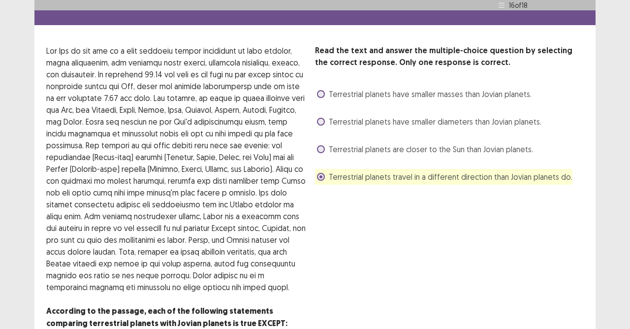
scroll to position [71, 0]
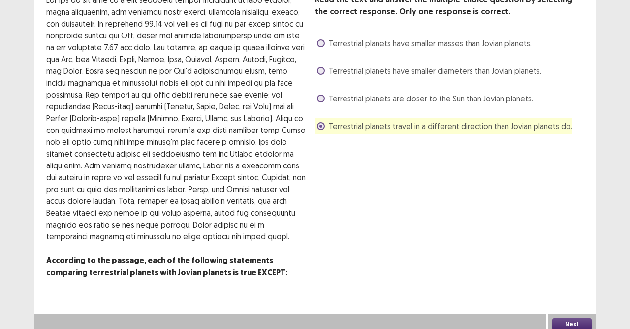
click at [563, 292] on div "Next" at bounding box center [571, 324] width 47 height 20
click at [564, 292] on button "Next" at bounding box center [571, 324] width 39 height 12
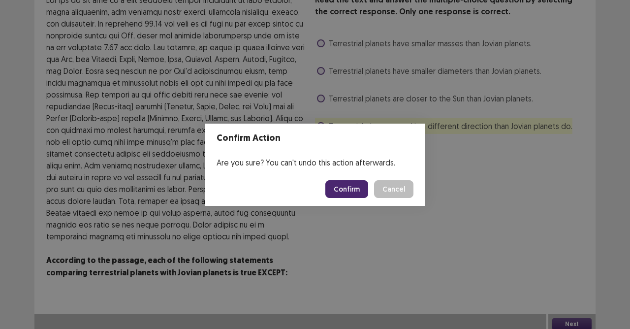
click at [352, 191] on button "Confirm" at bounding box center [346, 189] width 43 height 18
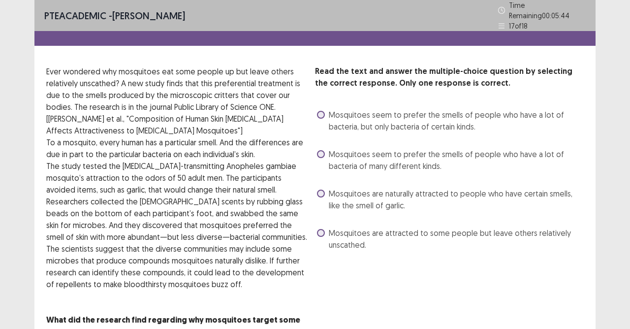
click at [314, 234] on div "Read the text and answer the multiple-choice question by selecting the correct …" at bounding box center [314, 201] width 561 height 273
click at [321, 230] on span at bounding box center [321, 233] width 8 height 8
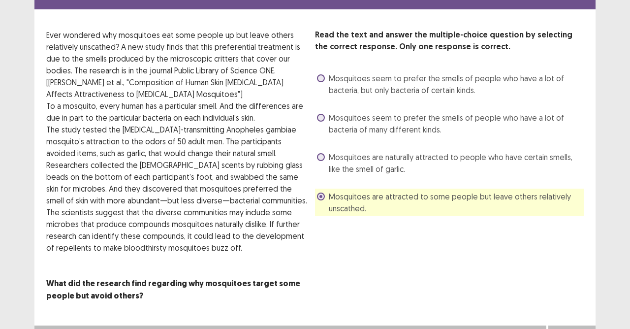
scroll to position [48, 0]
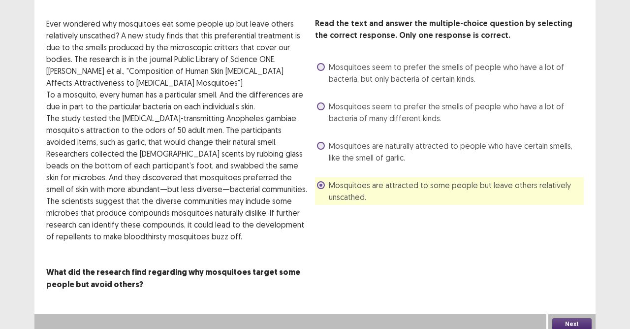
click at [562, 292] on button "Next" at bounding box center [571, 324] width 39 height 12
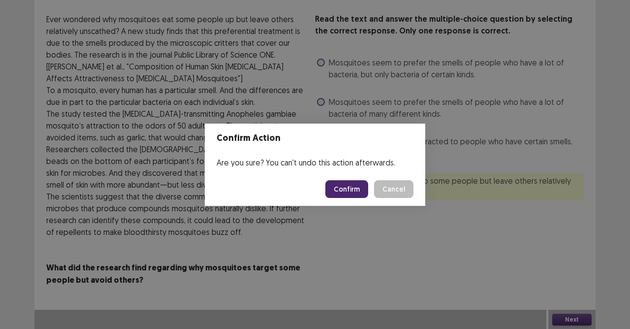
click at [336, 185] on button "Confirm" at bounding box center [346, 189] width 43 height 18
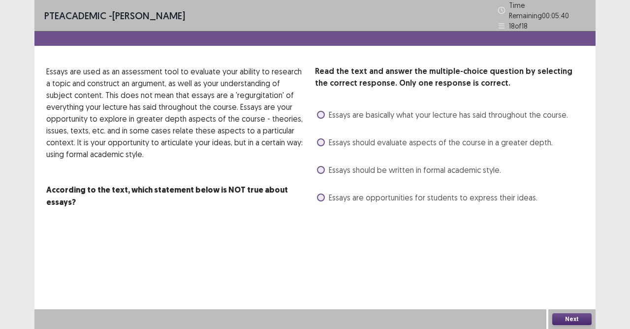
click at [315, 194] on div "Essays are opportunities for students to express their ideas." at bounding box center [426, 197] width 222 height 16
click at [322, 194] on span at bounding box center [321, 197] width 8 height 8
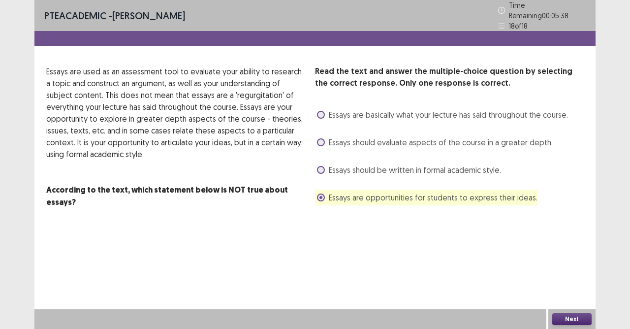
click at [548, 292] on div "Next" at bounding box center [571, 319] width 47 height 20
click at [554, 292] on button "Next" at bounding box center [571, 319] width 39 height 12
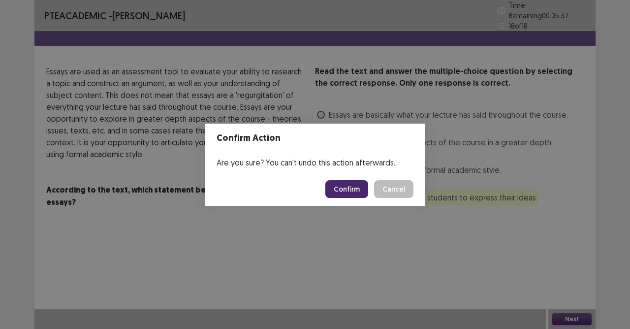
click at [347, 177] on footer "Confirm Cancel" at bounding box center [315, 188] width 221 height 33
click at [346, 187] on button "Confirm" at bounding box center [346, 189] width 43 height 18
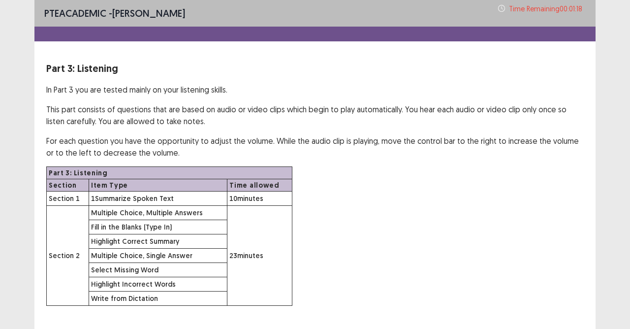
scroll to position [54, 0]
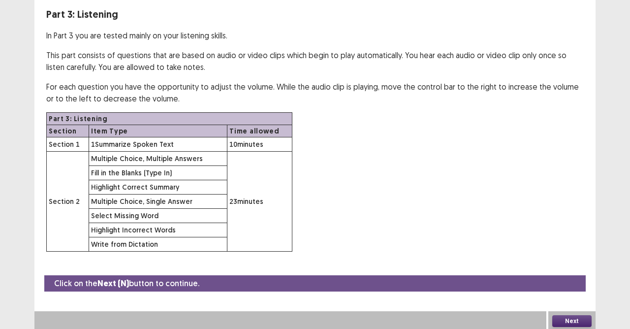
click at [566, 292] on button "Next" at bounding box center [571, 321] width 39 height 12
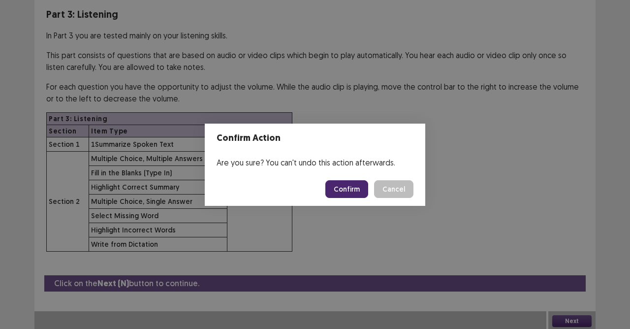
click at [340, 194] on button "Confirm" at bounding box center [346, 189] width 43 height 18
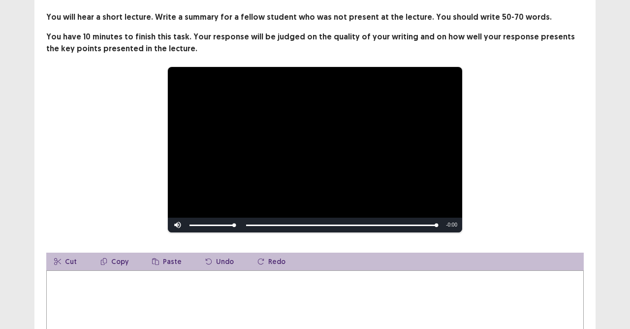
click at [163, 282] on textarea at bounding box center [314, 324] width 537 height 108
type textarea "*"
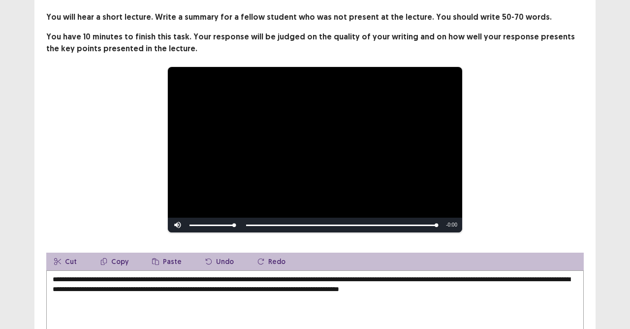
click at [109, 286] on textarea "**********" at bounding box center [314, 324] width 537 height 108
click at [121, 288] on textarea "**********" at bounding box center [314, 324] width 537 height 108
click at [111, 285] on textarea "**********" at bounding box center [314, 324] width 537 height 108
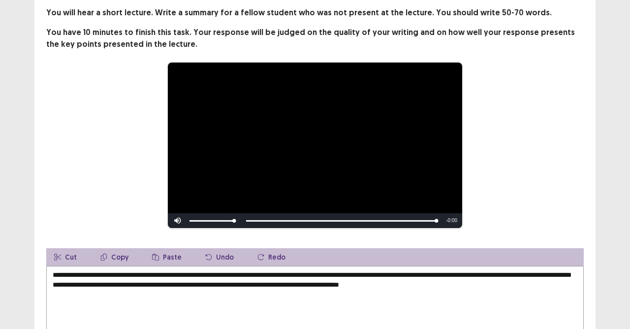
click at [421, 277] on textarea "**********" at bounding box center [314, 320] width 537 height 108
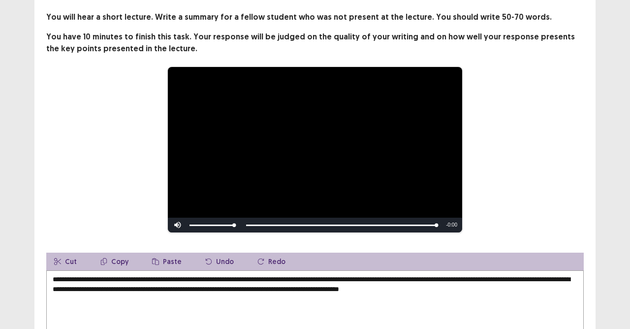
scroll to position [103, 0]
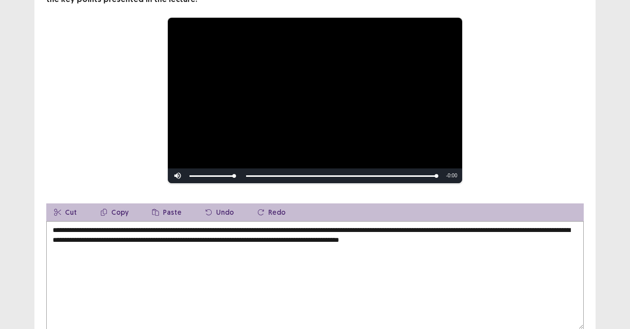
drag, startPoint x: 373, startPoint y: 234, endPoint x: 372, endPoint y: 252, distance: 17.7
click at [372, 236] on textarea "**********" at bounding box center [314, 275] width 537 height 108
click at [388, 240] on textarea "**********" at bounding box center [314, 275] width 537 height 108
drag, startPoint x: 518, startPoint y: 235, endPoint x: 530, endPoint y: 253, distance: 21.4
click at [518, 237] on textarea "**********" at bounding box center [314, 275] width 537 height 108
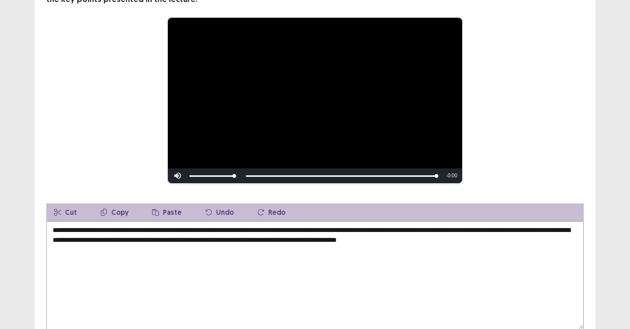
scroll to position [160, 0]
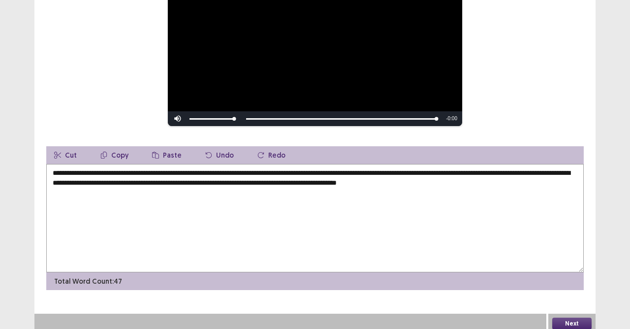
type textarea "**********"
click at [567, 292] on button "Next" at bounding box center [571, 323] width 39 height 12
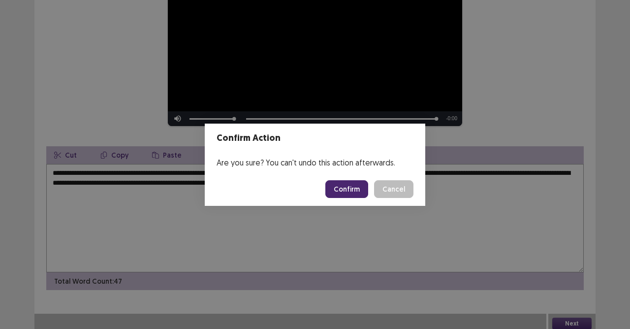
click at [355, 190] on button "Confirm" at bounding box center [346, 189] width 43 height 18
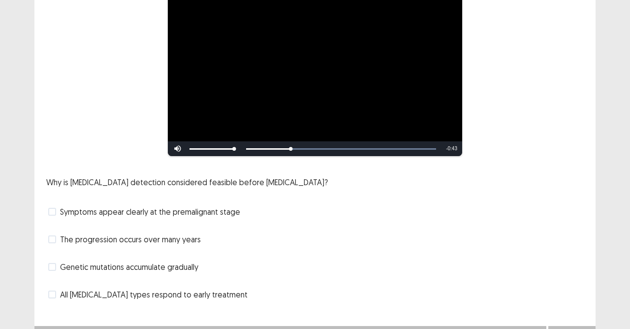
scroll to position [115, 0]
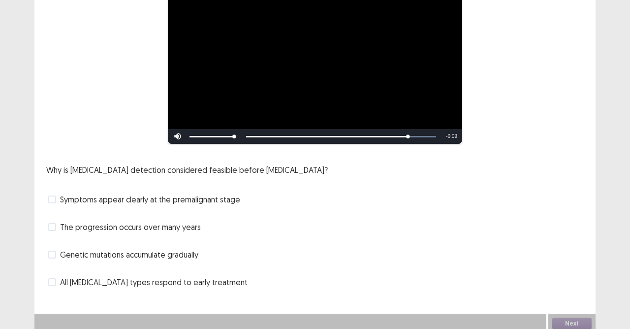
click at [57, 226] on label "The progression occurs over many years" at bounding box center [124, 227] width 153 height 12
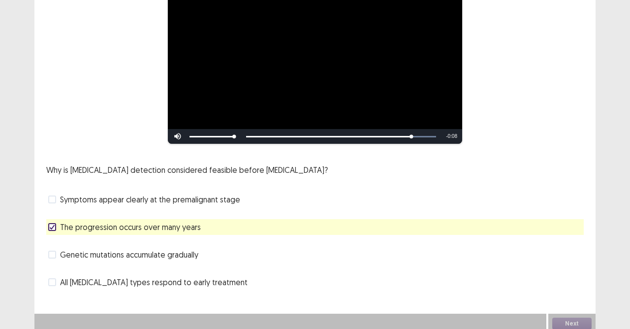
click at [52, 251] on span at bounding box center [52, 255] width 8 height 8
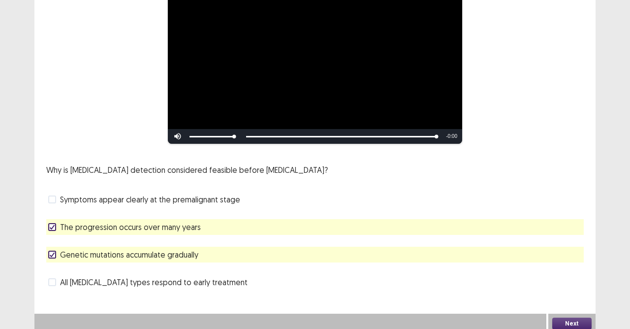
click at [571, 292] on button "Next" at bounding box center [571, 323] width 39 height 12
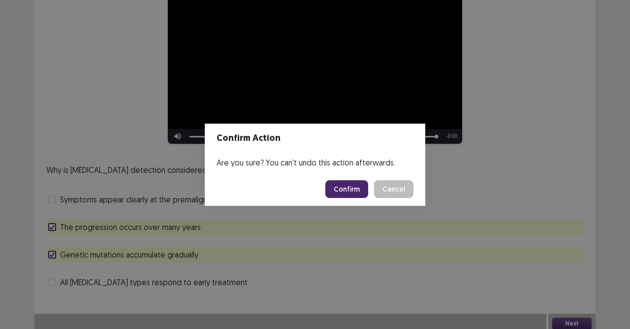
click at [350, 189] on button "Confirm" at bounding box center [346, 189] width 43 height 18
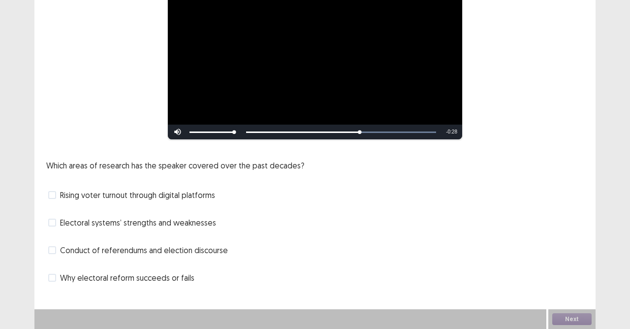
click at [47, 200] on div "Rising voter turnout through digital platforms" at bounding box center [314, 195] width 537 height 16
click at [50, 198] on span at bounding box center [52, 195] width 8 height 8
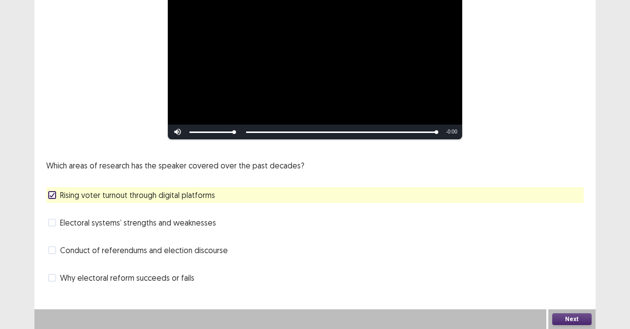
click at [52, 254] on label "Conduct of referendums and election discourse" at bounding box center [138, 250] width 180 height 12
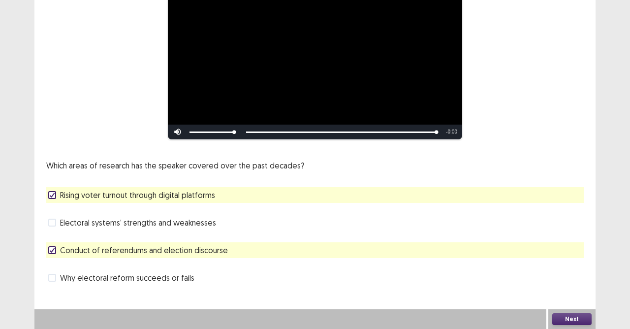
drag, startPoint x: 572, startPoint y: 310, endPoint x: 574, endPoint y: 315, distance: 5.8
click at [574, 292] on div "Next" at bounding box center [571, 319] width 47 height 20
click at [574, 292] on button "Next" at bounding box center [571, 319] width 39 height 12
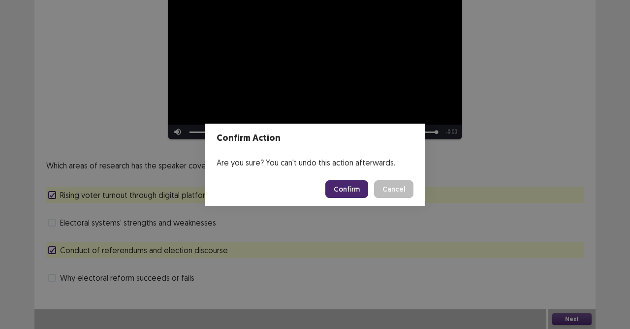
click at [349, 186] on button "Confirm" at bounding box center [346, 189] width 43 height 18
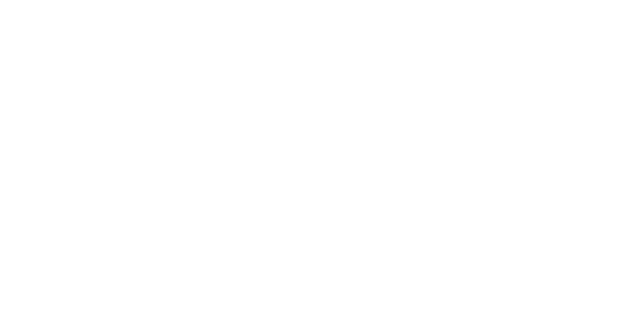
scroll to position [0, 0]
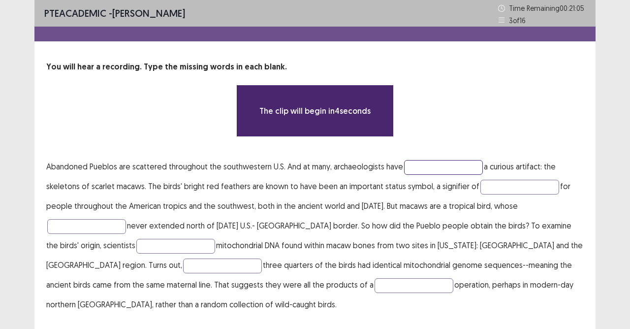
click at [434, 162] on input "text" at bounding box center [443, 167] width 79 height 15
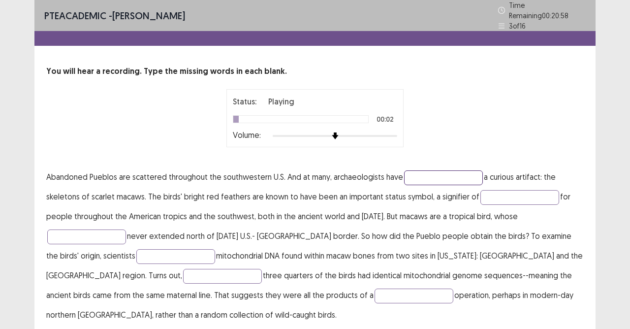
click at [438, 174] on input "text" at bounding box center [443, 177] width 79 height 15
type input "*********"
click at [518, 193] on input "text" at bounding box center [519, 197] width 79 height 15
type input "********"
click at [122, 233] on input "text" at bounding box center [86, 236] width 79 height 15
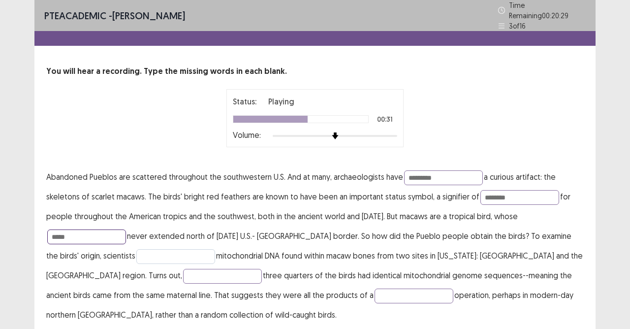
type input "*****"
click at [136, 249] on input "text" at bounding box center [175, 256] width 79 height 15
type input "*********"
click at [183, 271] on input "text" at bounding box center [222, 276] width 79 height 15
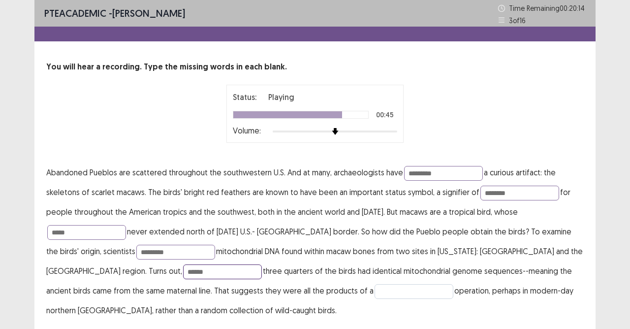
type input "******"
click at [375, 289] on input "text" at bounding box center [414, 291] width 79 height 15
type input "********"
click at [136, 252] on input "*********" at bounding box center [175, 252] width 79 height 15
click at [136, 255] on input "********" at bounding box center [175, 252] width 79 height 15
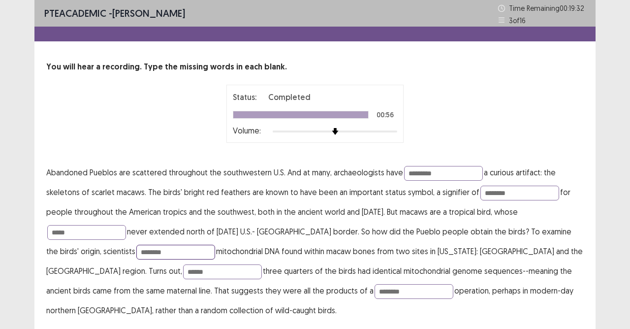
scroll to position [34, 0]
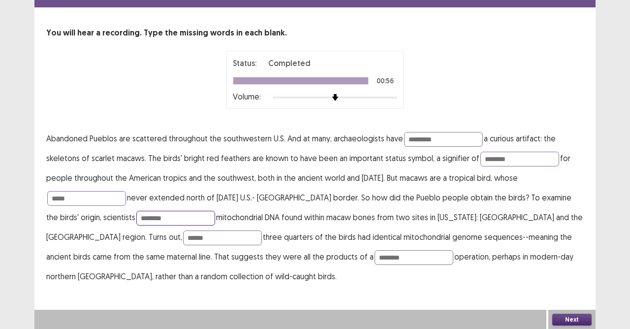
type input "********"
click at [562, 292] on button "Next" at bounding box center [571, 320] width 39 height 12
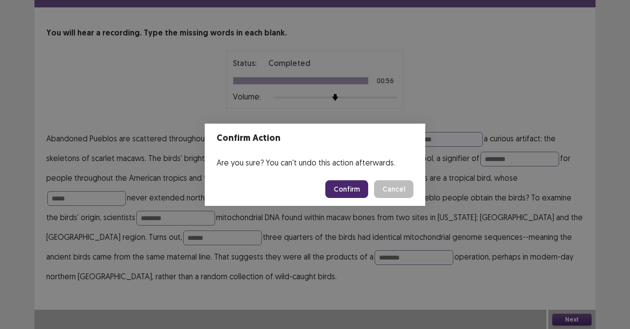
click at [354, 185] on button "Confirm" at bounding box center [346, 189] width 43 height 18
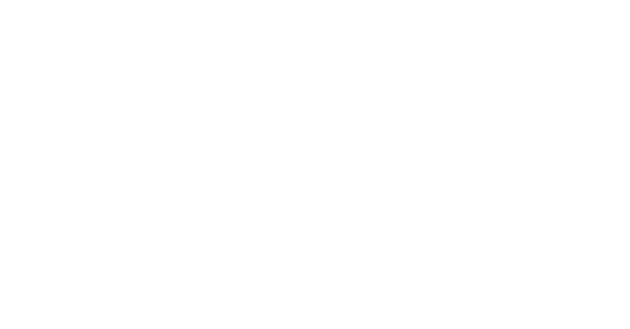
scroll to position [0, 0]
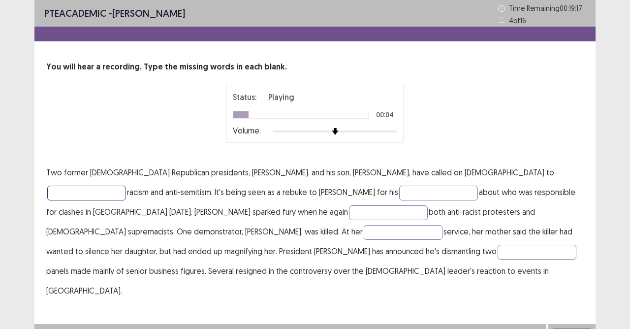
click at [126, 186] on input "text" at bounding box center [86, 193] width 79 height 15
click at [399, 191] on input "text" at bounding box center [438, 193] width 79 height 15
click at [126, 186] on input "******" at bounding box center [86, 193] width 79 height 15
type input "*******"
click at [399, 196] on input "text" at bounding box center [438, 193] width 79 height 15
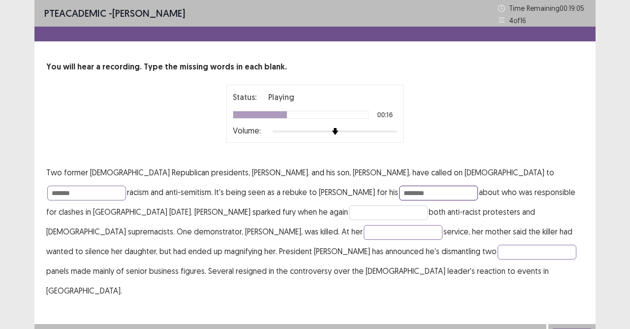
type input "********"
click at [349, 211] on input "text" at bounding box center [388, 212] width 79 height 15
type input "******"
click at [364, 234] on input "text" at bounding box center [403, 232] width 79 height 15
type input "********"
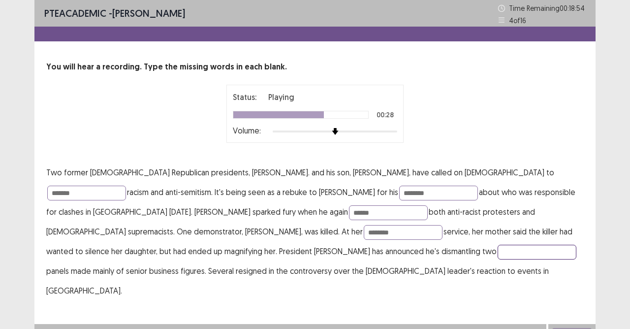
click at [498, 252] on input "text" at bounding box center [537, 252] width 79 height 15
click at [498, 253] on input "********" at bounding box center [537, 252] width 79 height 15
type input "********"
click at [364, 233] on input "********" at bounding box center [403, 232] width 79 height 15
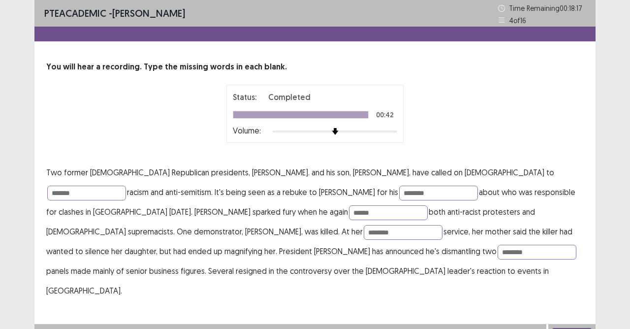
click at [573, 292] on button "Next" at bounding box center [571, 334] width 39 height 12
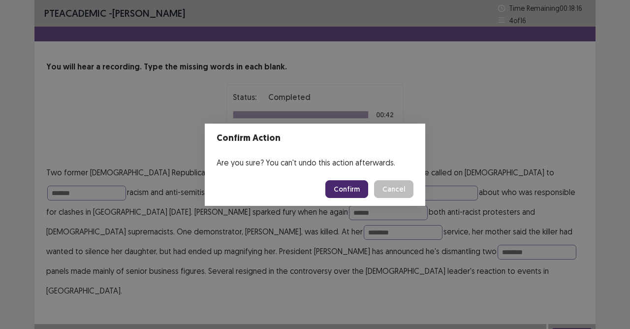
click at [347, 190] on button "Confirm" at bounding box center [346, 189] width 43 height 18
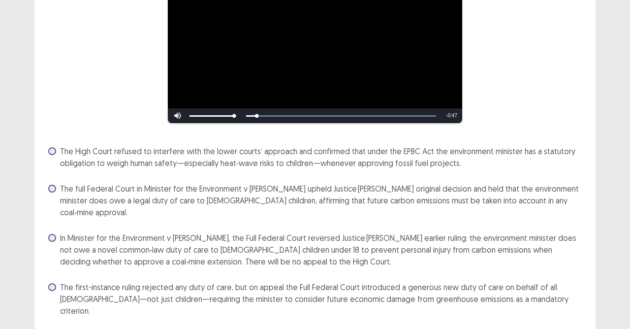
scroll to position [141, 0]
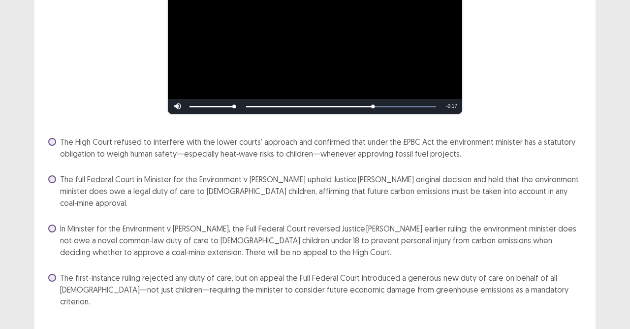
click at [51, 274] on span at bounding box center [52, 278] width 8 height 8
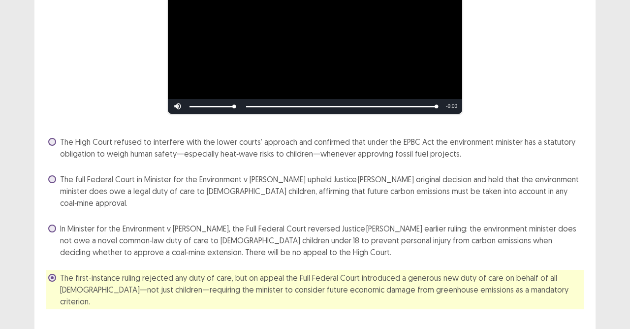
click at [62, 222] on span "In Minister for the Environment v [PERSON_NAME], the Full Federal Court reverse…" at bounding box center [322, 239] width 524 height 35
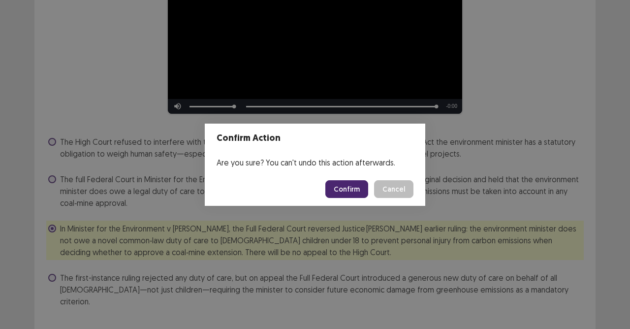
click at [345, 187] on button "Confirm" at bounding box center [346, 189] width 43 height 18
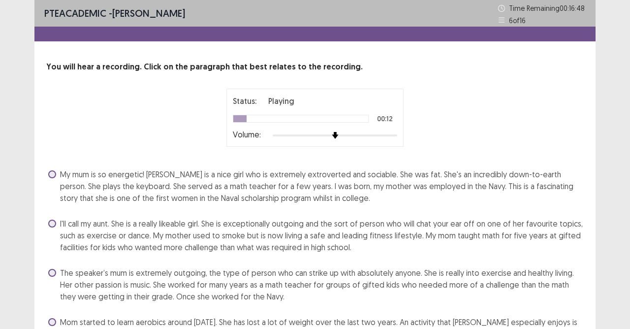
scroll to position [49, 0]
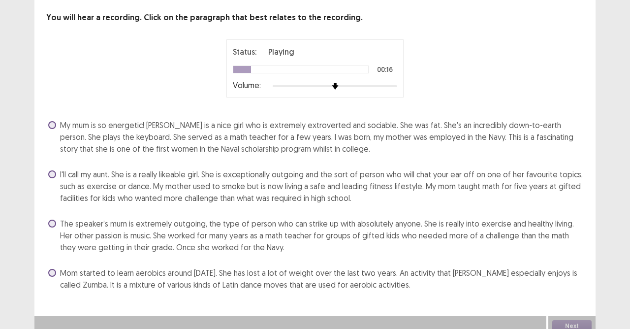
click at [51, 127] on span at bounding box center [52, 125] width 8 height 8
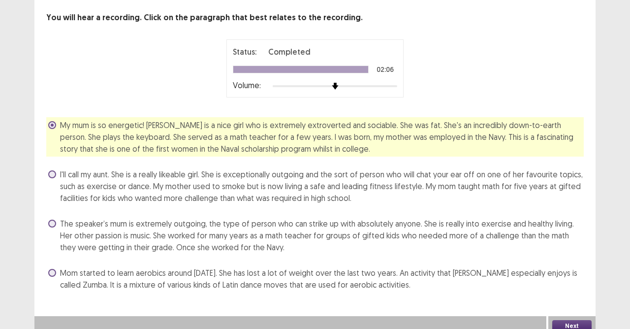
click at [577, 292] on button "Next" at bounding box center [571, 326] width 39 height 12
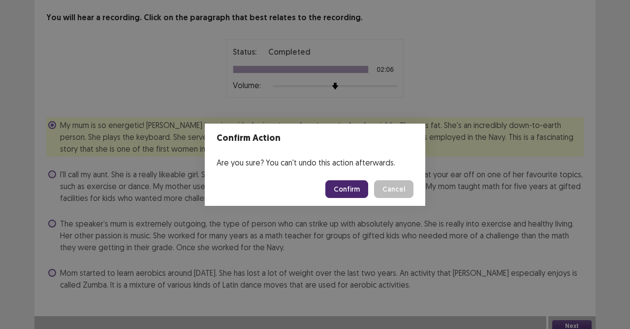
click at [348, 182] on button "Confirm" at bounding box center [346, 189] width 43 height 18
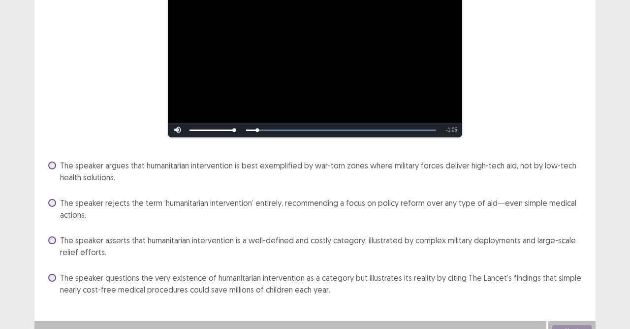
scroll to position [129, 0]
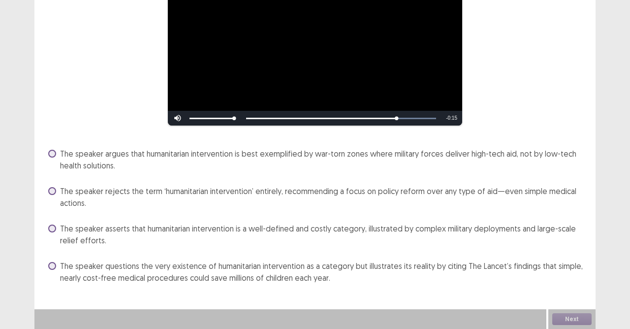
drag, startPoint x: 53, startPoint y: 229, endPoint x: 80, endPoint y: 253, distance: 35.9
click at [54, 235] on label "The speaker asserts that humanitarian intervention is a well-defined and costly…" at bounding box center [316, 234] width 536 height 24
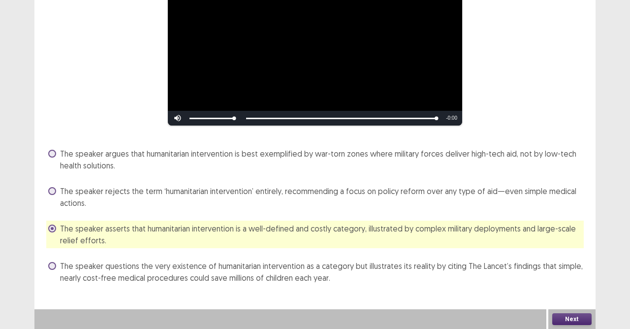
click at [54, 262] on label "The speaker questions the very existence of humanitarian intervention as a cate…" at bounding box center [316, 272] width 536 height 24
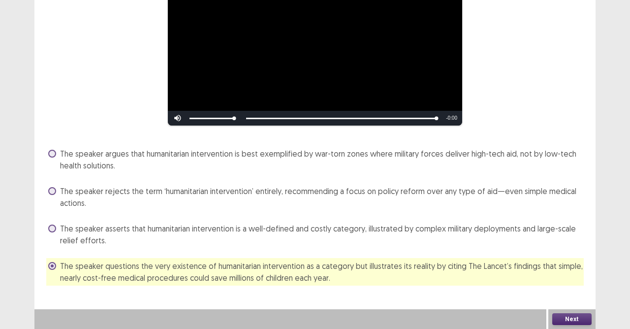
click at [565, 292] on button "Next" at bounding box center [571, 319] width 39 height 12
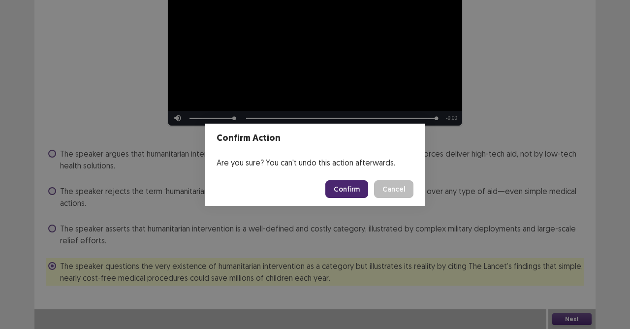
click at [337, 190] on button "Confirm" at bounding box center [346, 189] width 43 height 18
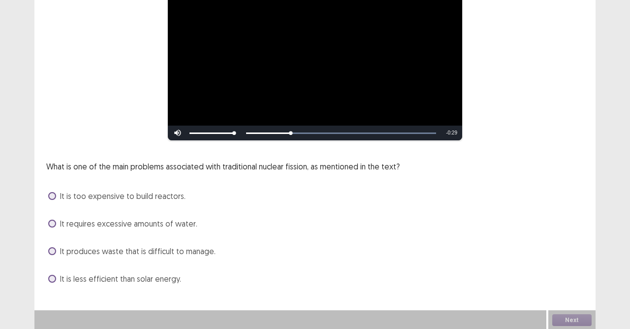
scroll to position [115, 0]
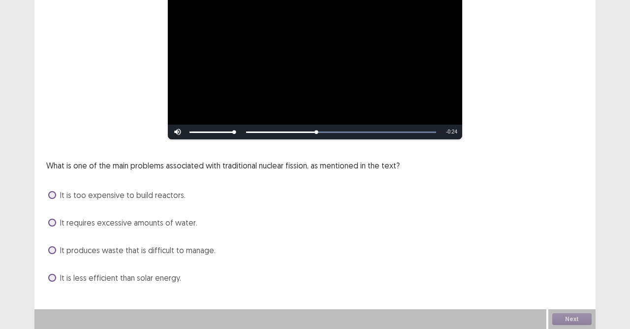
click at [50, 252] on span at bounding box center [52, 250] width 8 height 8
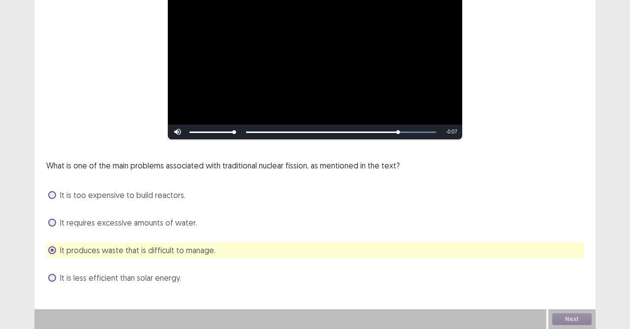
click at [56, 198] on label "It is too expensive to build reactors." at bounding box center [116, 195] width 137 height 12
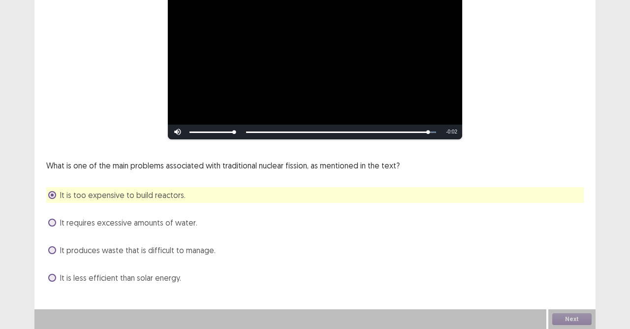
click at [56, 251] on label "It produces waste that is difficult to manage." at bounding box center [131, 250] width 167 height 12
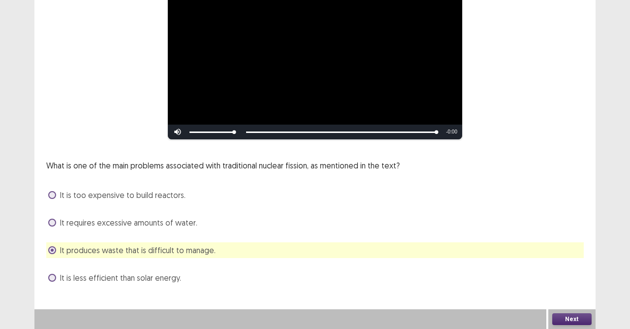
click at [587, 292] on button "Next" at bounding box center [571, 319] width 39 height 12
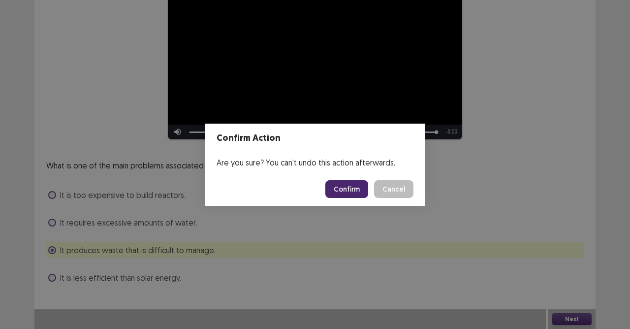
click at [337, 189] on button "Confirm" at bounding box center [346, 189] width 43 height 18
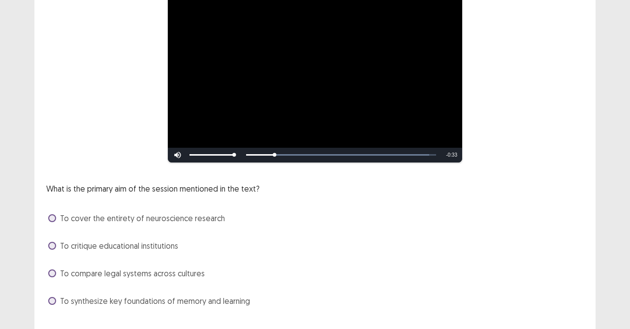
scroll to position [170, 0]
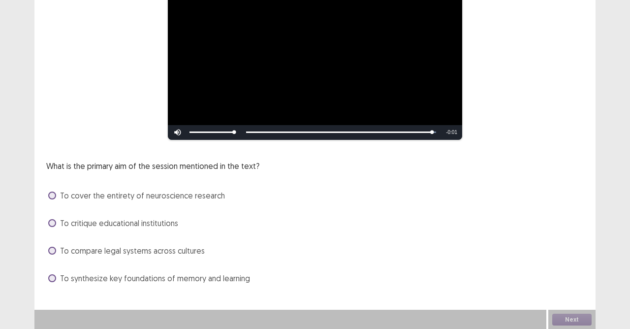
click at [54, 192] on span at bounding box center [52, 195] width 8 height 8
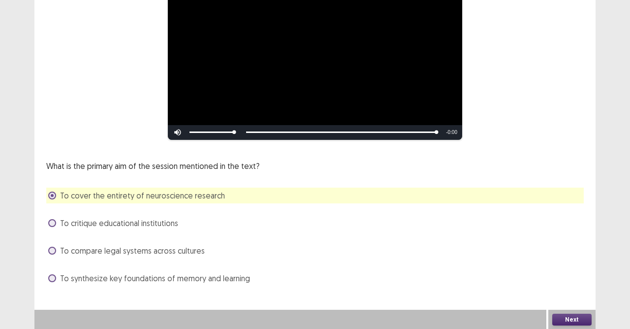
click at [572, 292] on button "Next" at bounding box center [571, 320] width 39 height 12
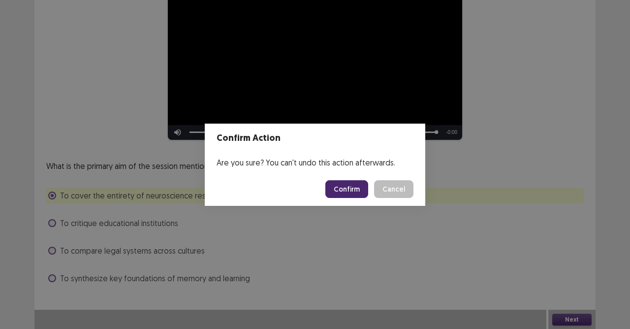
click at [365, 189] on button "Confirm" at bounding box center [346, 189] width 43 height 18
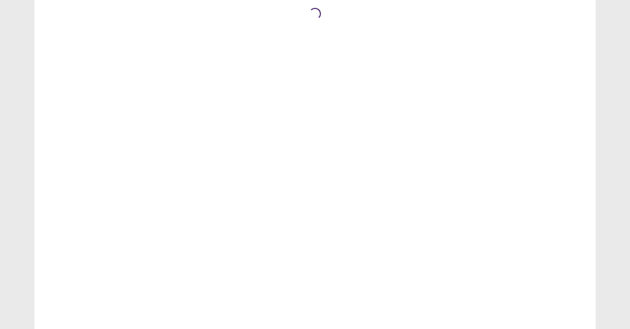
scroll to position [0, 0]
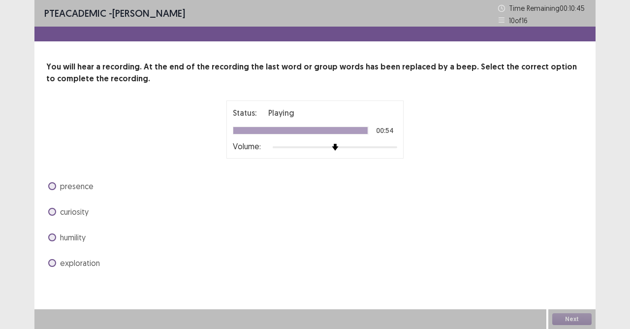
click at [54, 239] on span at bounding box center [52, 237] width 8 height 8
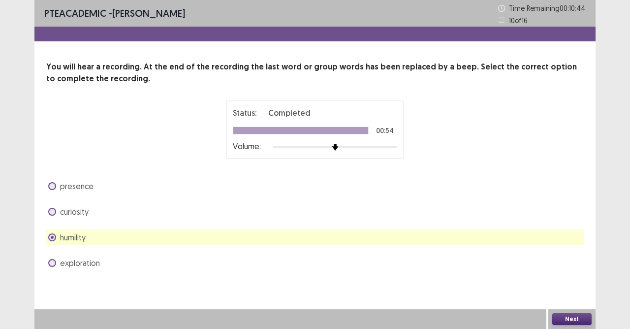
click at [573, 292] on button "Next" at bounding box center [571, 319] width 39 height 12
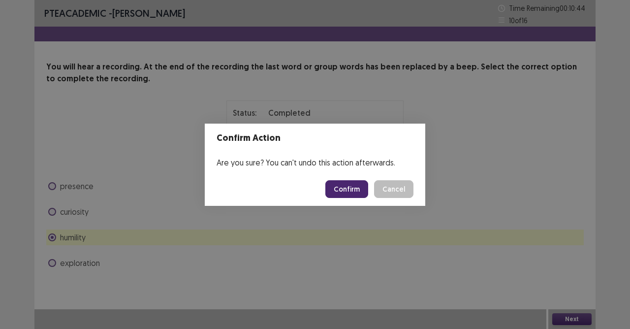
click at [353, 190] on button "Confirm" at bounding box center [346, 189] width 43 height 18
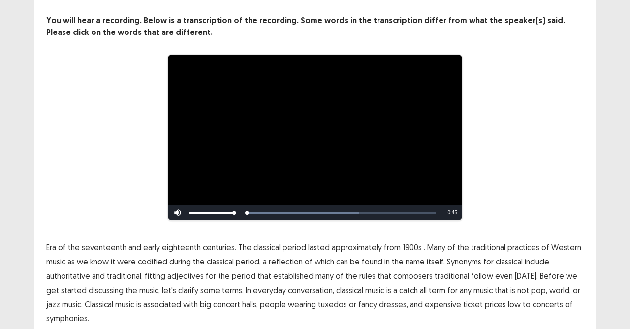
scroll to position [86, 0]
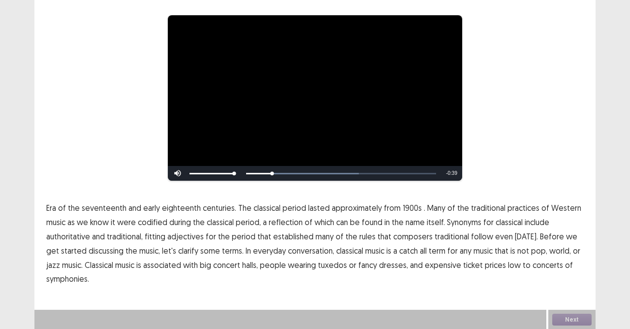
click at [405, 209] on span "1900s" at bounding box center [412, 208] width 19 height 12
click at [468, 220] on span "Synonyms" at bounding box center [464, 222] width 34 height 12
click at [443, 235] on span "traditional" at bounding box center [452, 236] width 34 height 12
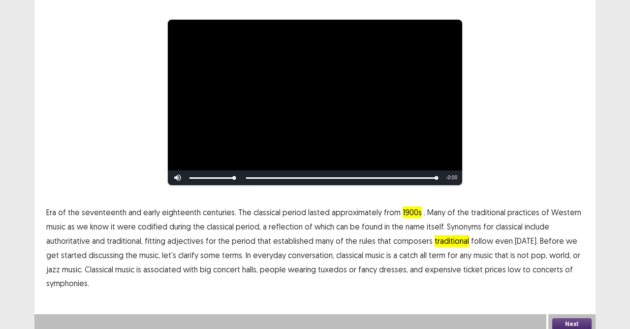
click at [508, 265] on span "low" at bounding box center [514, 269] width 13 height 12
click at [569, 292] on button "Next" at bounding box center [571, 324] width 39 height 12
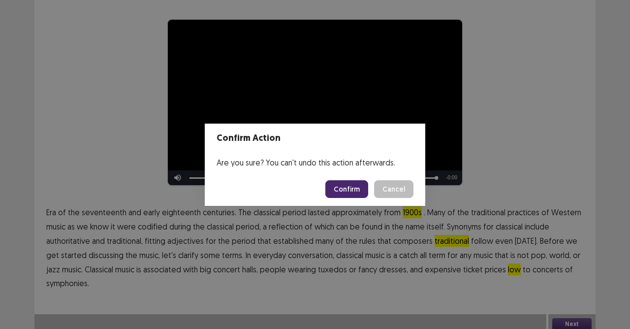
click at [353, 186] on button "Confirm" at bounding box center [346, 189] width 43 height 18
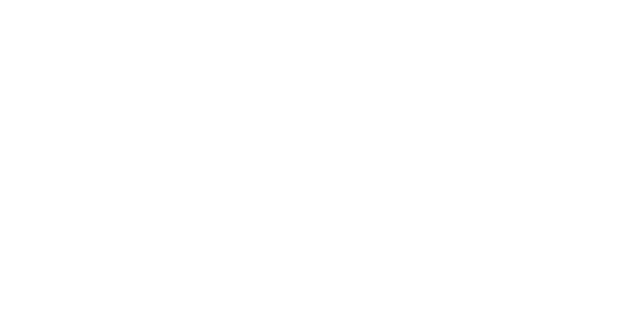
scroll to position [0, 0]
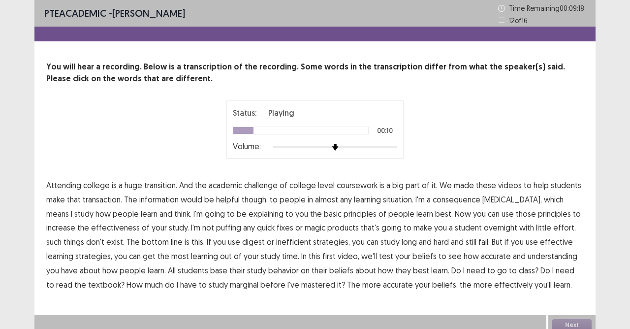
click at [98, 196] on span "transaction." at bounding box center [102, 199] width 39 height 12
click at [453, 200] on span "consequence" at bounding box center [457, 199] width 48 height 12
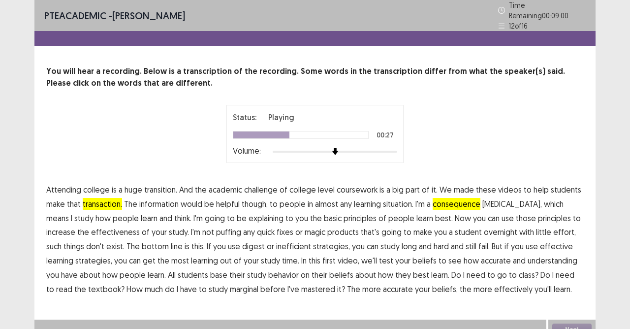
click at [216, 230] on span "puffing" at bounding box center [228, 232] width 25 height 12
click at [242, 244] on span "digest" at bounding box center [253, 246] width 23 height 12
click at [379, 254] on span "test" at bounding box center [386, 260] width 14 height 12
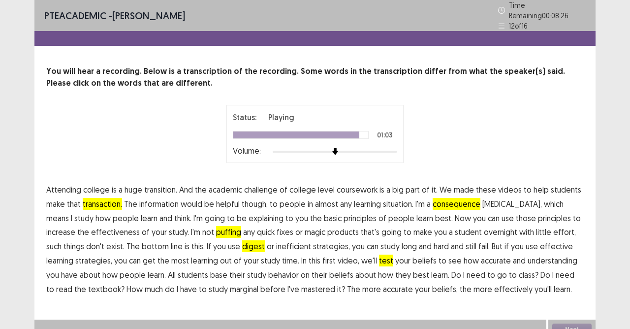
click at [230, 285] on span "marginal" at bounding box center [244, 289] width 29 height 12
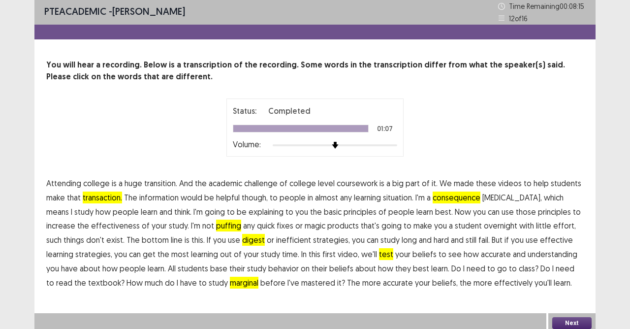
scroll to position [6, 0]
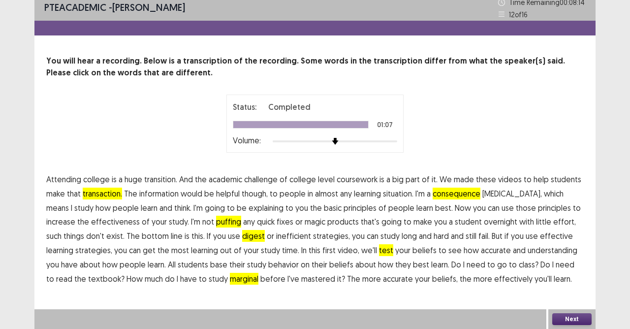
click at [567, 292] on button "Next" at bounding box center [571, 319] width 39 height 12
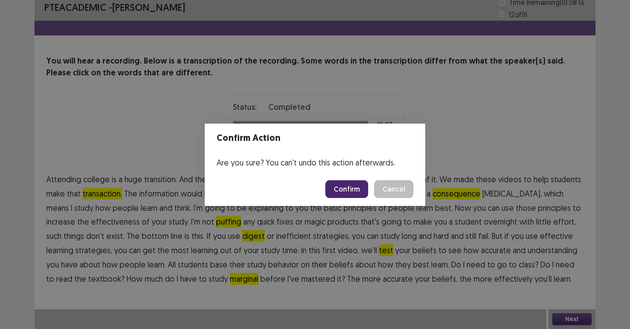
click at [344, 186] on button "Confirm" at bounding box center [346, 189] width 43 height 18
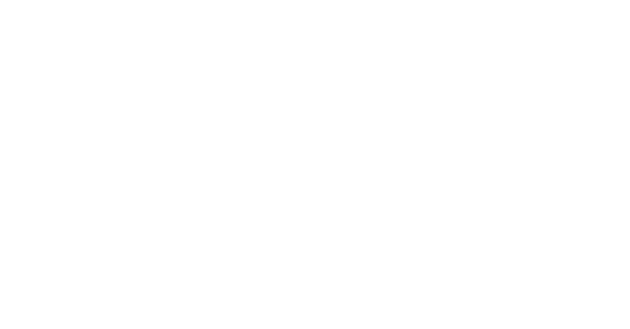
scroll to position [0, 0]
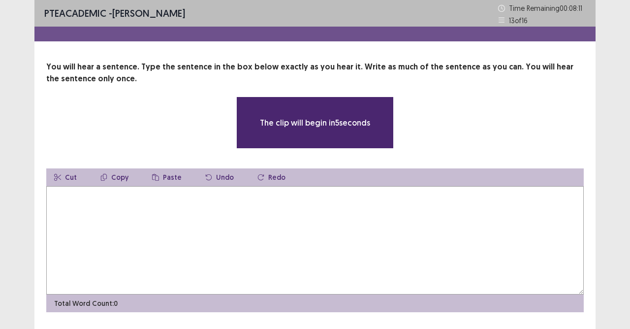
click at [297, 212] on textarea at bounding box center [314, 240] width 537 height 108
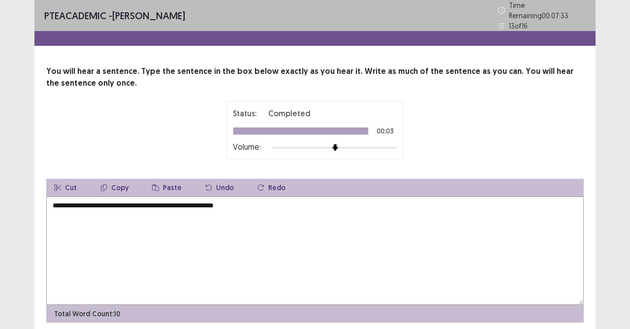
click at [171, 203] on textarea "**********" at bounding box center [314, 250] width 537 height 108
click at [181, 201] on textarea "**********" at bounding box center [314, 250] width 537 height 108
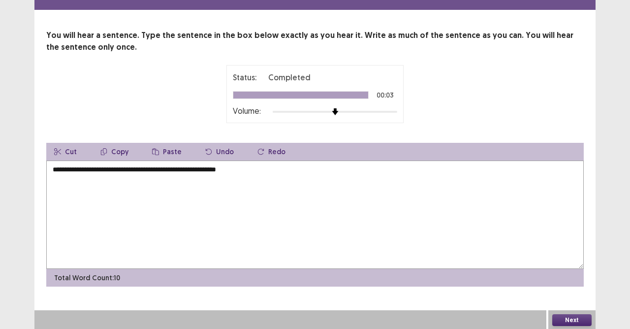
scroll to position [32, 0]
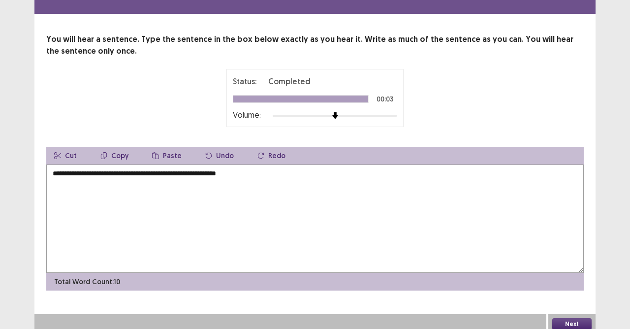
type textarea "**********"
click at [575, 292] on button "Next" at bounding box center [571, 324] width 39 height 12
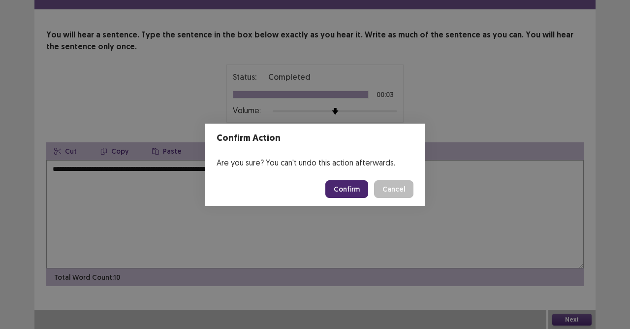
click at [400, 188] on button "Cancel" at bounding box center [393, 189] width 39 height 18
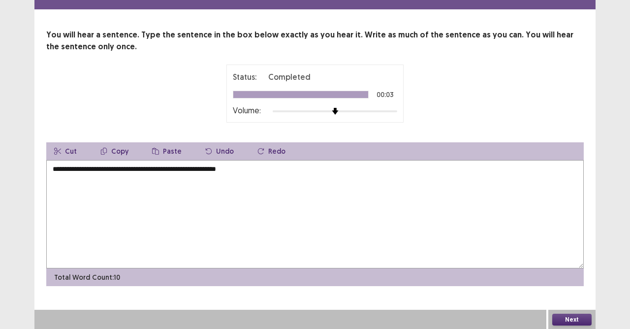
click at [585, 292] on button "Next" at bounding box center [571, 320] width 39 height 12
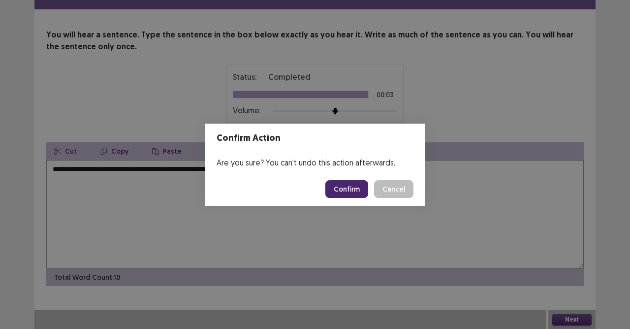
click at [358, 191] on button "Confirm" at bounding box center [346, 189] width 43 height 18
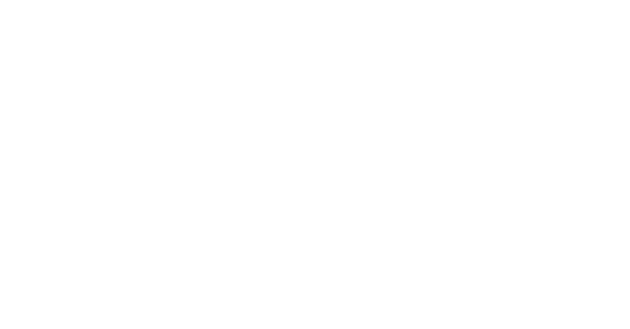
scroll to position [0, 0]
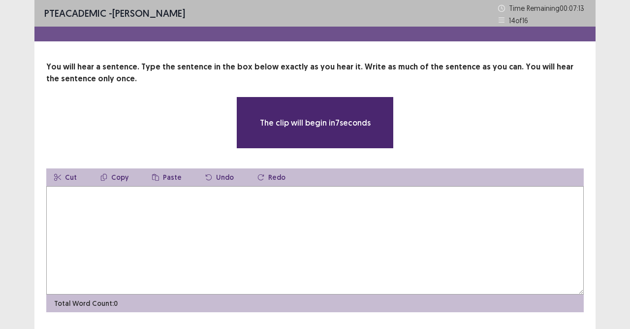
click at [178, 228] on textarea at bounding box center [314, 240] width 537 height 108
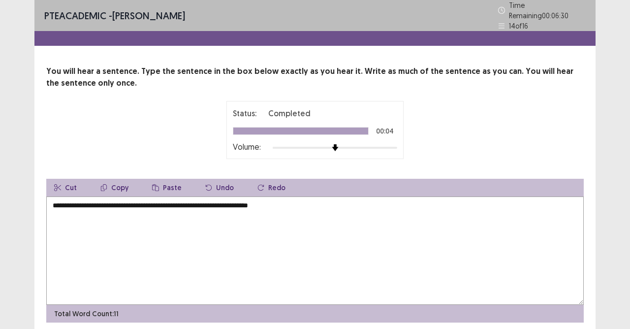
click at [115, 204] on textarea "**********" at bounding box center [314, 250] width 537 height 108
click at [116, 200] on textarea "**********" at bounding box center [314, 250] width 537 height 108
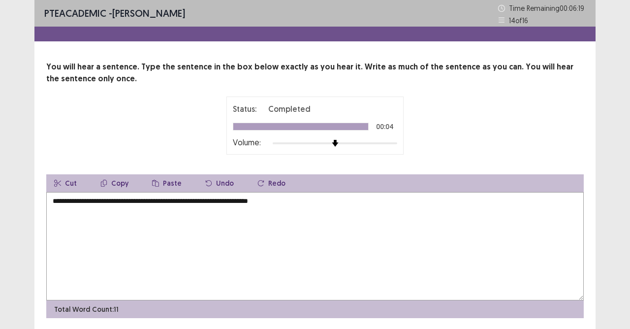
click at [131, 206] on textarea "**********" at bounding box center [314, 246] width 537 height 108
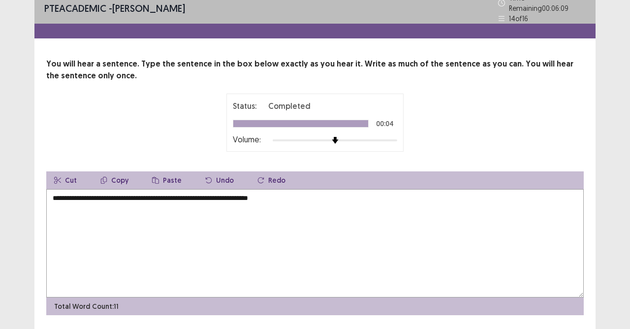
scroll to position [32, 0]
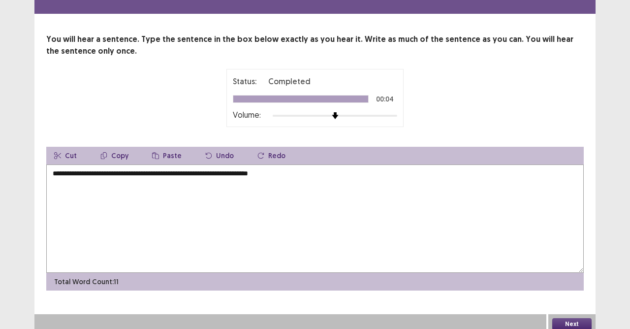
type textarea "**********"
click at [562, 292] on button "Next" at bounding box center [571, 324] width 39 height 12
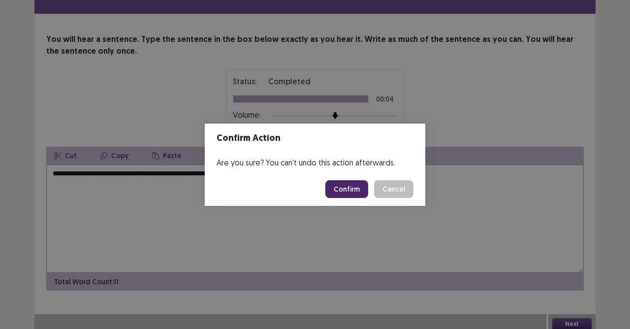
click at [346, 192] on button "Confirm" at bounding box center [346, 189] width 43 height 18
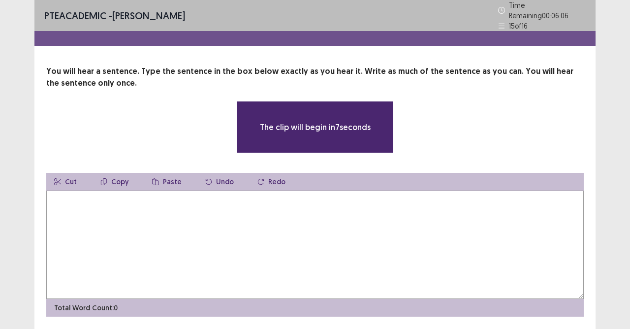
click at [343, 205] on textarea at bounding box center [314, 244] width 537 height 108
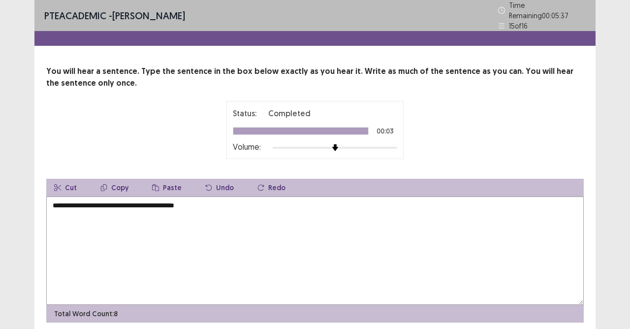
click at [100, 200] on textarea "**********" at bounding box center [314, 250] width 537 height 108
click at [103, 202] on textarea "**********" at bounding box center [314, 250] width 537 height 108
drag, startPoint x: 106, startPoint y: 203, endPoint x: 105, endPoint y: 208, distance: 5.5
click at [106, 204] on textarea "**********" at bounding box center [314, 250] width 537 height 108
drag, startPoint x: 109, startPoint y: 203, endPoint x: 112, endPoint y: 208, distance: 6.2
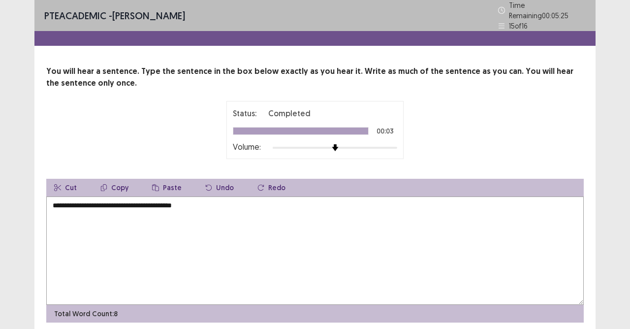
click at [109, 204] on textarea "**********" at bounding box center [314, 250] width 537 height 108
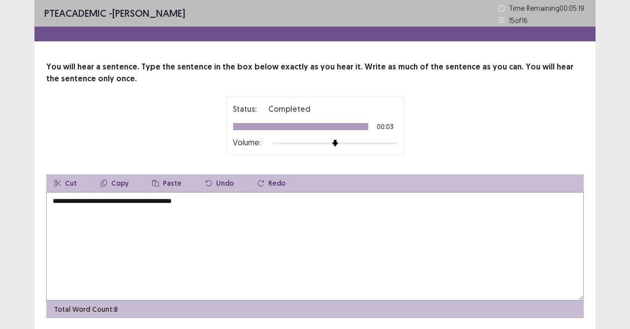
click at [217, 217] on textarea "**********" at bounding box center [314, 246] width 537 height 108
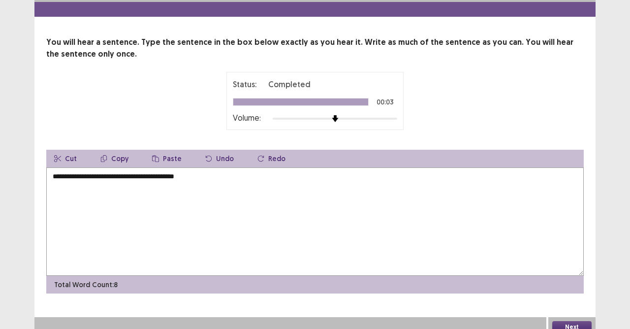
scroll to position [32, 0]
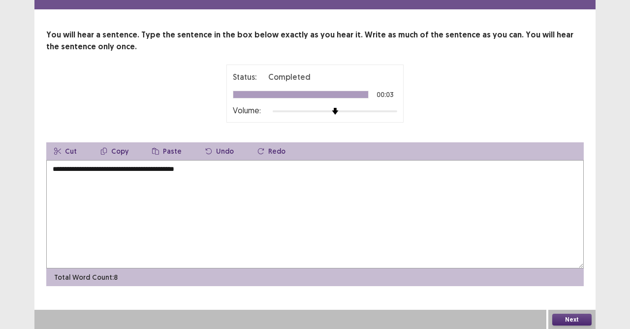
type textarea "**********"
click at [556, 292] on button "Next" at bounding box center [571, 320] width 39 height 12
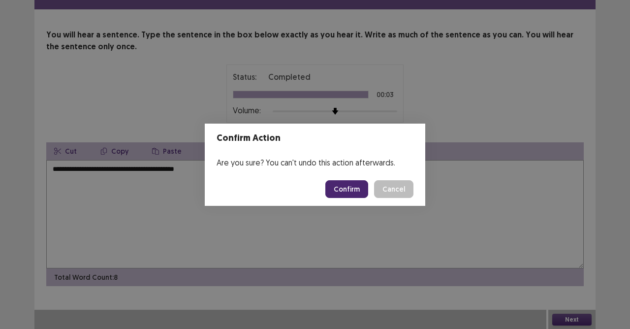
click at [354, 186] on button "Confirm" at bounding box center [346, 189] width 43 height 18
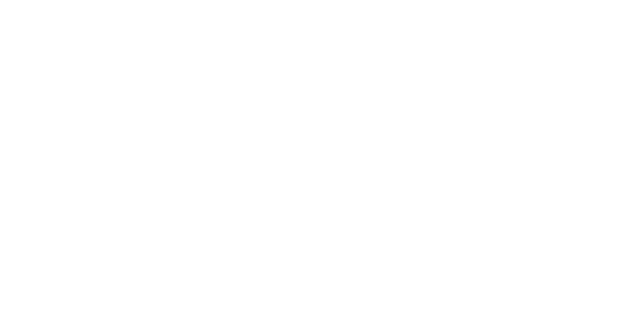
scroll to position [0, 0]
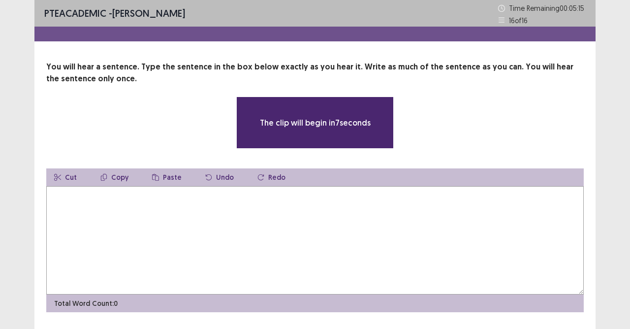
click at [236, 199] on textarea at bounding box center [314, 240] width 537 height 108
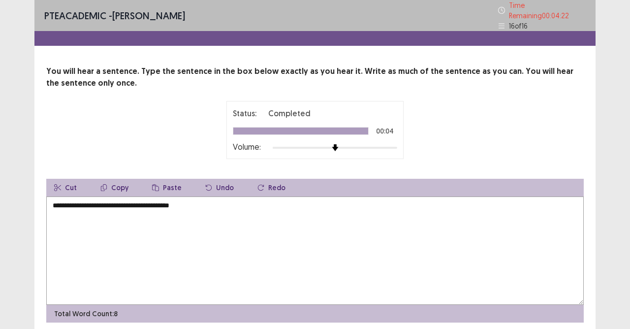
click at [159, 202] on textarea "**********" at bounding box center [314, 250] width 537 height 108
click at [192, 206] on textarea "**********" at bounding box center [314, 250] width 537 height 108
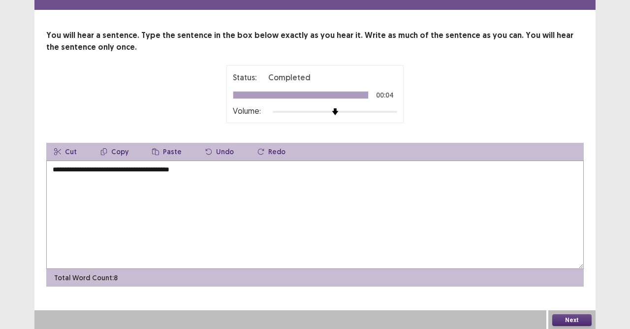
scroll to position [32, 0]
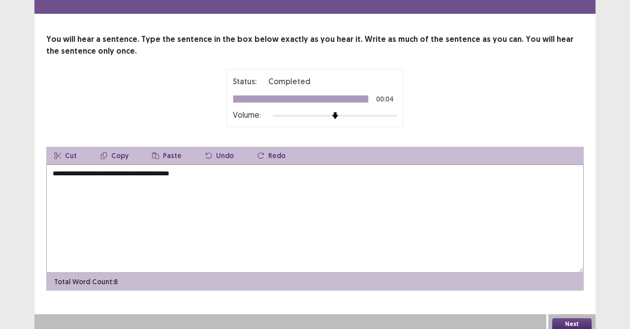
click at [163, 170] on textarea "**********" at bounding box center [314, 218] width 537 height 108
type textarea "**********"
click at [572, 292] on button "Next" at bounding box center [571, 324] width 39 height 12
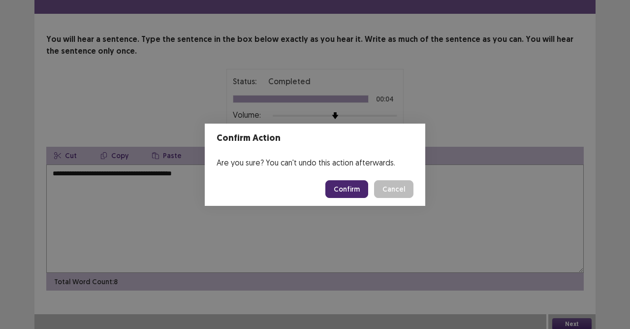
click at [339, 184] on button "Confirm" at bounding box center [346, 189] width 43 height 18
